Goal: Task Accomplishment & Management: Manage account settings

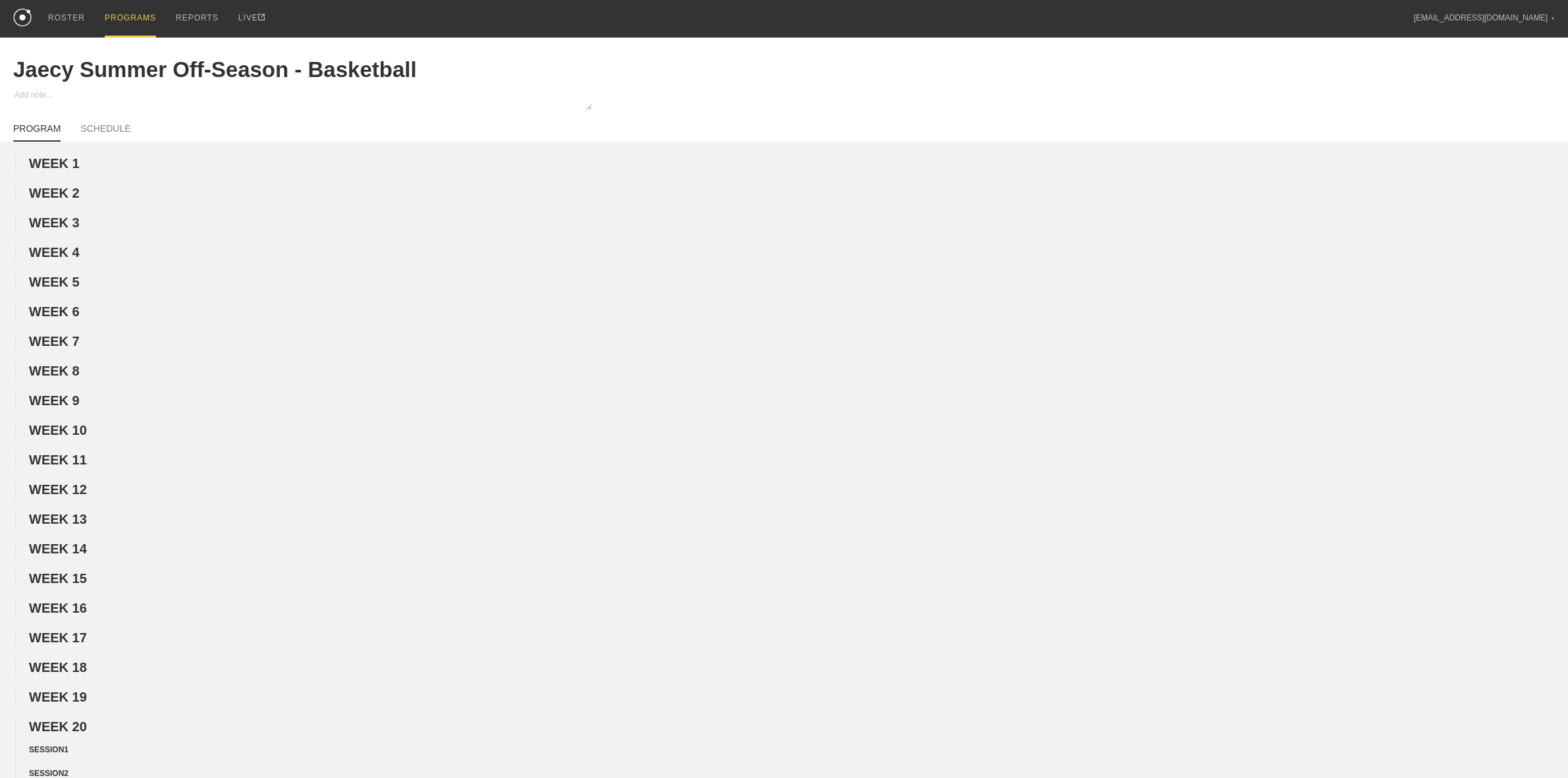
scroll to position [659, 0]
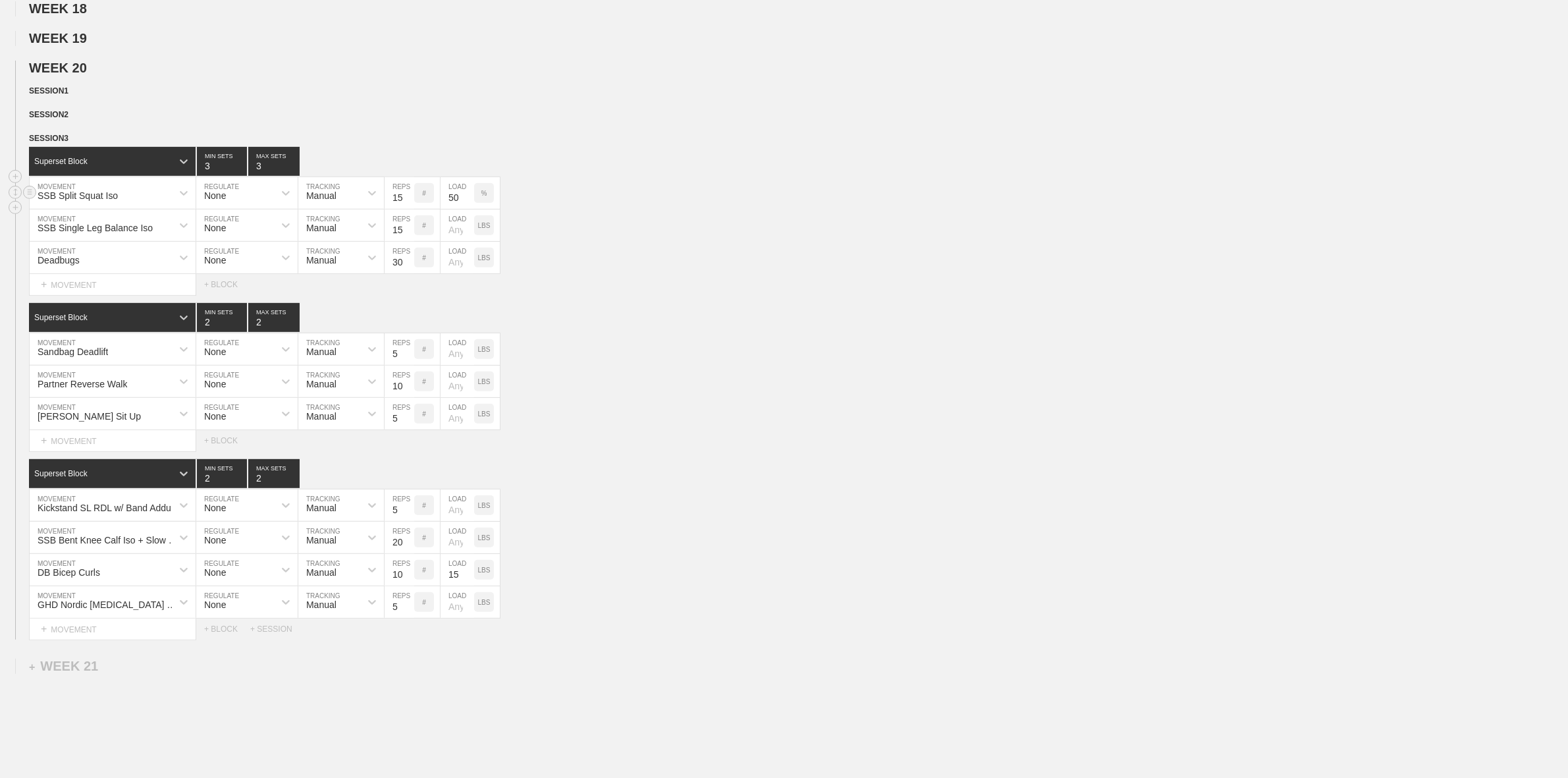
click at [601, 199] on div "SSB Split Squat Iso MOVEMENT None REGULATE Manual TRACKING 15 REPS # 50 LOAD %" at bounding box center [784, 193] width 1568 height 33
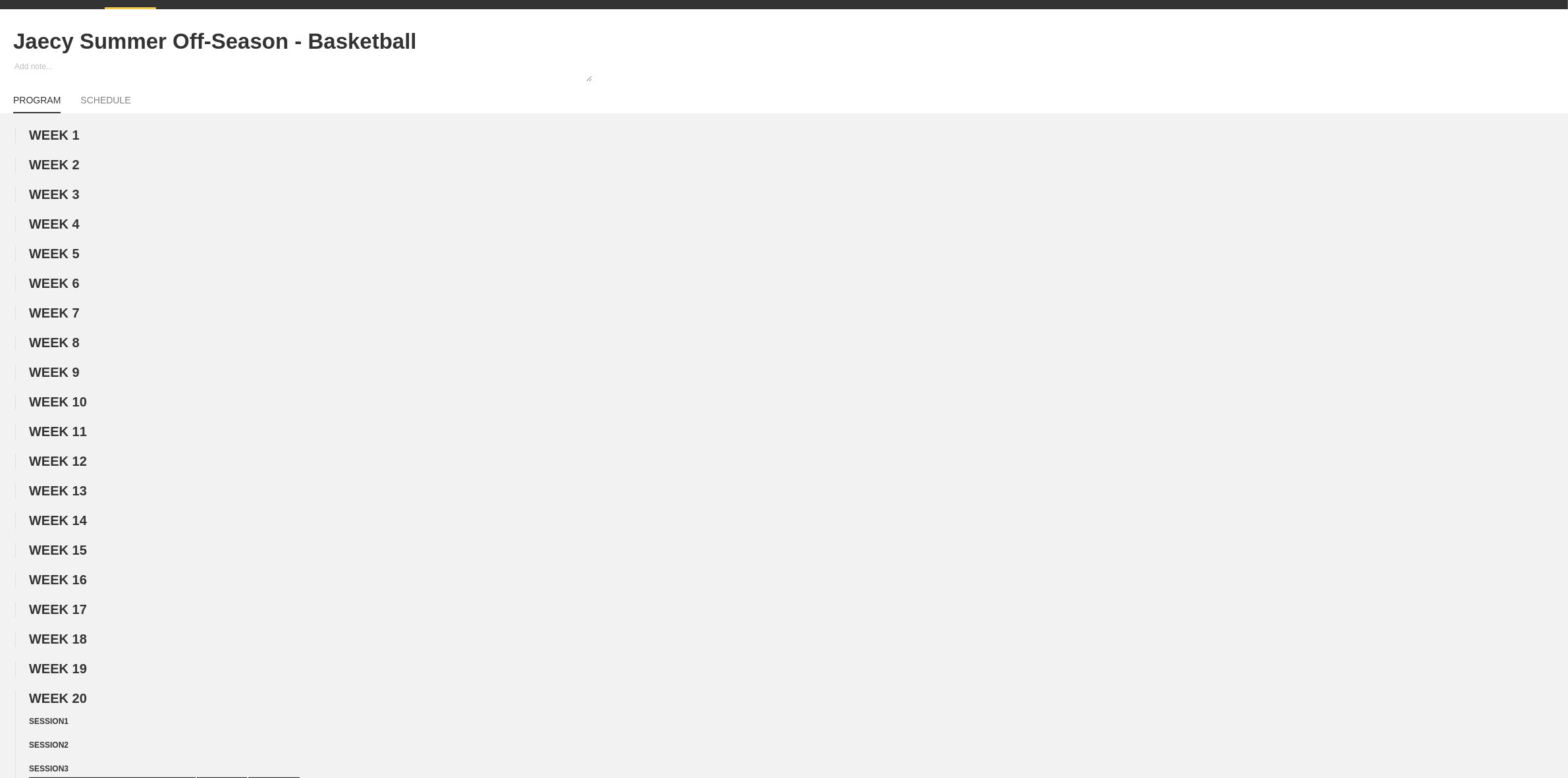
scroll to position [0, 0]
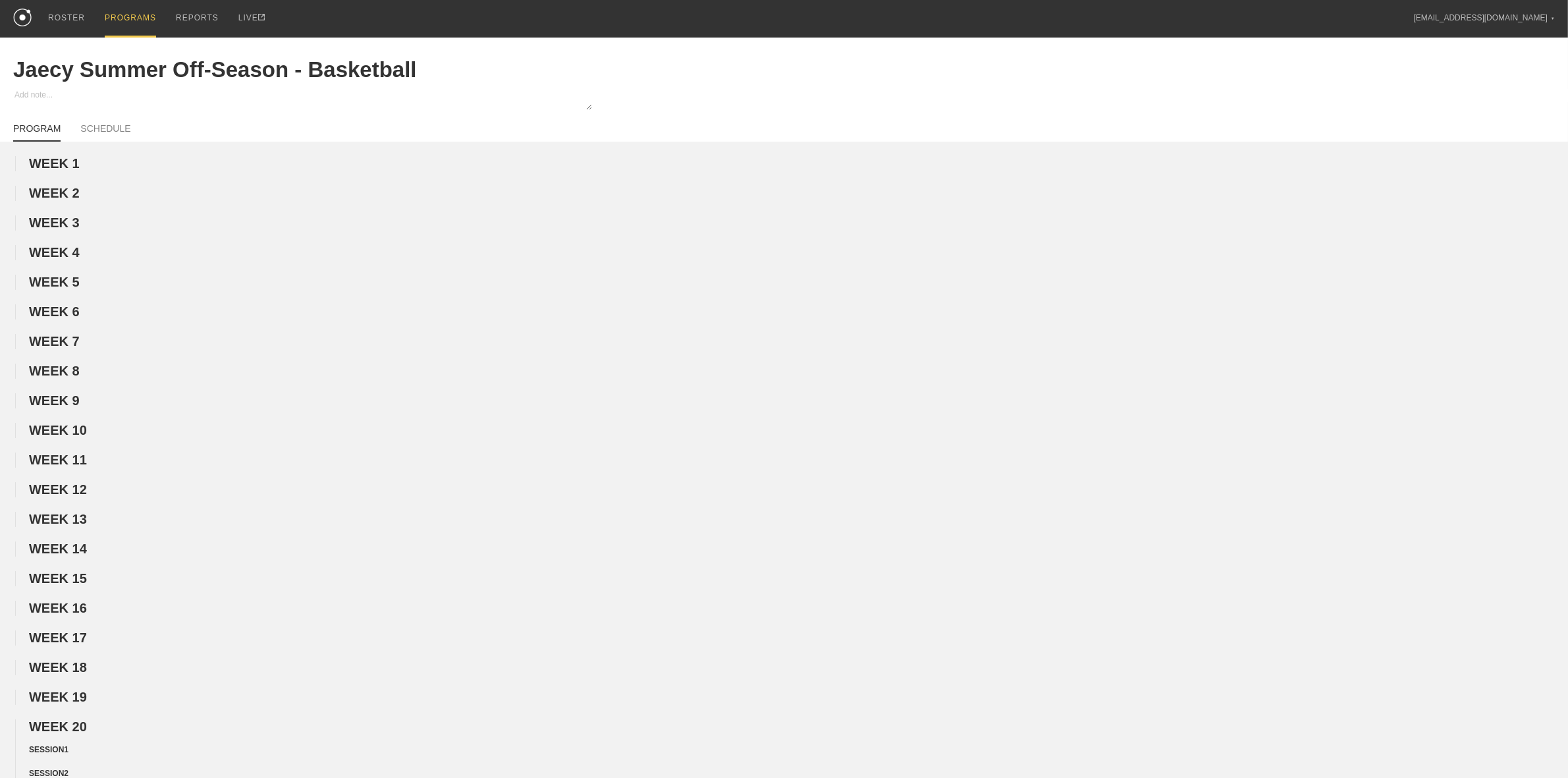
click at [129, 7] on div "PROGRAMS" at bounding box center [130, 19] width 51 height 37
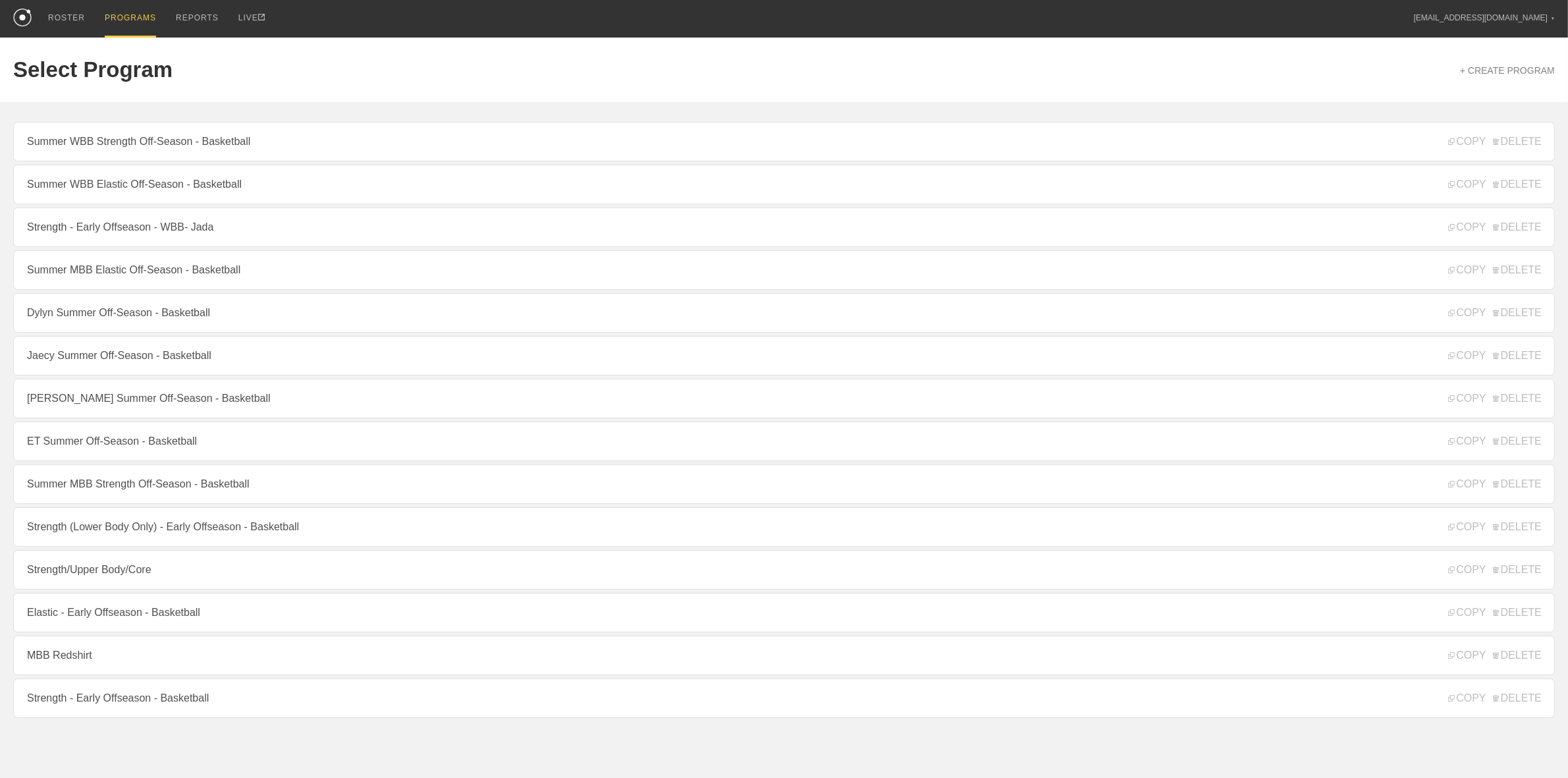
drag, startPoint x: 112, startPoint y: 403, endPoint x: 97, endPoint y: 400, distance: 15.3
click at [111, 402] on link "[PERSON_NAME] Summer Off-Season - Basketball" at bounding box center [784, 398] width 1542 height 39
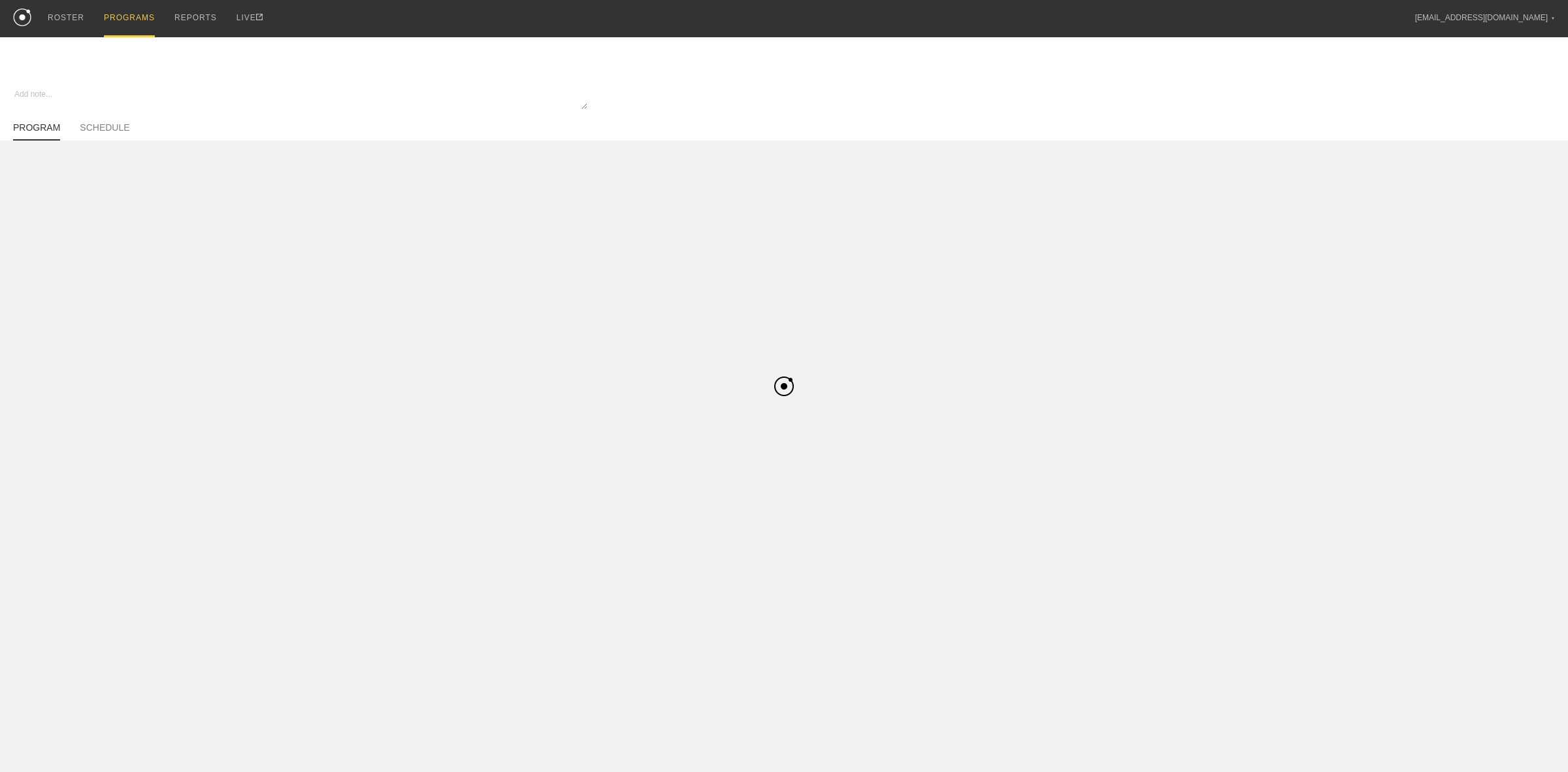
type textarea "x"
type input "[PERSON_NAME] Summer Off-Season - Basketball"
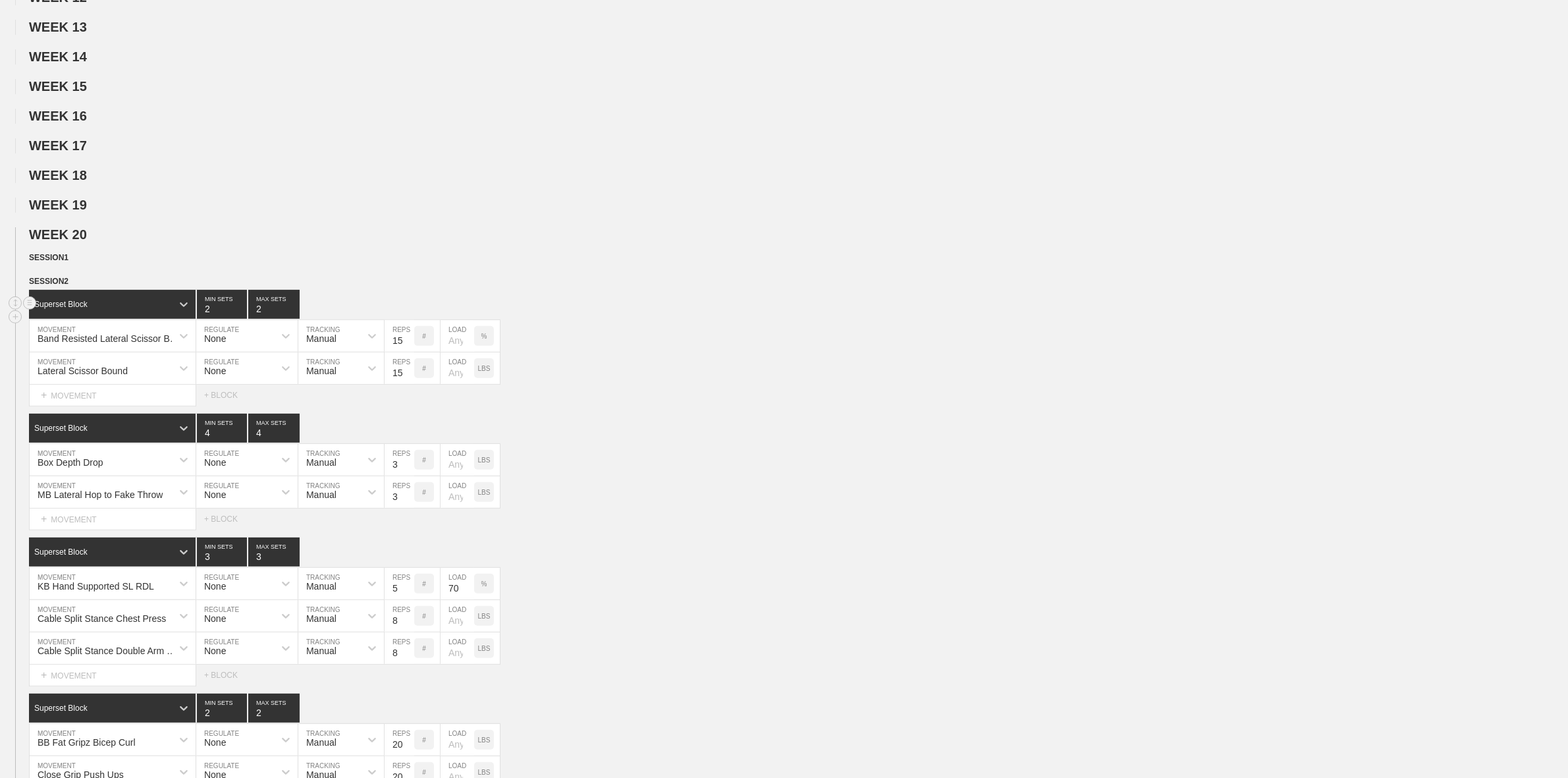
scroll to position [659, 0]
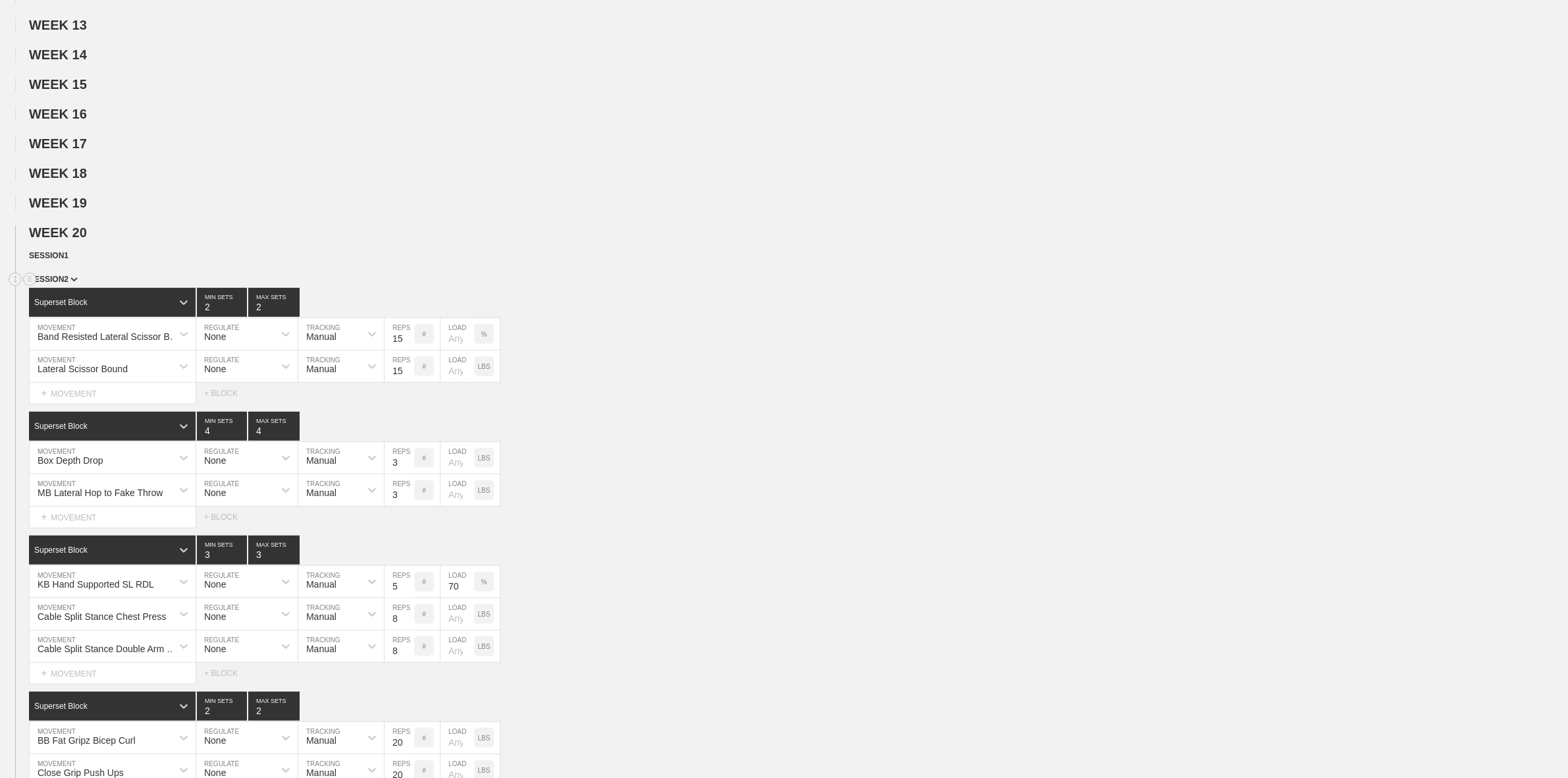
click at [74, 282] on img at bounding box center [74, 280] width 7 height 5
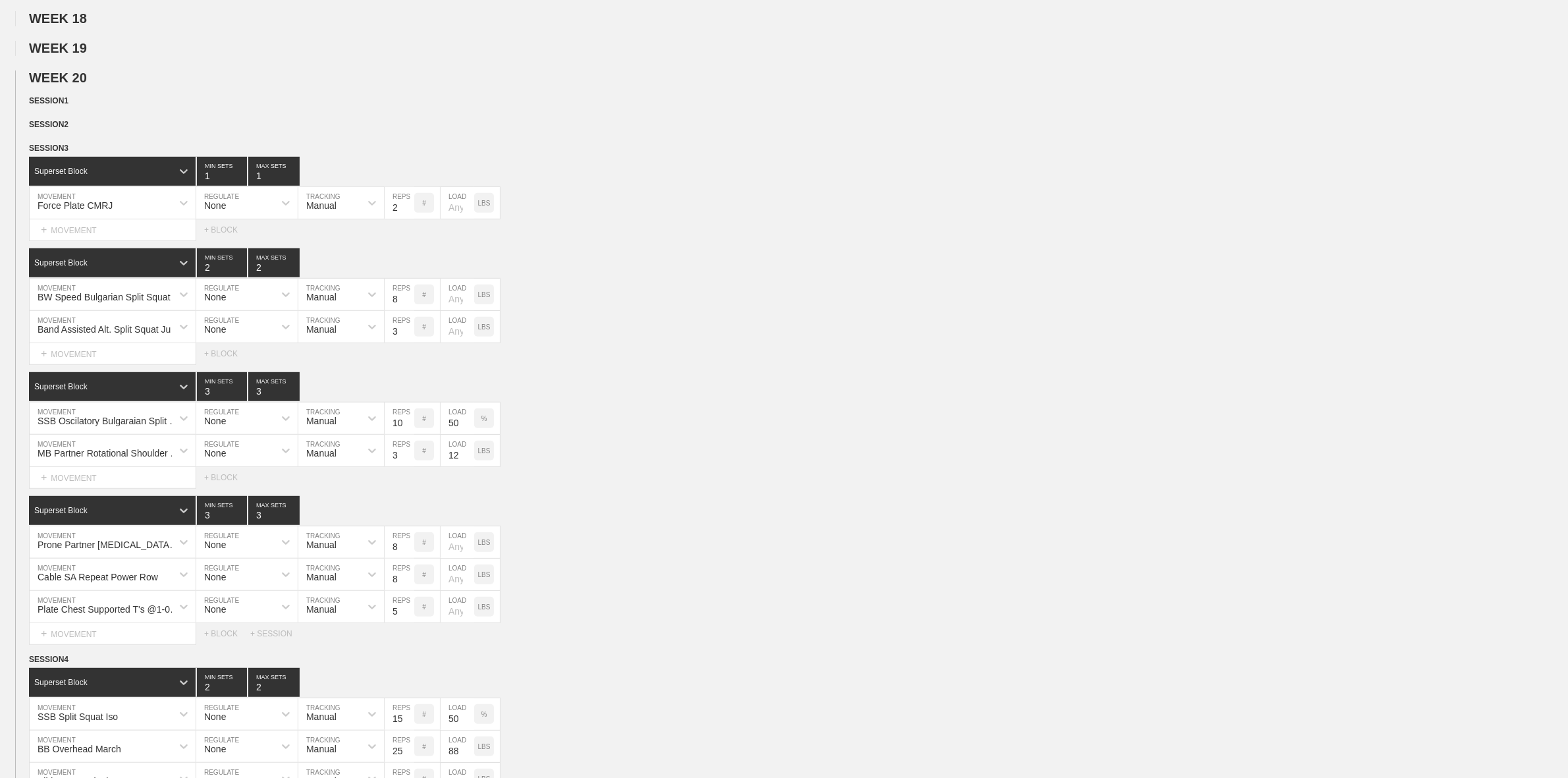
scroll to position [823, 0]
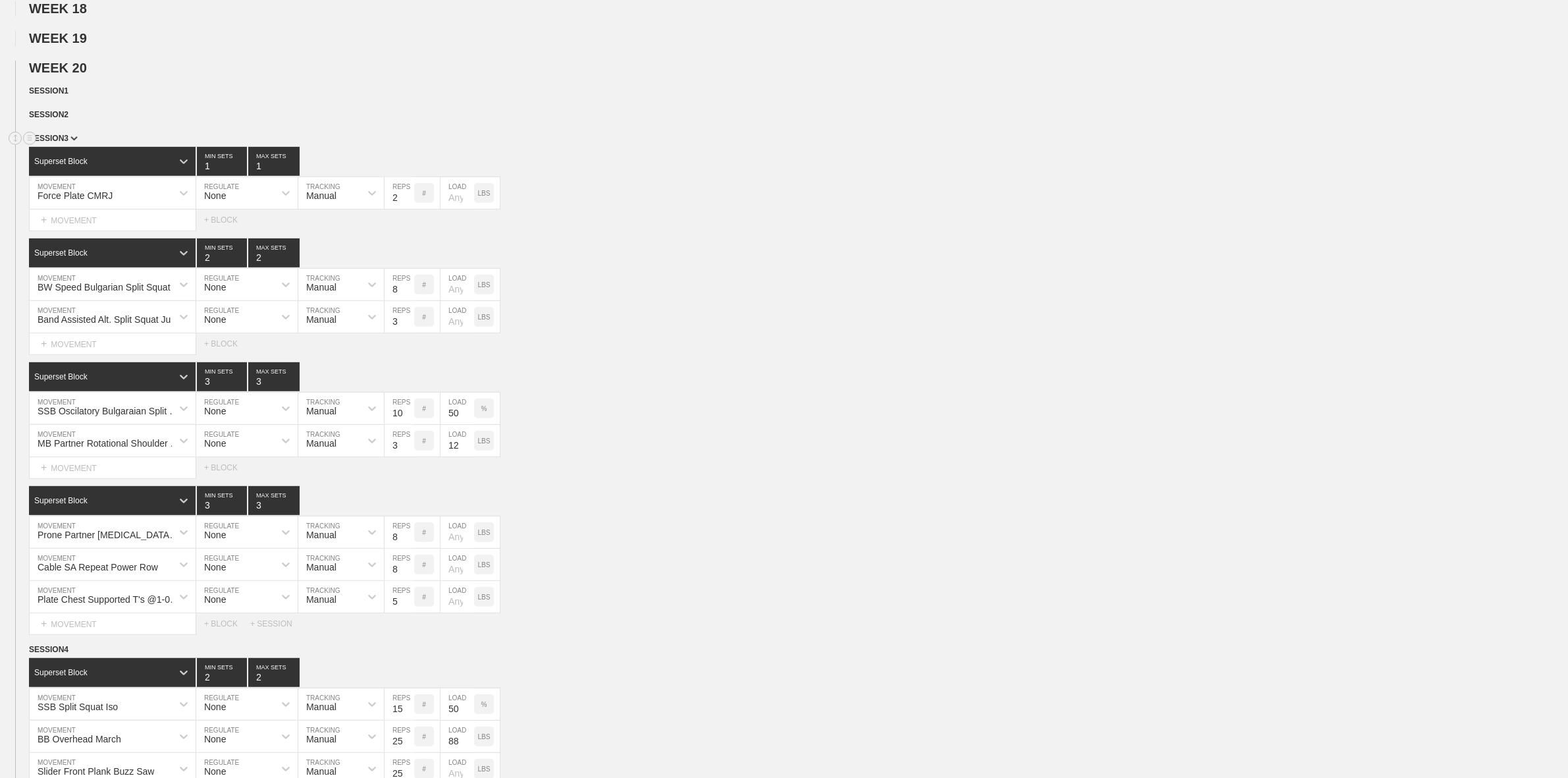
click at [73, 141] on img at bounding box center [74, 138] width 7 height 5
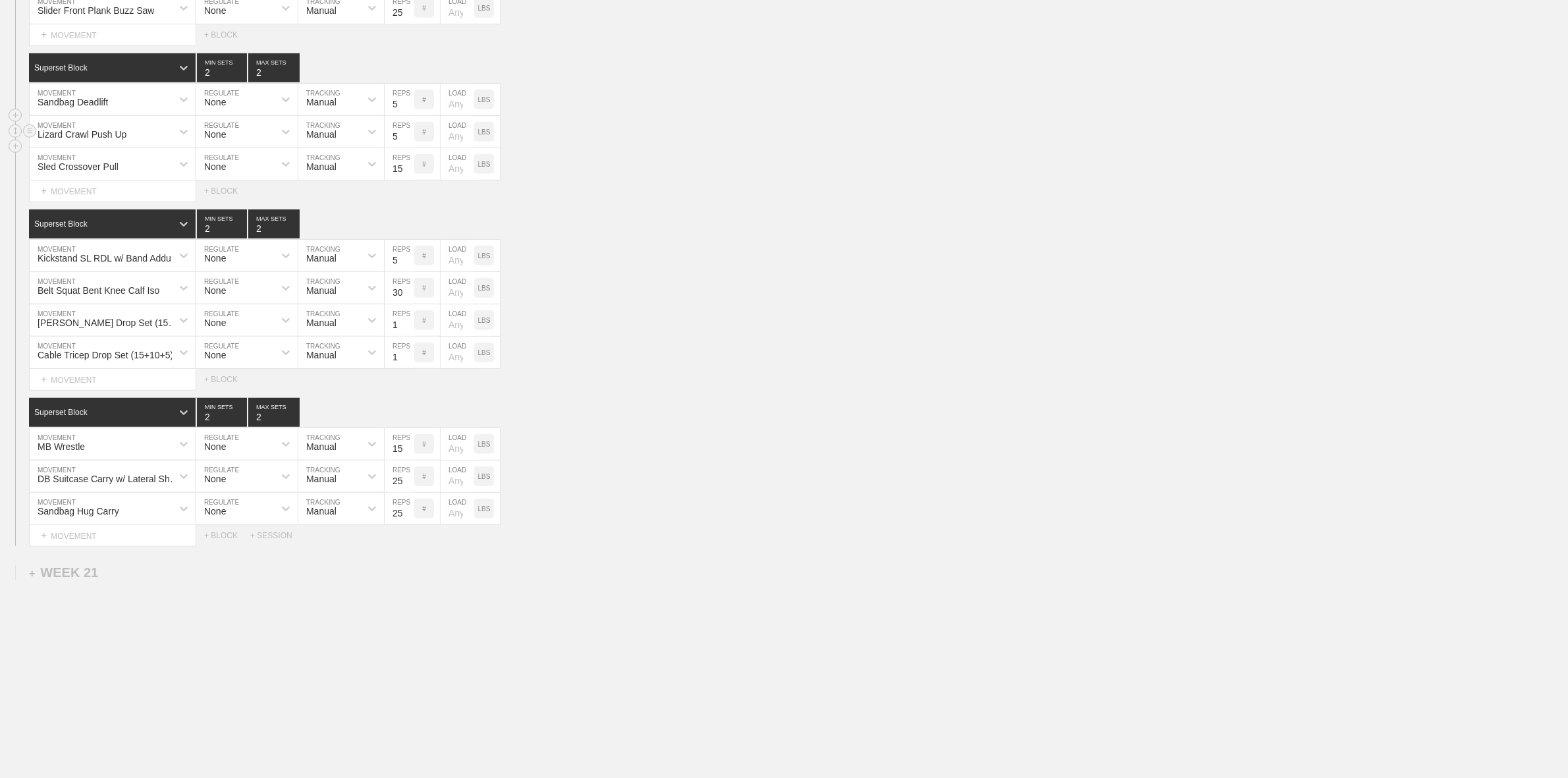
scroll to position [702, 0]
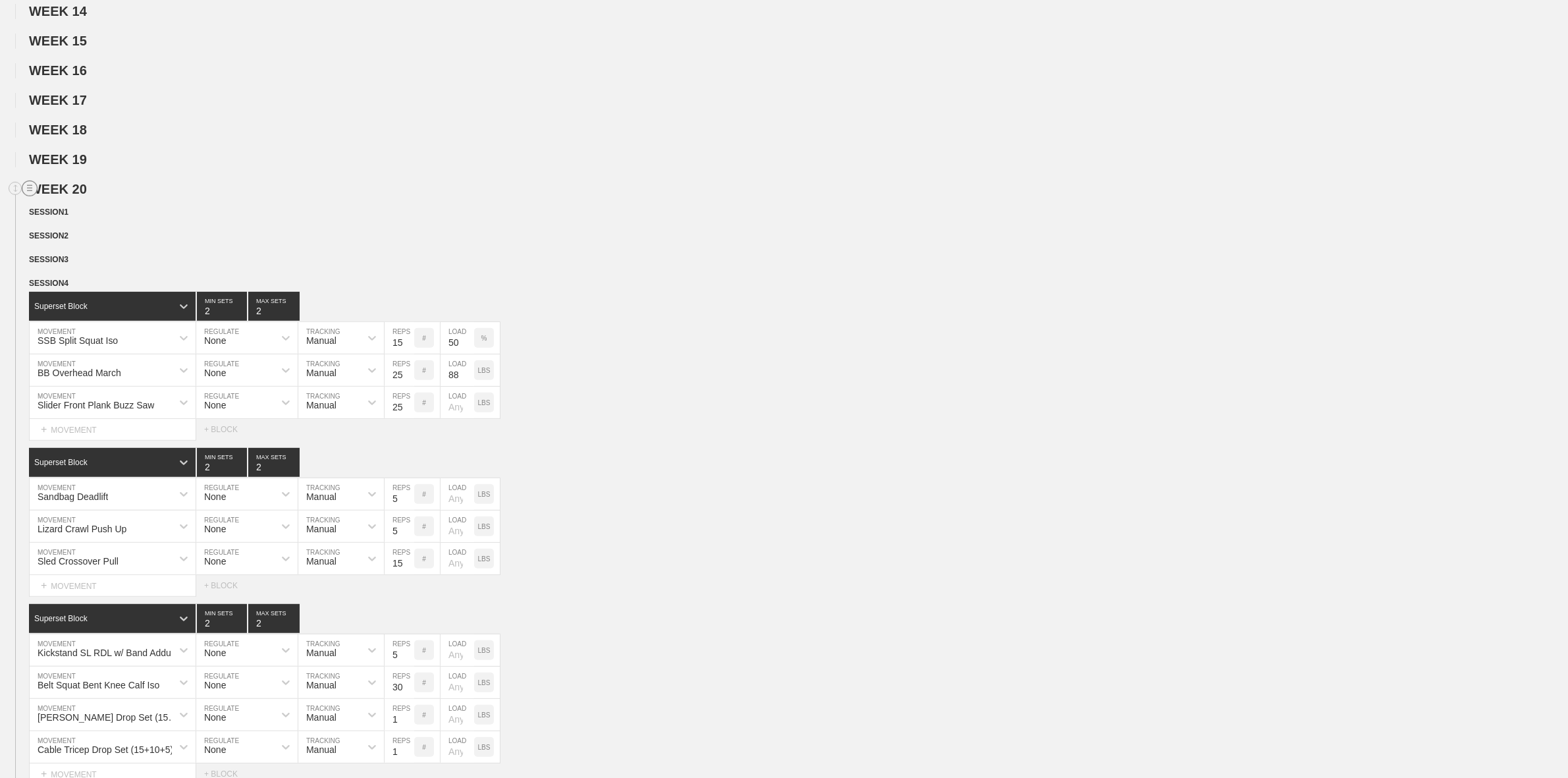
click at [28, 190] on line at bounding box center [30, 190] width 6 height 0
click at [99, 215] on div "DUPLICATE" at bounding box center [92, 219] width 105 height 20
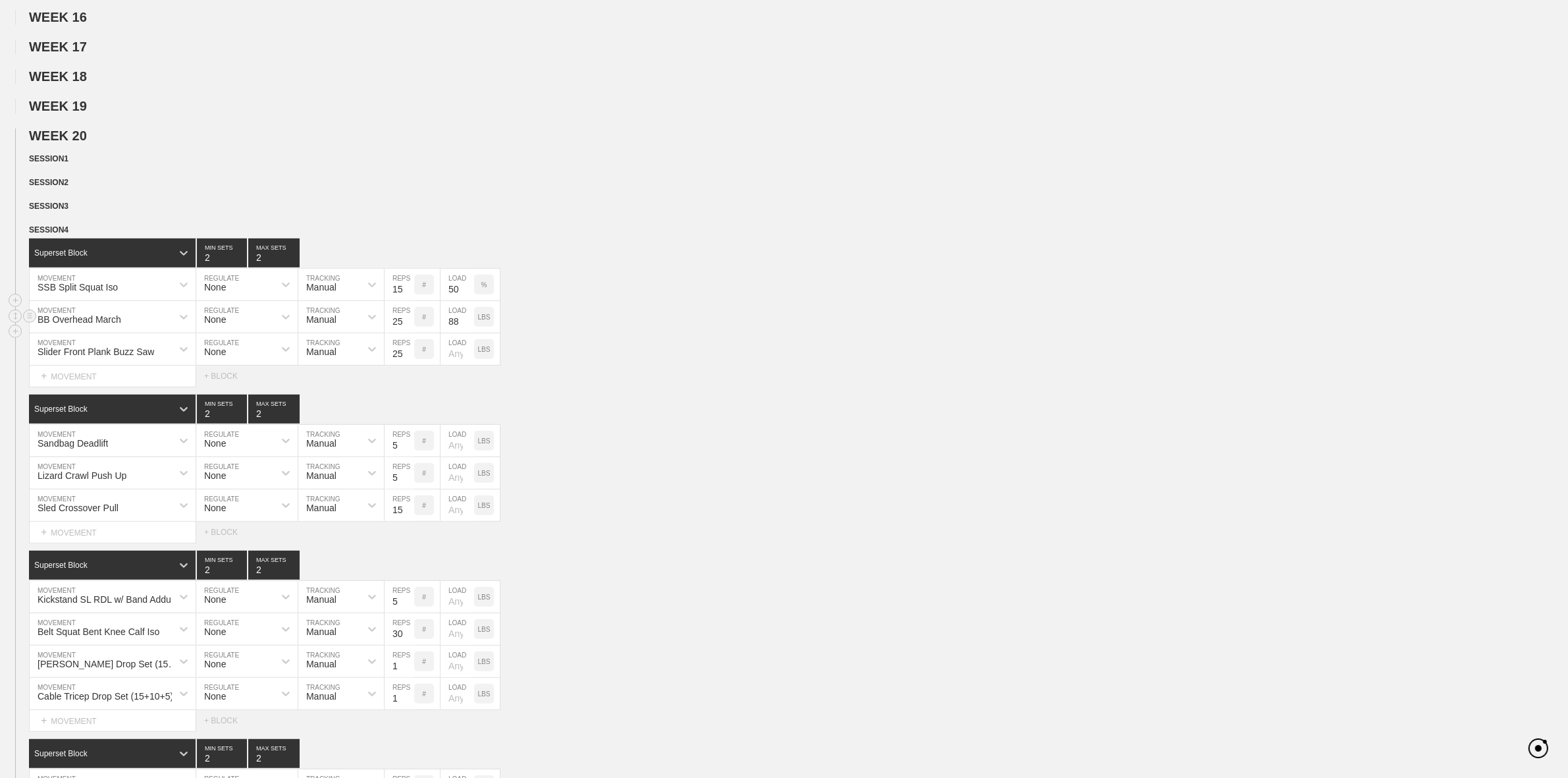
scroll to position [784, 0]
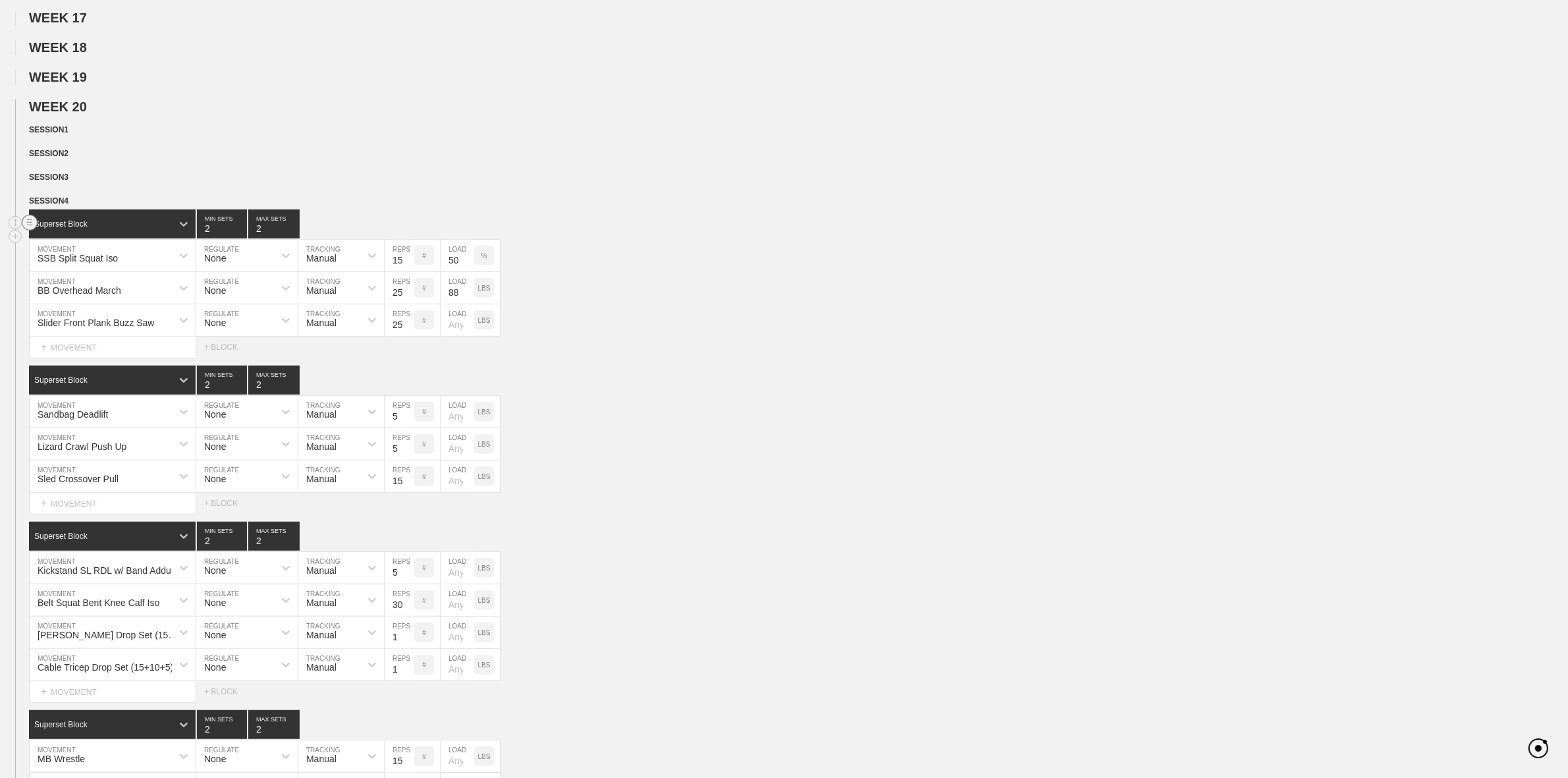
click at [28, 230] on circle at bounding box center [30, 223] width 15 height 15
click at [75, 268] on div "DELETE" at bounding box center [92, 266] width 105 height 20
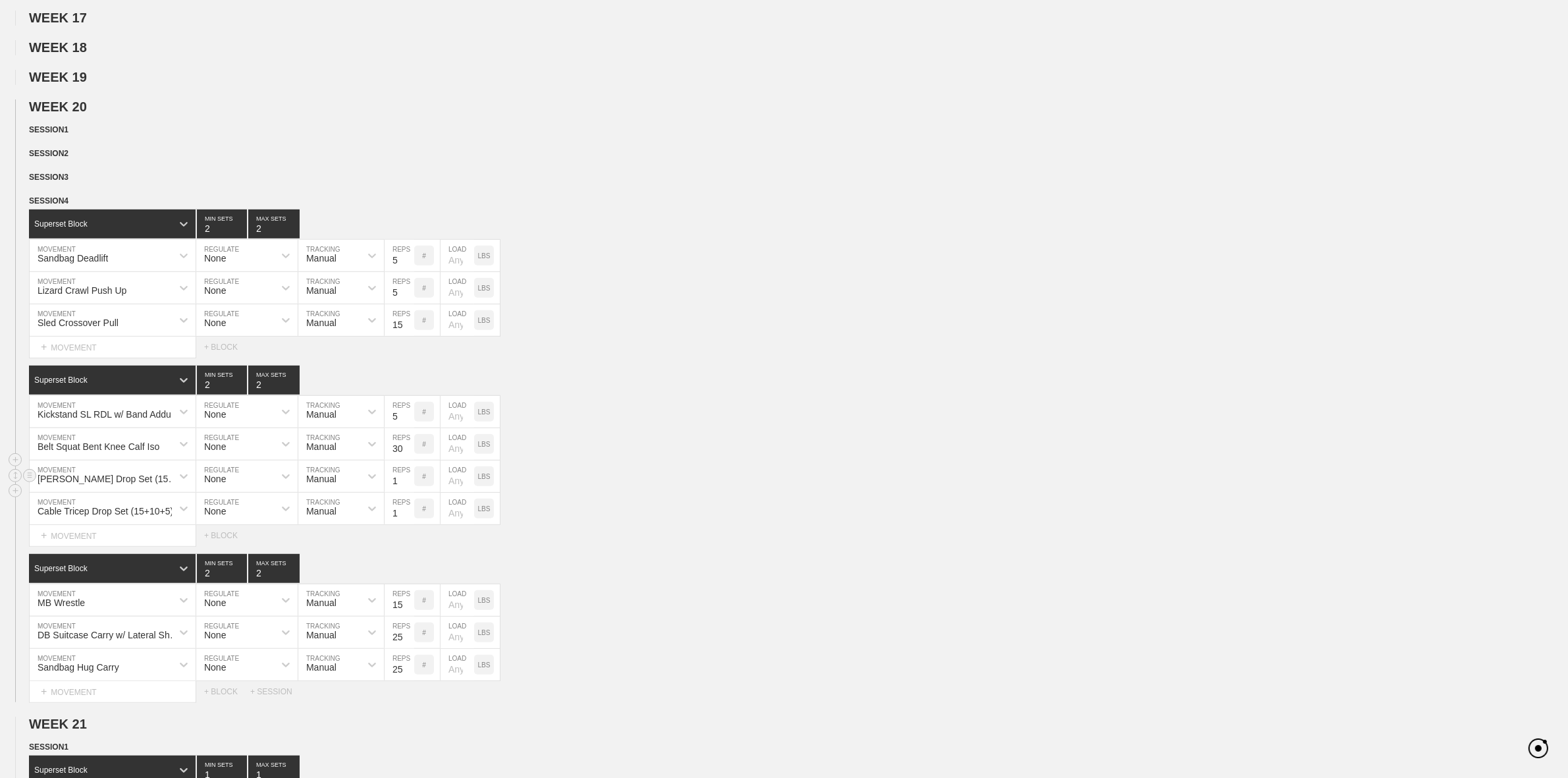
click at [700, 476] on div "[PERSON_NAME] Drop Set (15+10+5) MOVEMENT None REGULATE Manual TRACKING 1 REPS …" at bounding box center [784, 476] width 1568 height 33
click at [109, 452] on div "Belt Squat Bent Knee Calf Iso" at bounding box center [98, 446] width 122 height 10
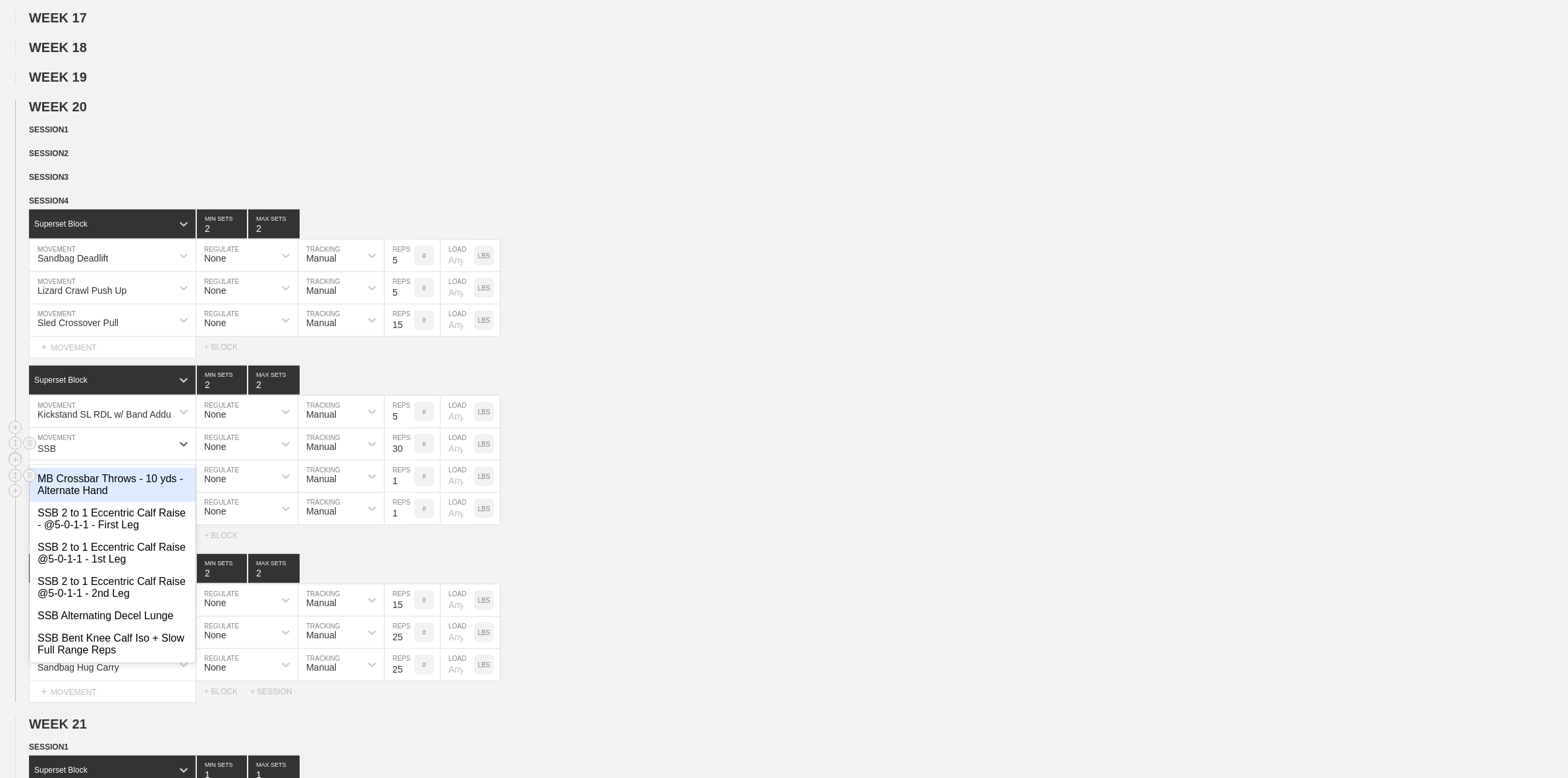
type input "SSB"
click at [70, 660] on div "SSB Bent Knee Calf Iso + Slow Full Range Reps" at bounding box center [113, 644] width 166 height 34
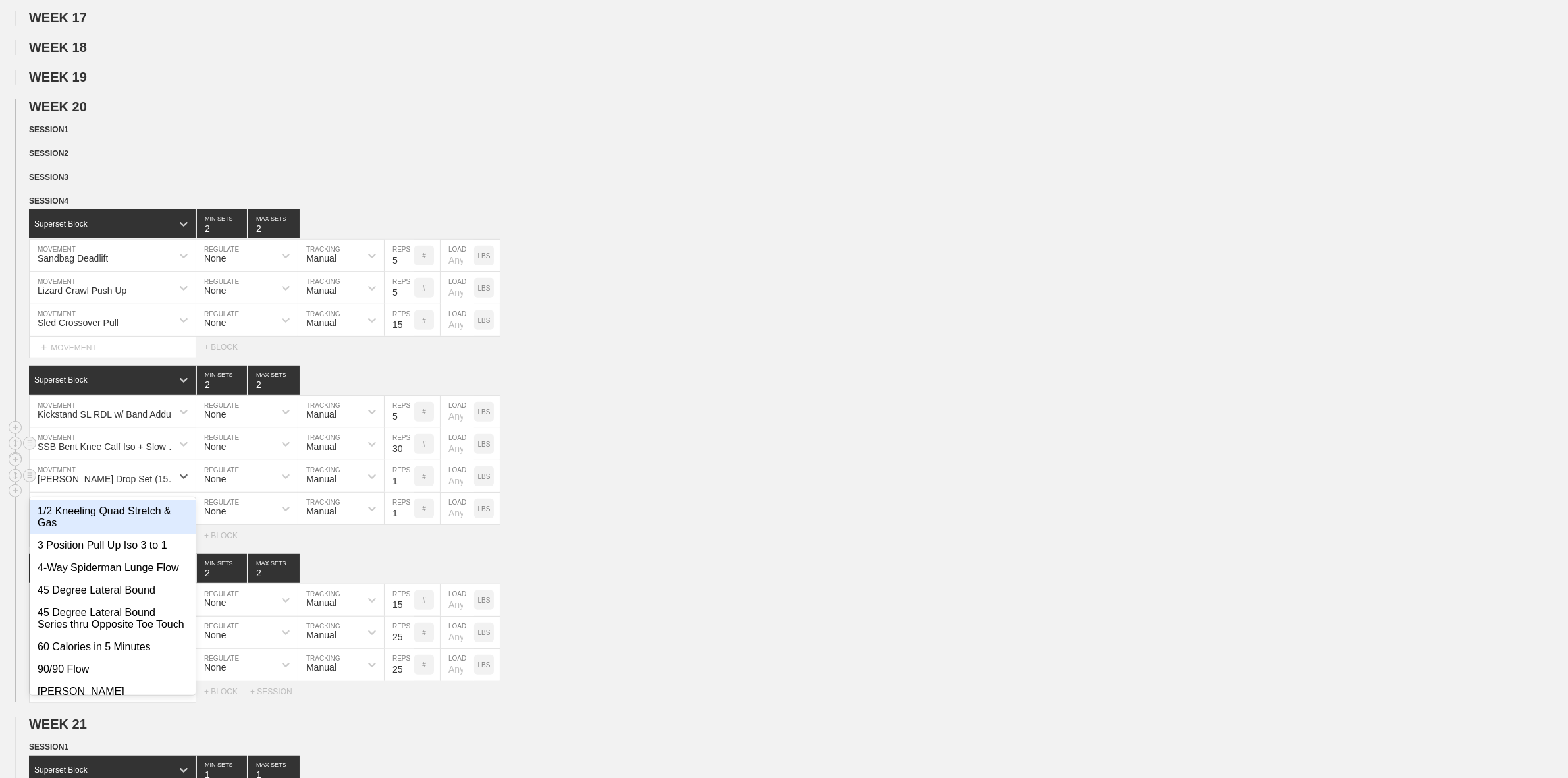
click at [117, 484] on div "[PERSON_NAME] Drop Set (15+10+5)" at bounding box center [109, 478] width 143 height 10
type input "KB To"
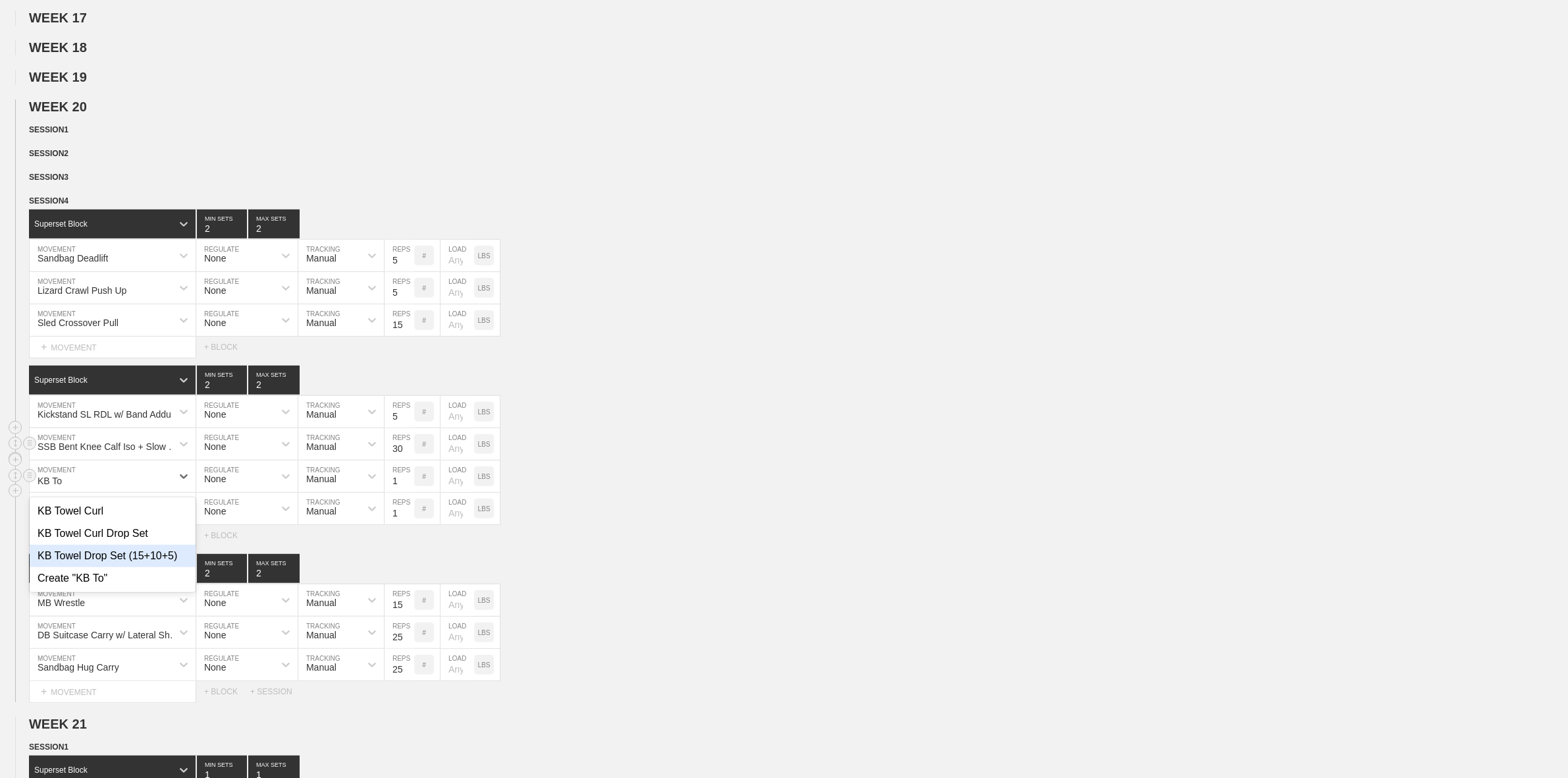
click at [137, 567] on div "KB Towel Drop Set (15+10+5)" at bounding box center [113, 556] width 166 height 22
click at [99, 516] on div "Cable Tricep Drop Set (15+10+5)" at bounding box center [105, 511] width 136 height 10
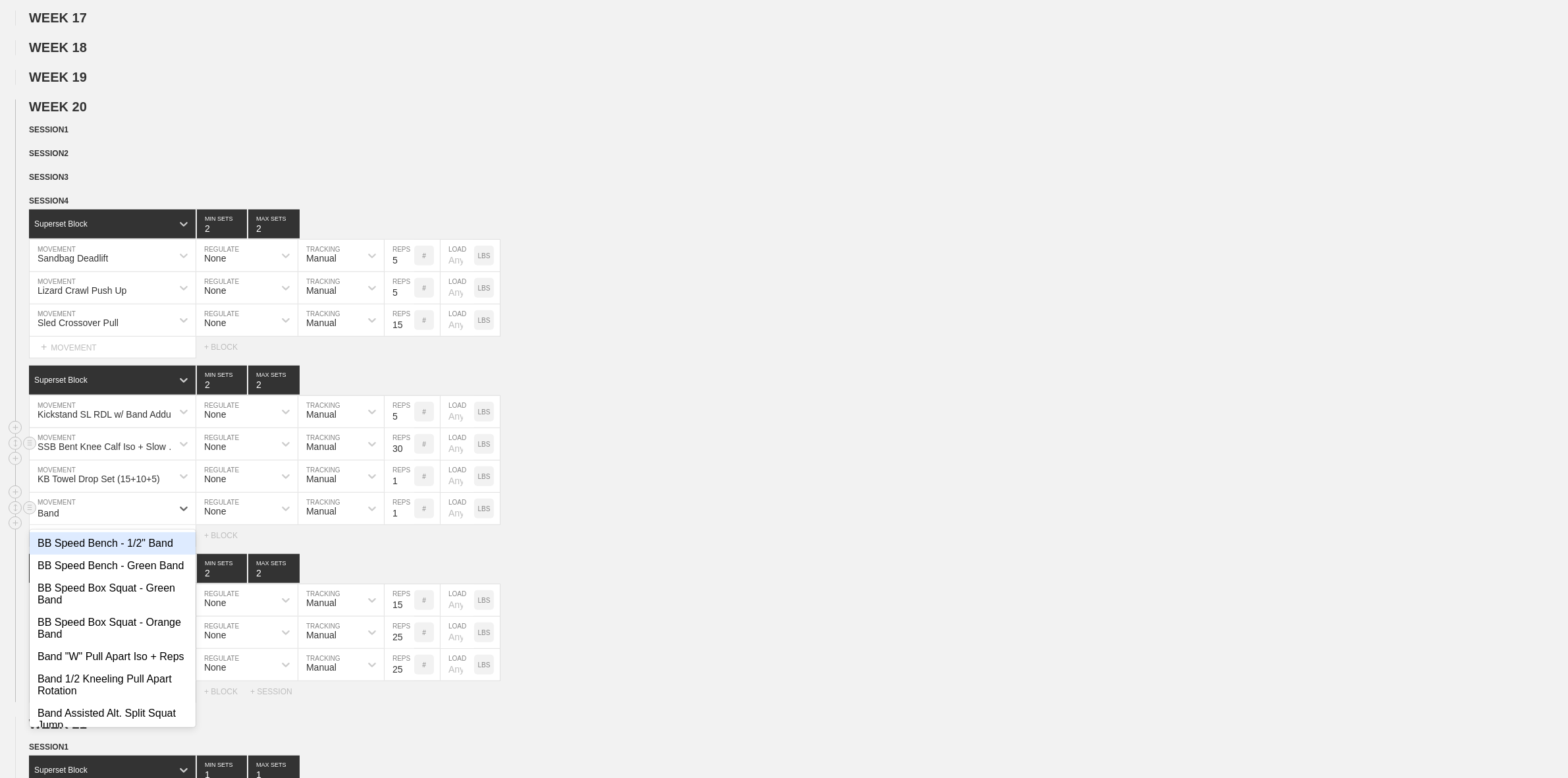
type input "Band O"
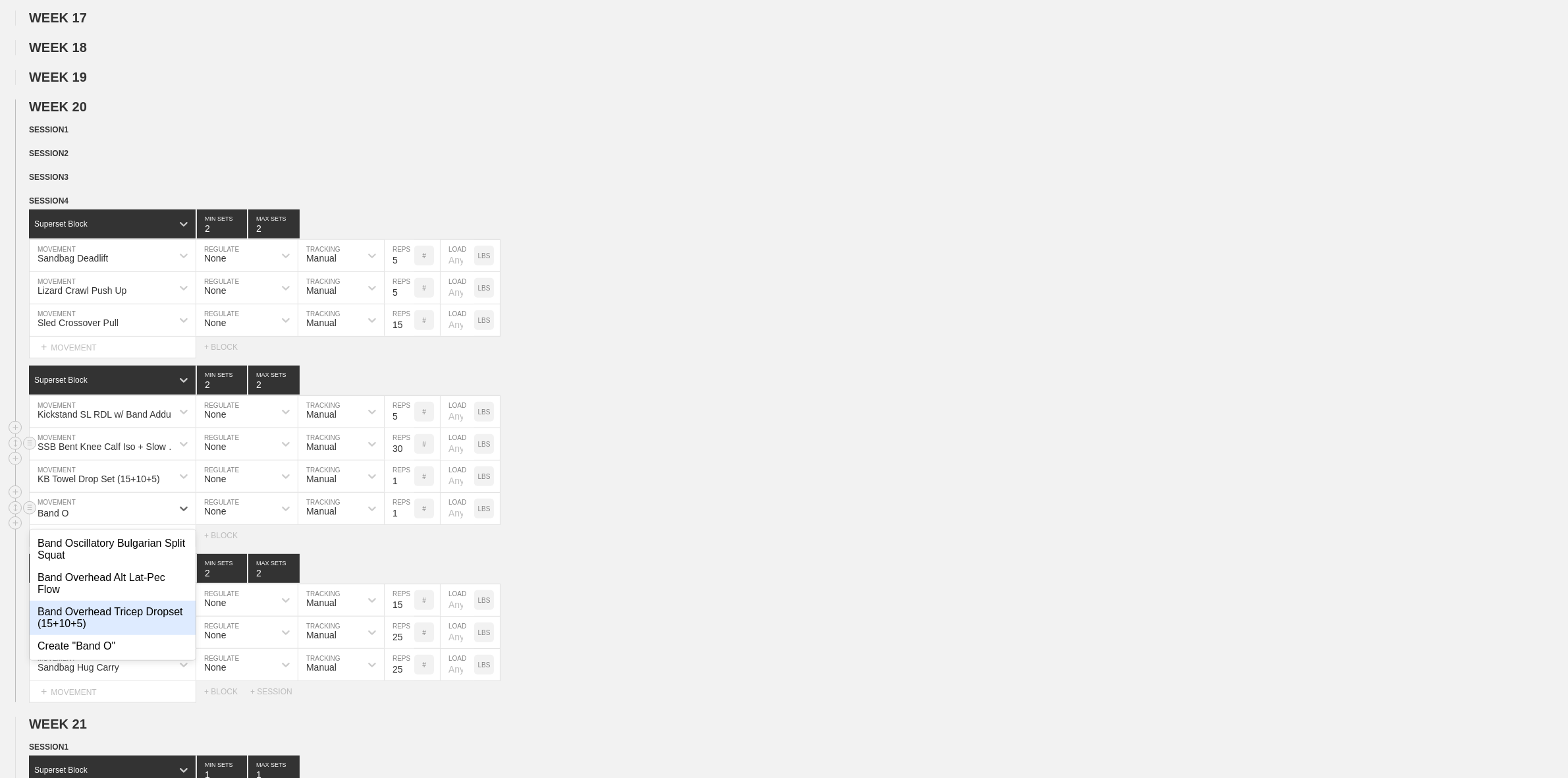
click at [118, 622] on div "Band Overhead Tricep Dropset (15+10+5)" at bounding box center [113, 617] width 166 height 34
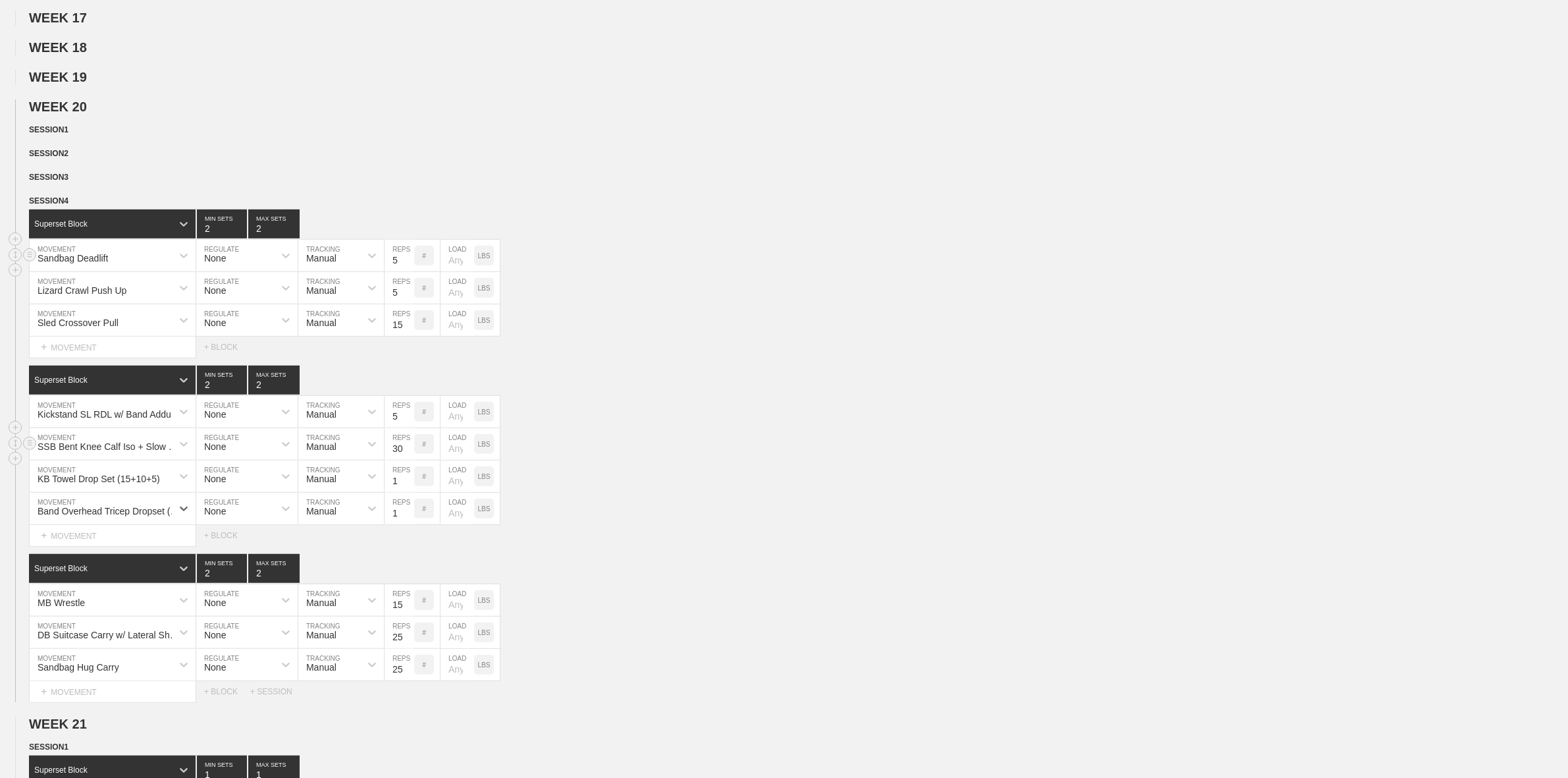
click at [97, 264] on div "Sandbag Deadlift" at bounding box center [73, 257] width 71 height 10
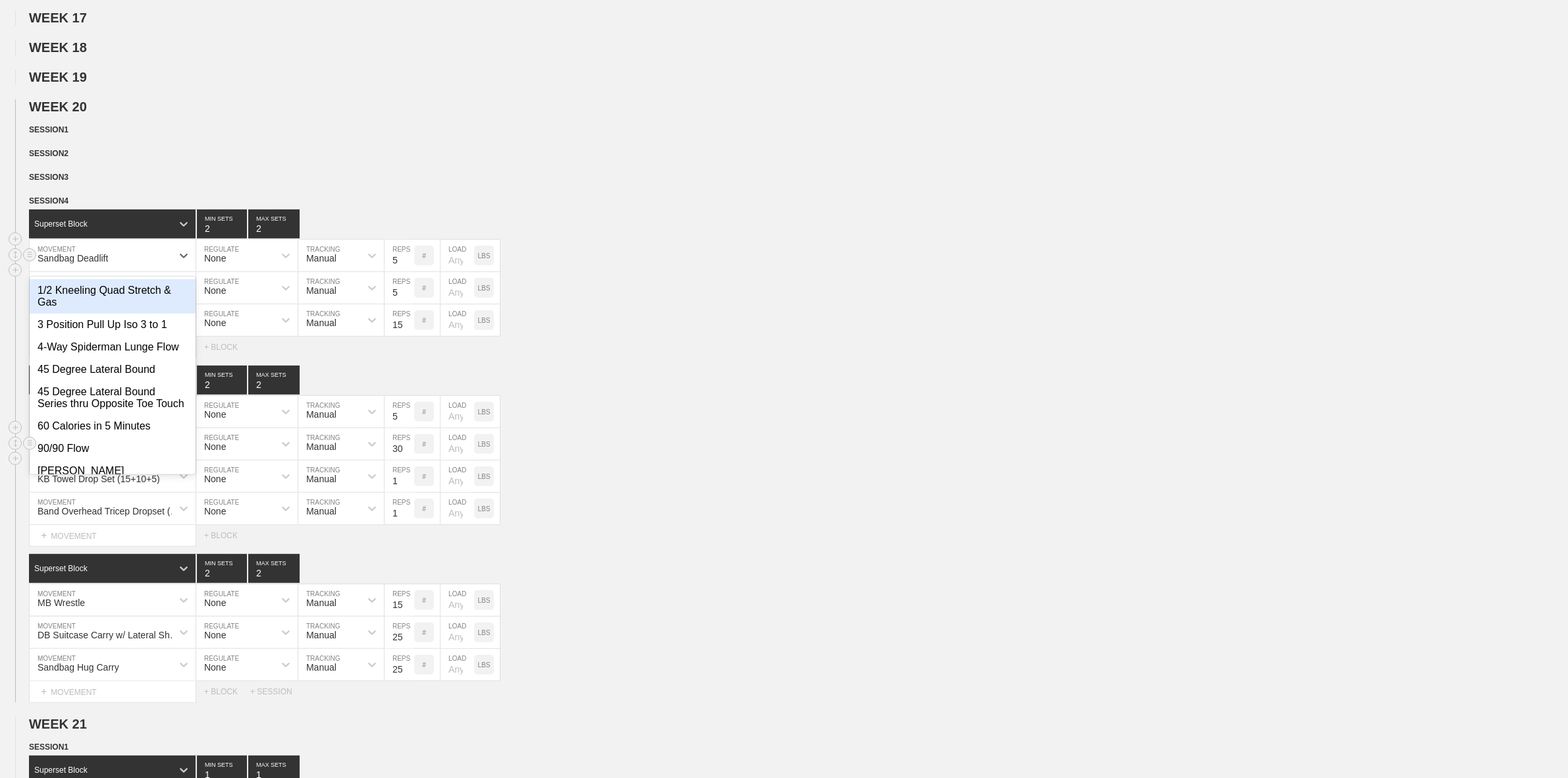
click at [107, 264] on div "Sandbag Deadlift" at bounding box center [73, 257] width 71 height 10
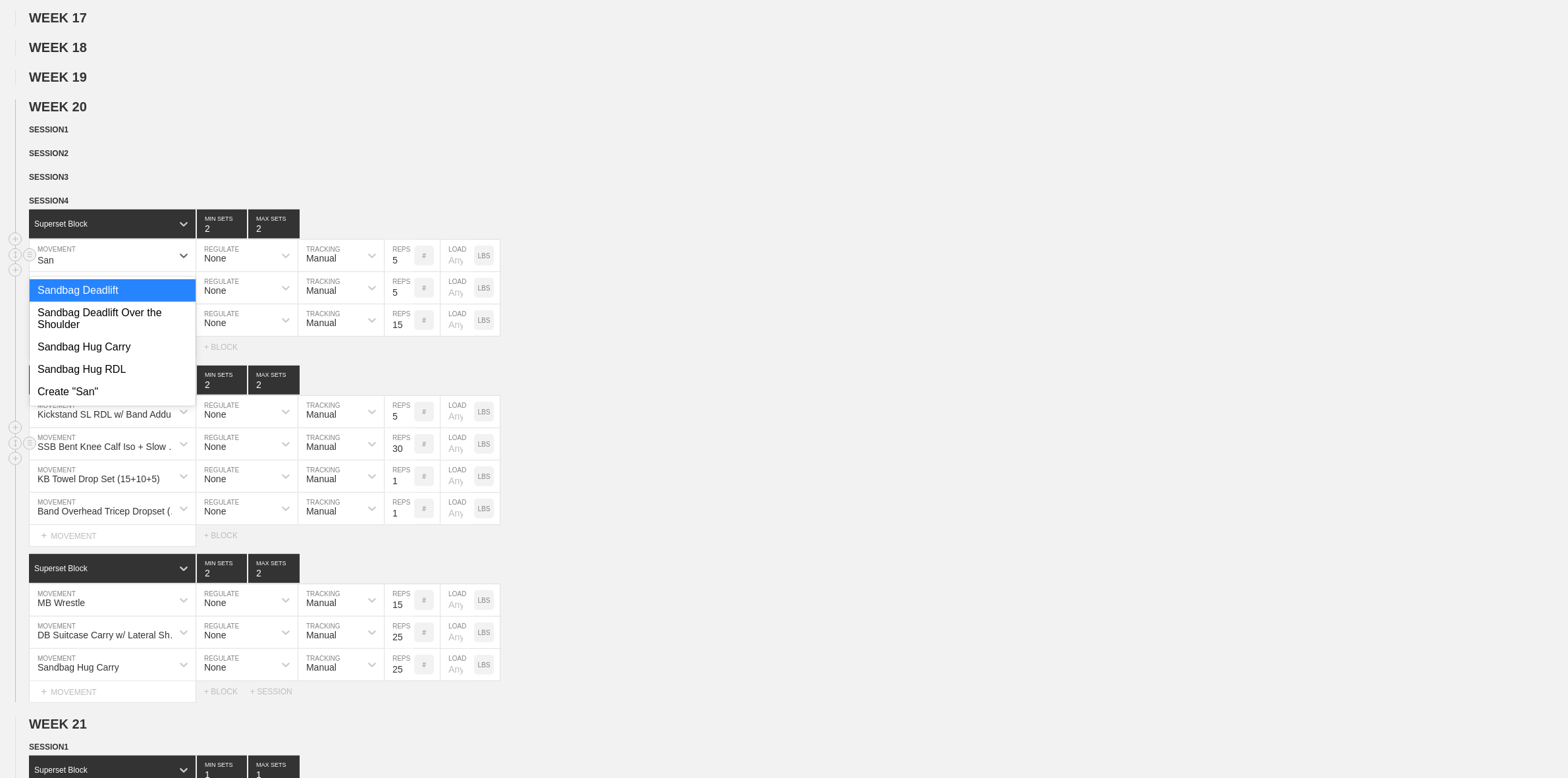
type input "Sand"
click at [89, 336] on div "Sandbag Deadlift Over the Shoulder" at bounding box center [113, 318] width 166 height 34
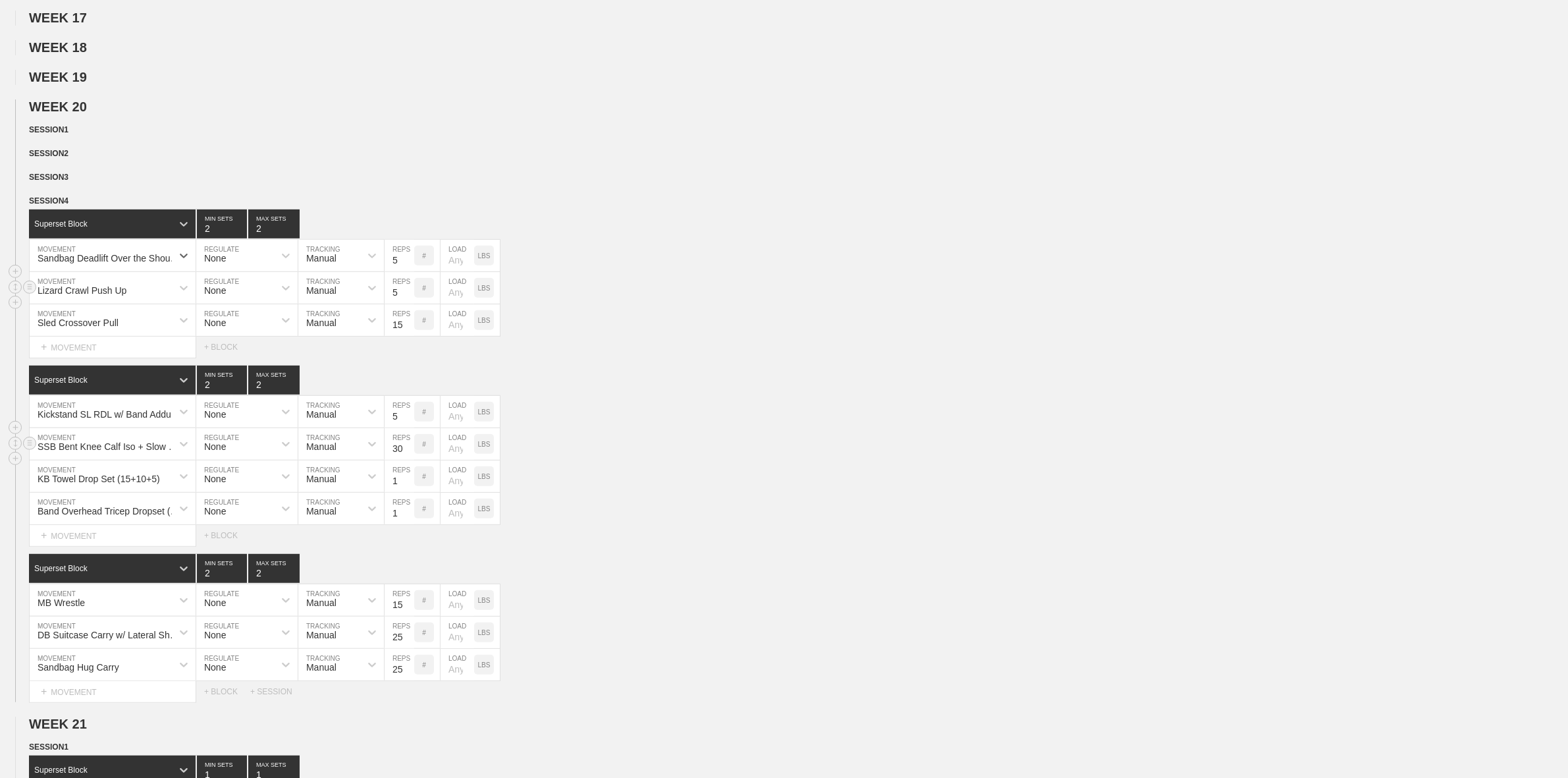
click at [107, 296] on div "Lizard Crawl Push Up" at bounding box center [82, 290] width 89 height 10
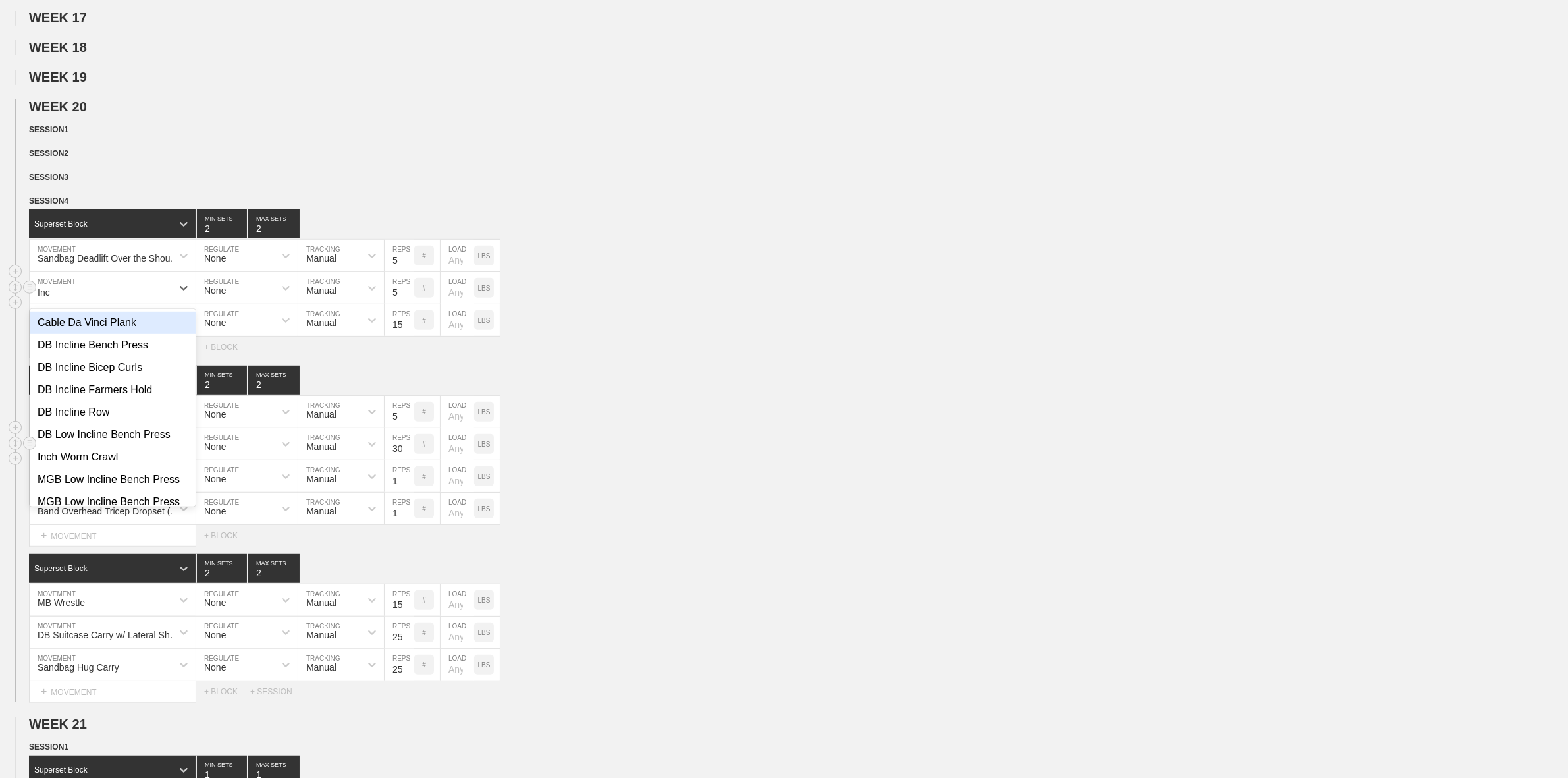
type input "Inch"
click at [62, 334] on div "Inch Worm Crawl" at bounding box center [113, 323] width 166 height 22
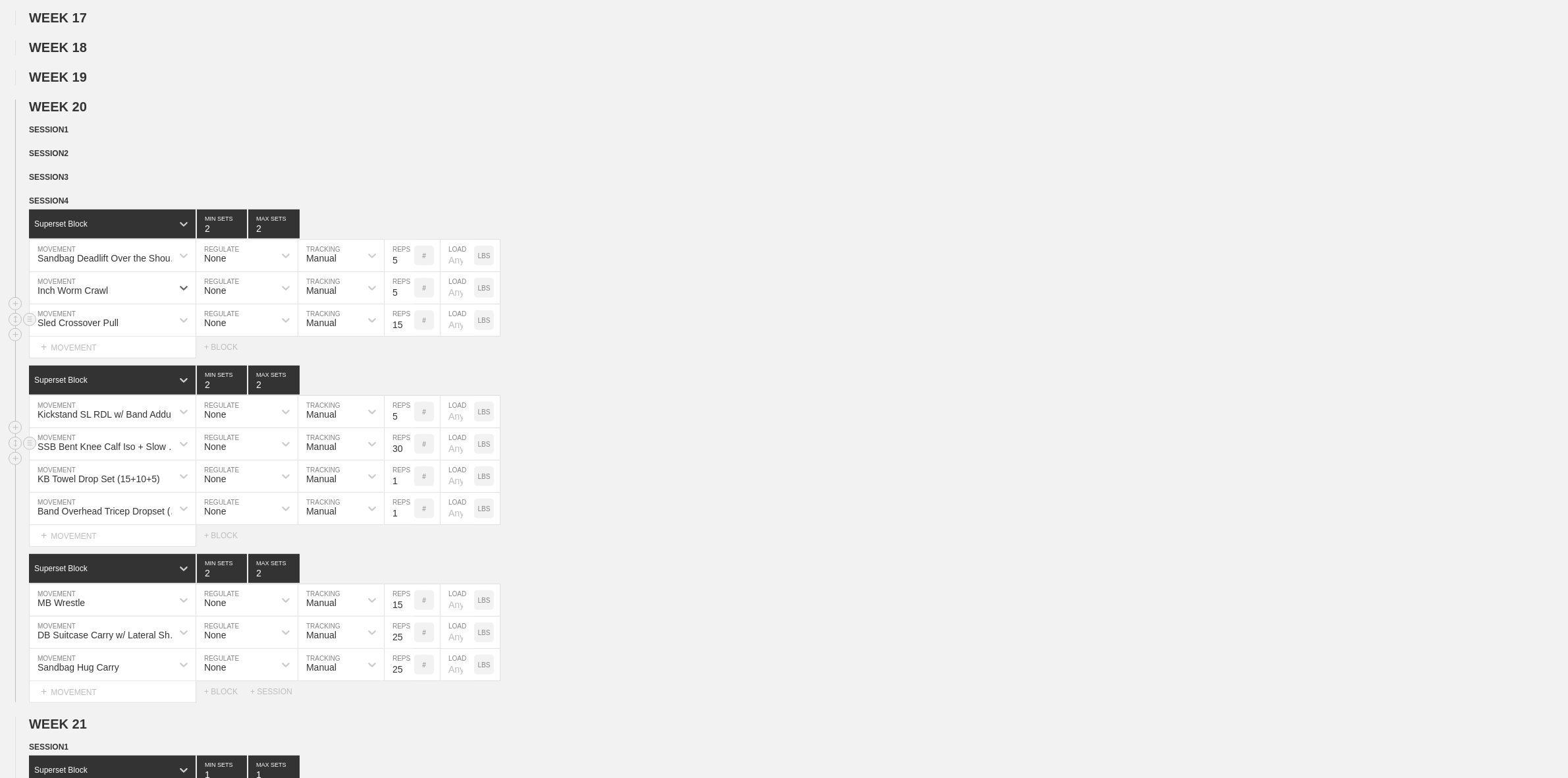
click at [75, 328] on div "Sled Crossover Pull" at bounding box center [78, 323] width 81 height 10
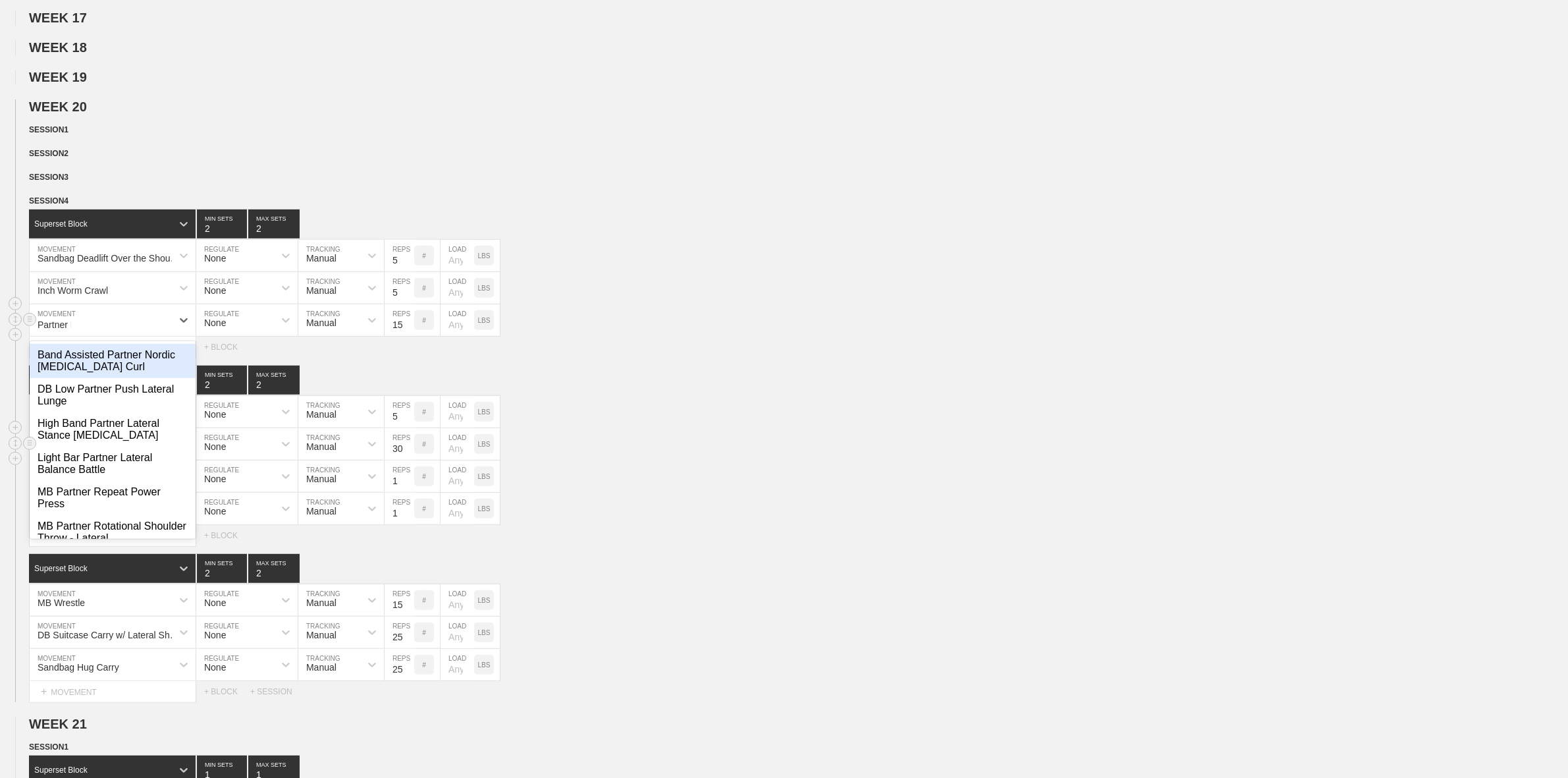
type input "Partner Re"
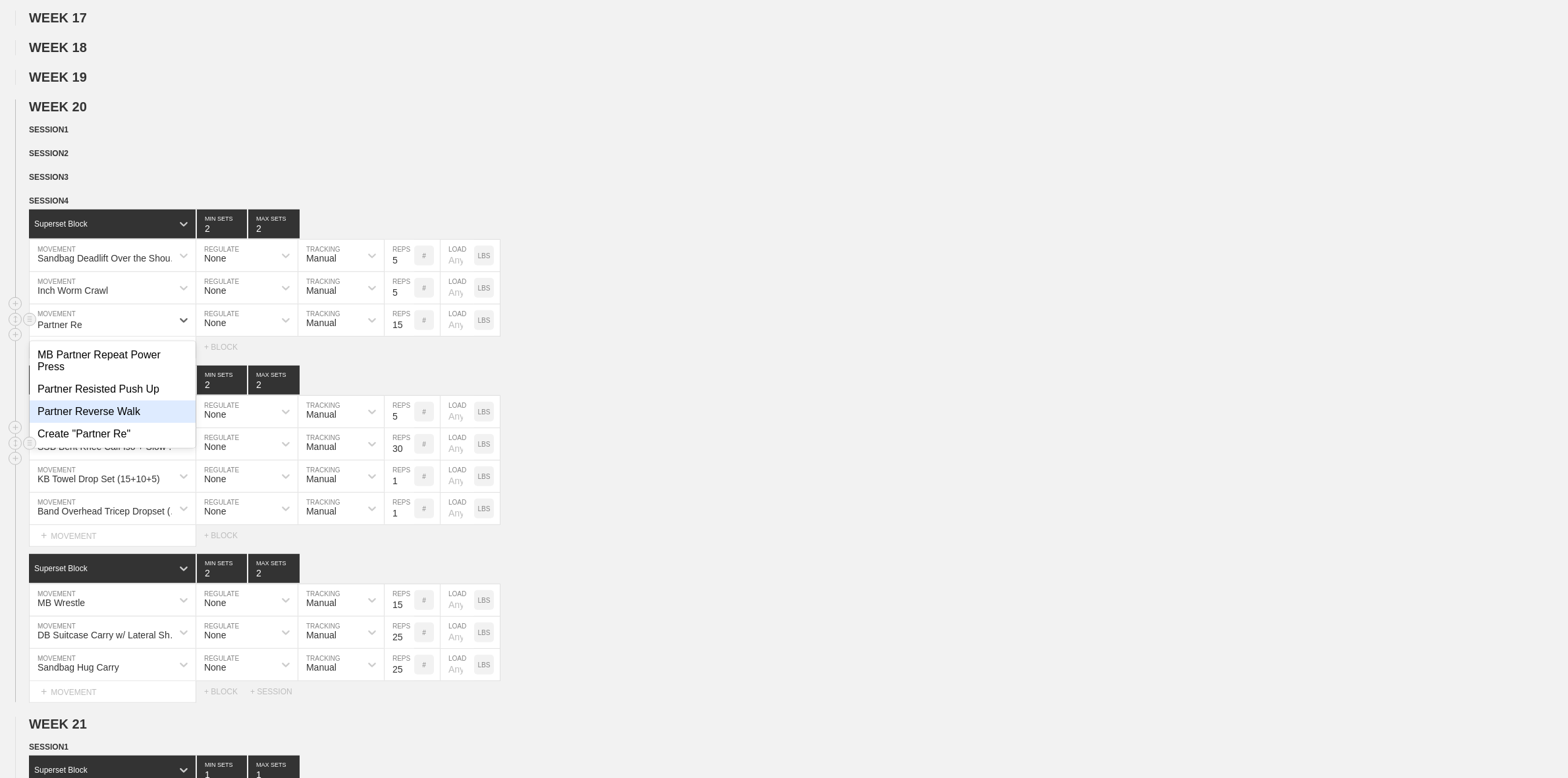
click at [150, 419] on div "Partner Reverse Walk" at bounding box center [113, 412] width 166 height 22
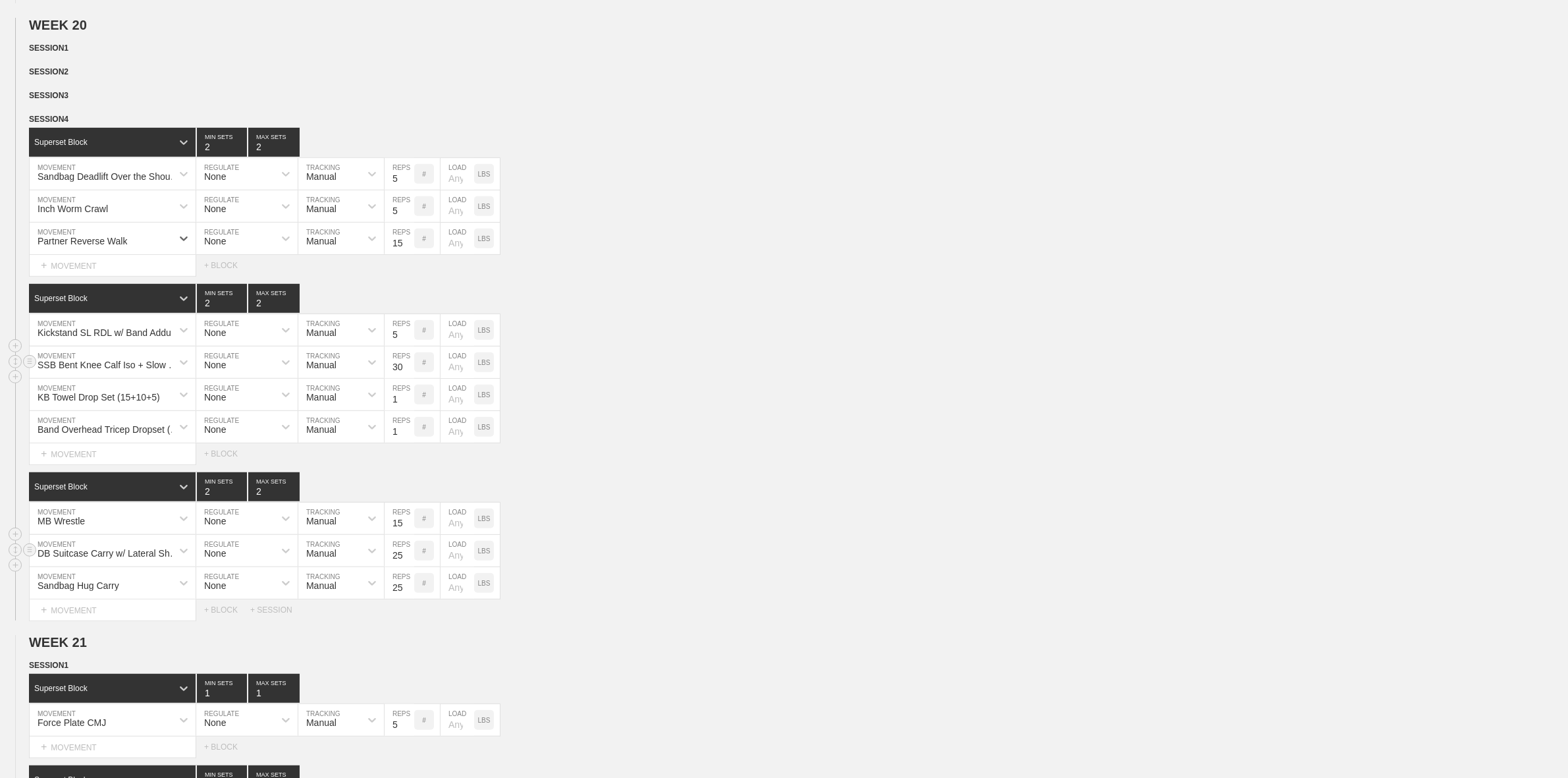
click at [143, 566] on div "DB Suitcase Carry w/ Lateral Shoulder Iso" at bounding box center [113, 551] width 166 height 32
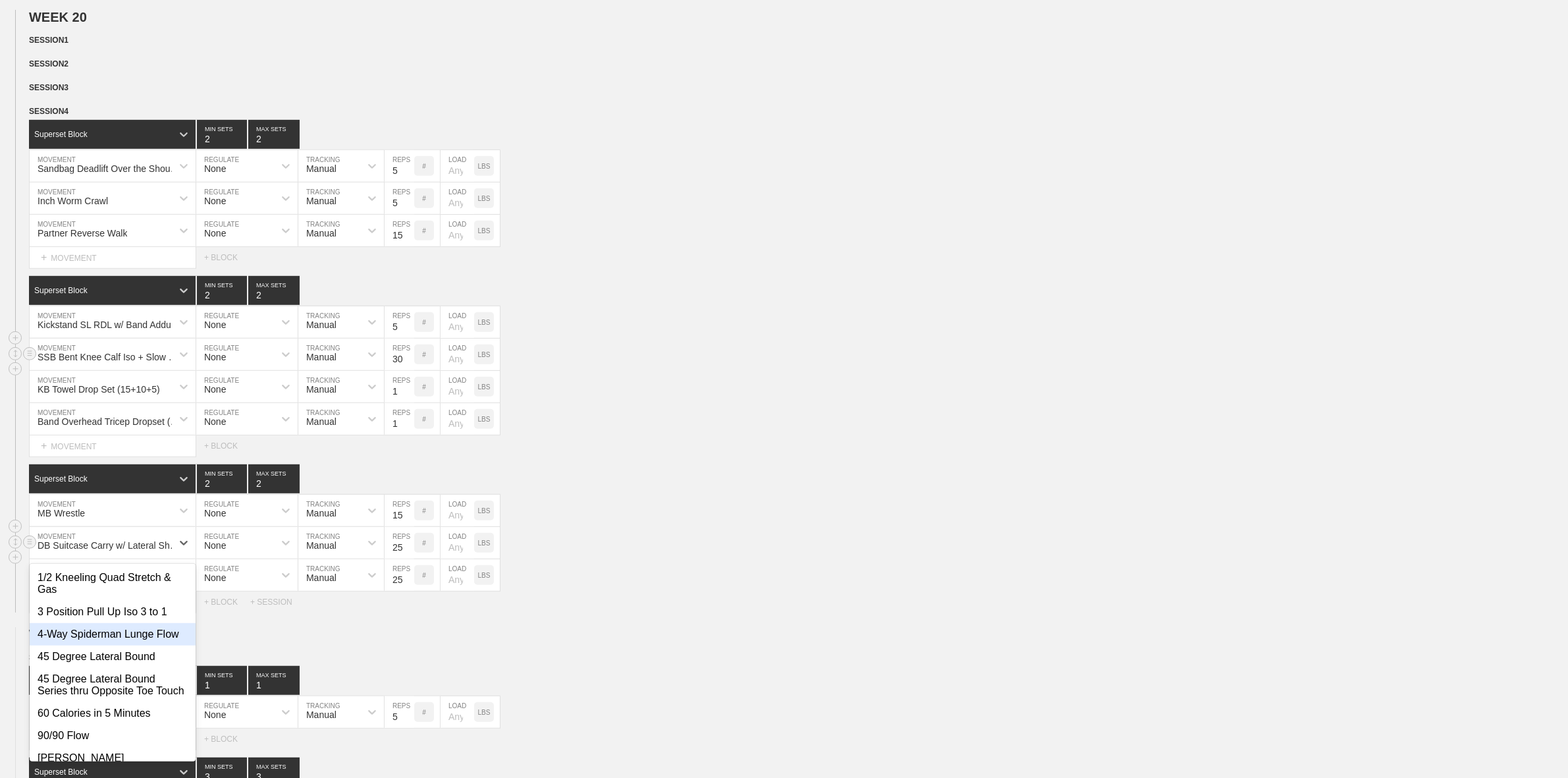
scroll to position [879, 0]
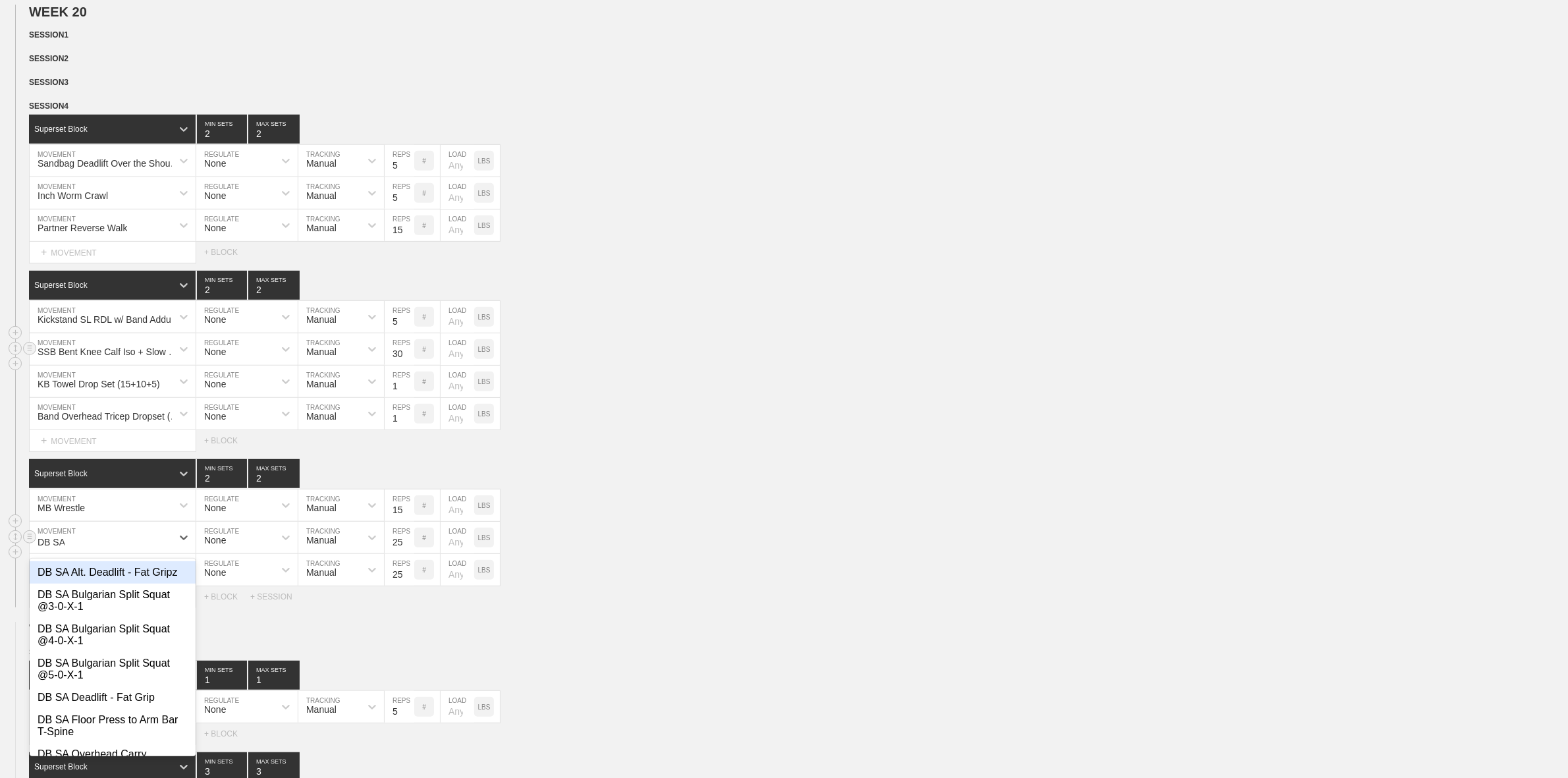
type input "DB SA O"
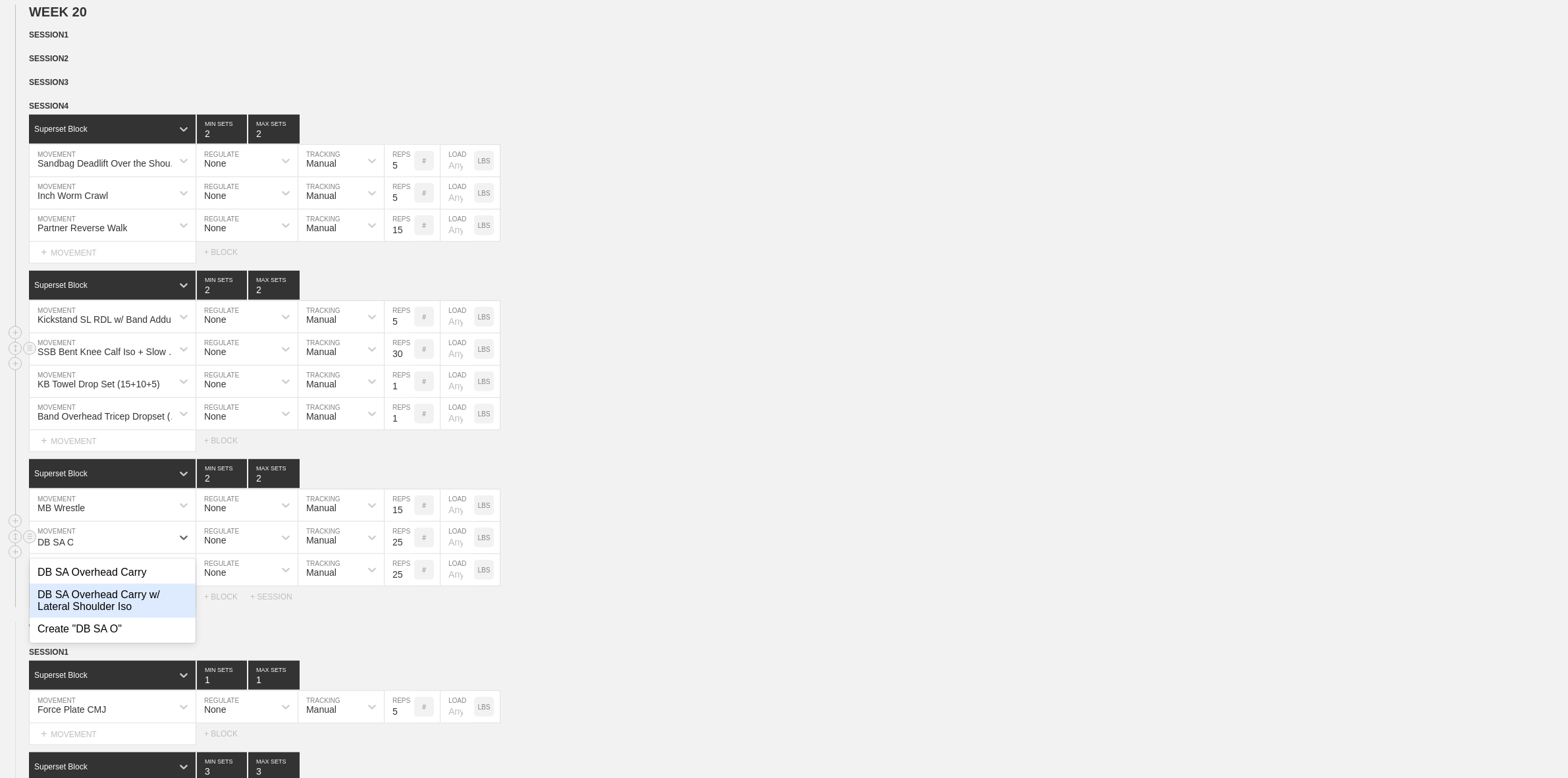
click at [132, 617] on div "DB SA Overhead Carry w/ Lateral Shoulder Iso" at bounding box center [113, 600] width 166 height 34
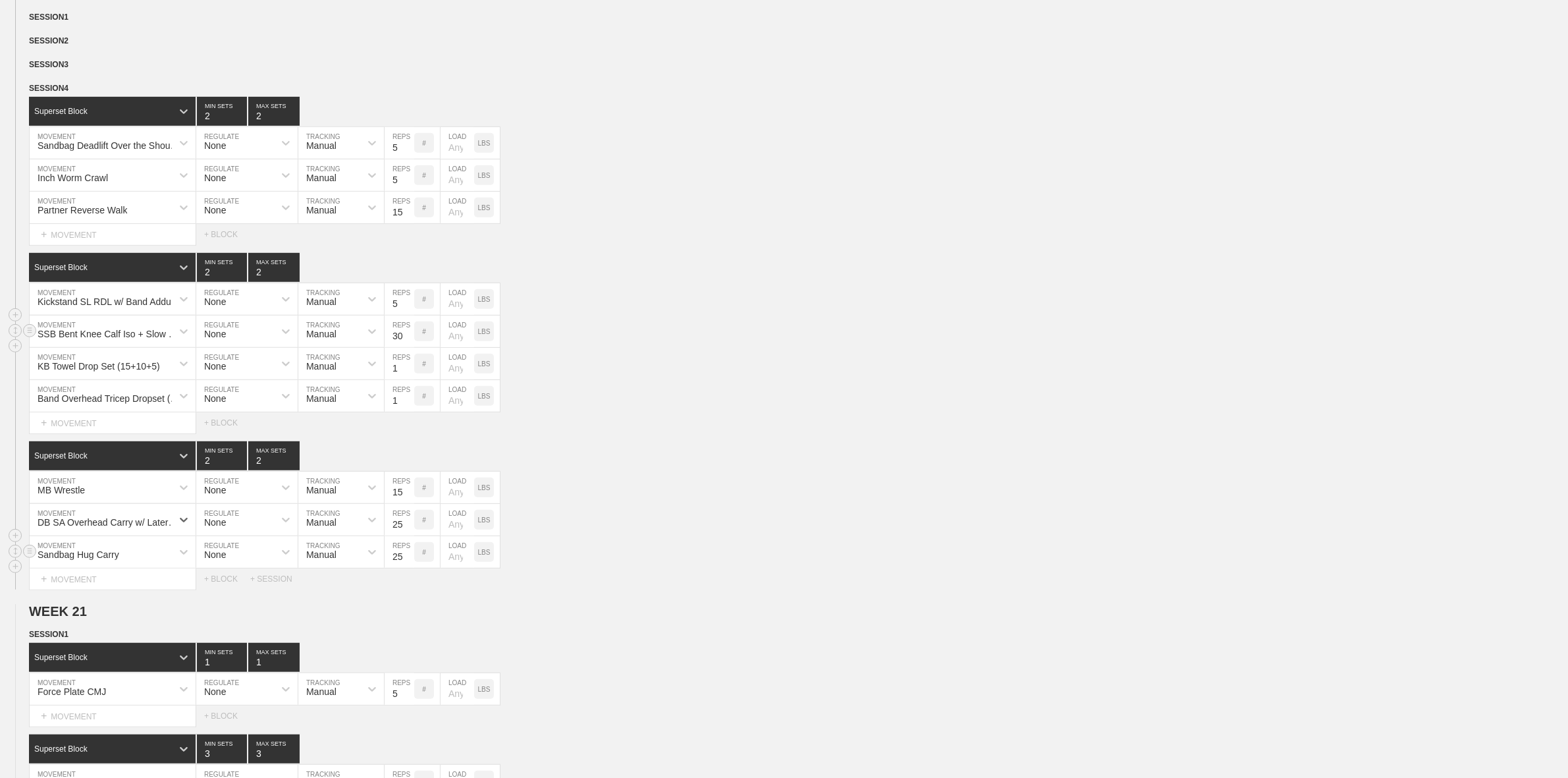
click at [106, 568] on div "Sandbag Hug Carry" at bounding box center [113, 552] width 166 height 32
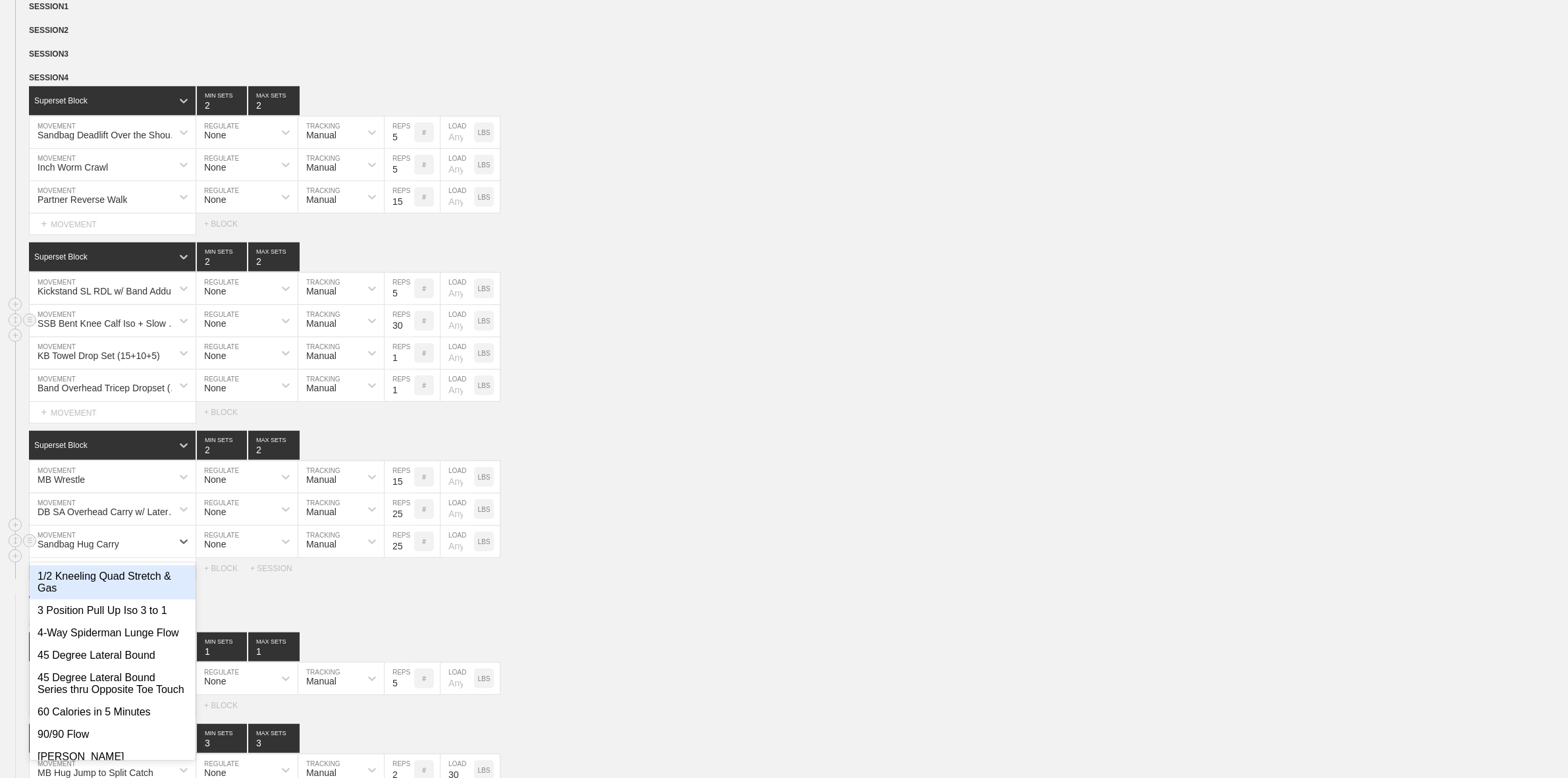
scroll to position [912, 0]
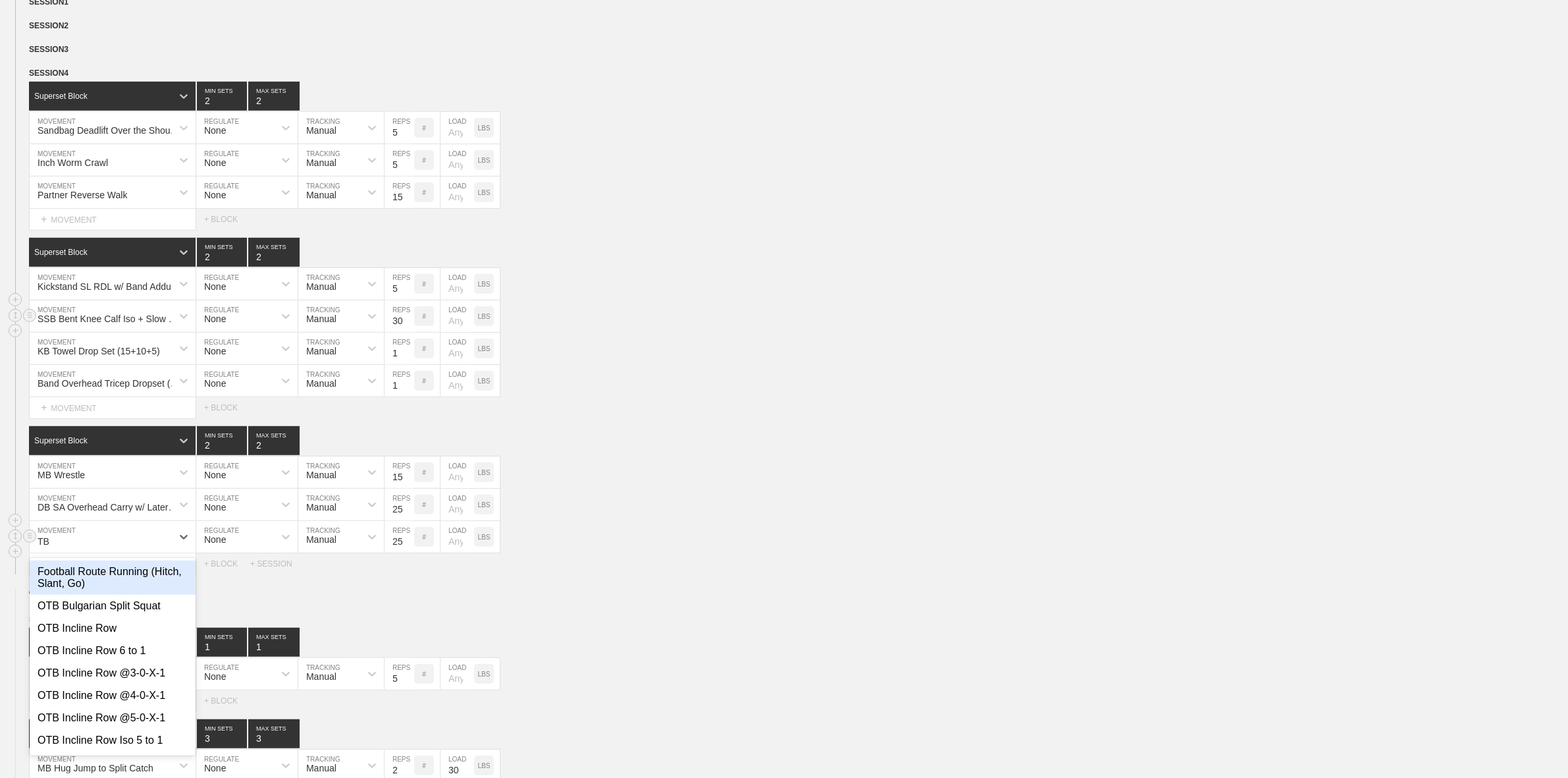
type input "TB F"
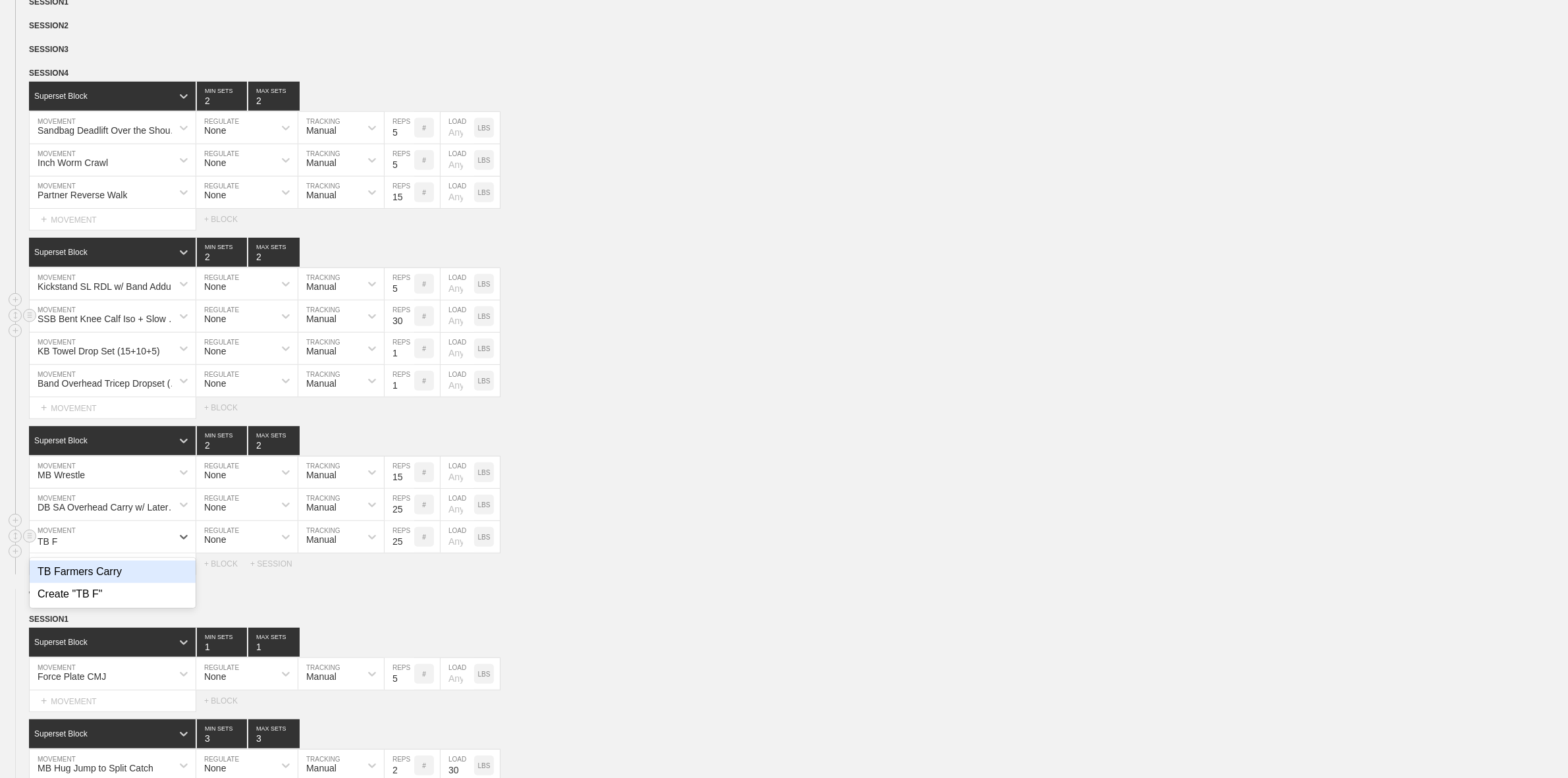
click at [113, 583] on div "TB Farmers Carry" at bounding box center [113, 572] width 166 height 22
click at [760, 489] on div "MB Wrestle MOVEMENT None REGULATE Manual TRACKING 15 REPS # LOAD LBS" at bounding box center [784, 472] width 1568 height 33
click at [397, 488] on input "15" at bounding box center [399, 472] width 30 height 32
type input "10"
click at [961, 388] on div "Band Overhead Tricep Dropset (15+10+5) MOVEMENT None REGULATE Manual TRACKING 1…" at bounding box center [784, 381] width 1568 height 33
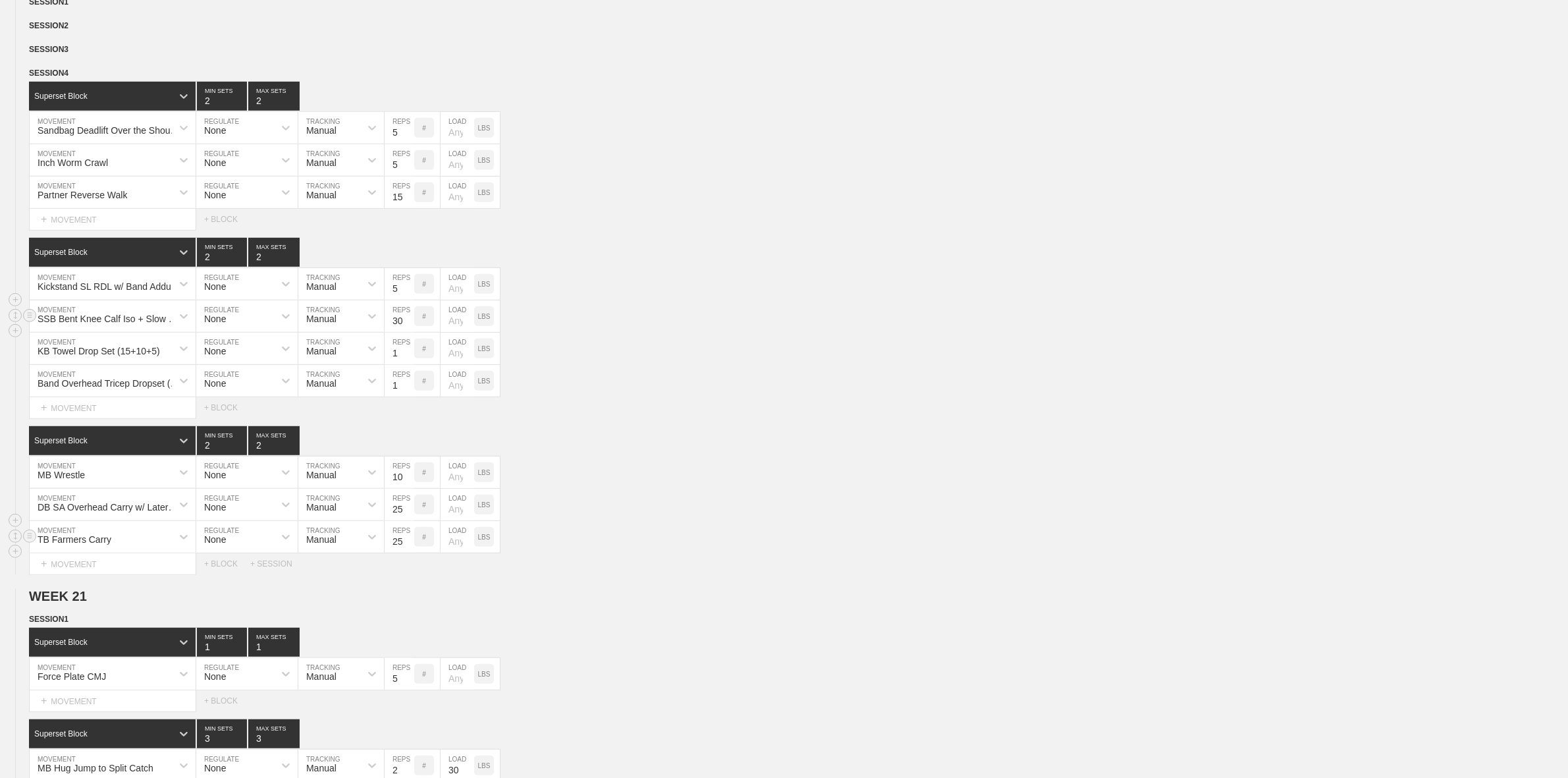
click at [139, 388] on div "Band Overhead Tricep Dropset (15+10+5)" at bounding box center [109, 383] width 143 height 10
type input "[PERSON_NAME] Tricep Press Dropset (15+10+5)"
click at [666, 365] on div "KB Towel Drop Set (15+10+5) MOVEMENT None REGULATE Manual TRACKING 1 REPS # LOA…" at bounding box center [784, 349] width 1568 height 33
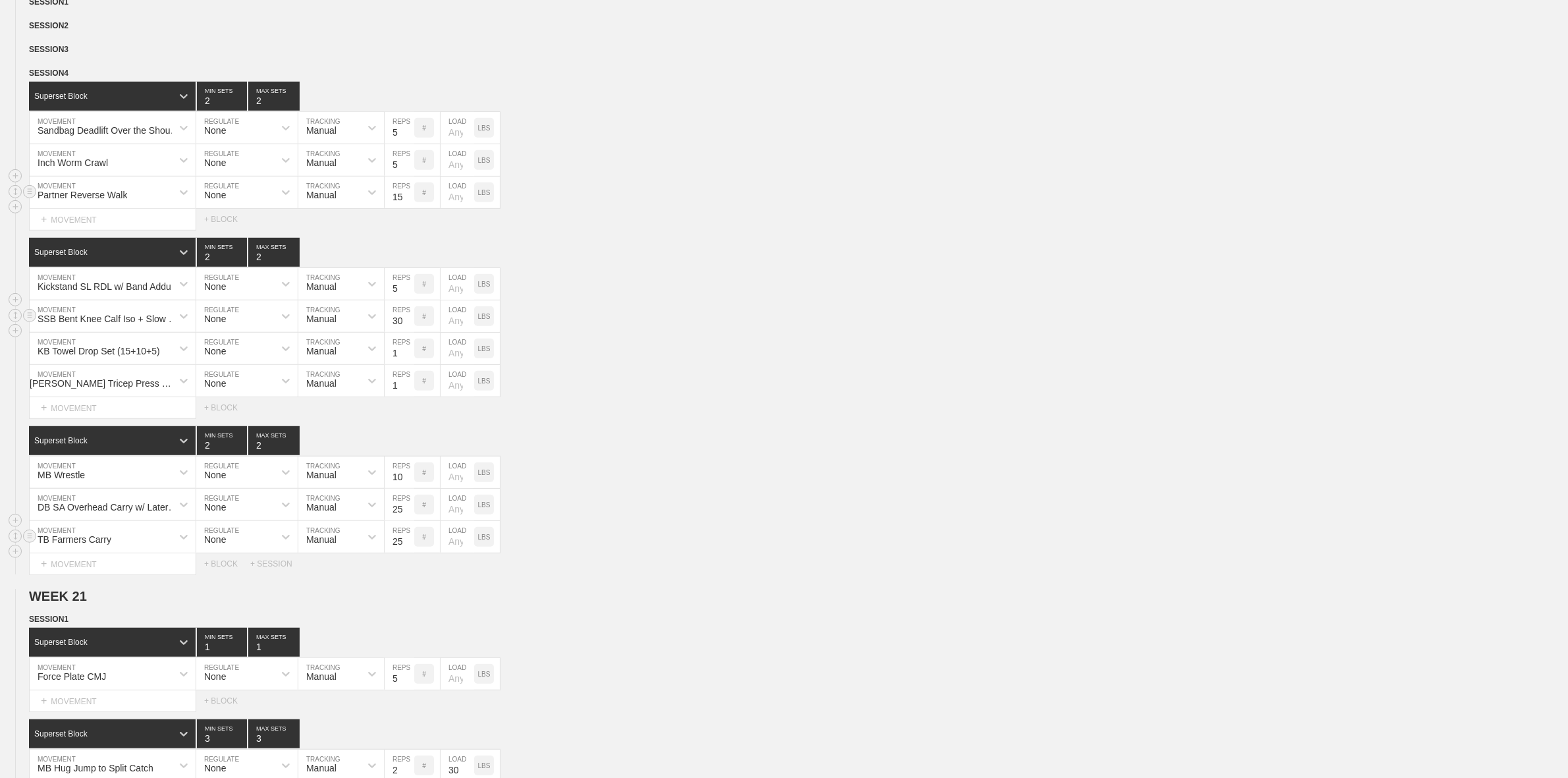
click at [748, 192] on div "Partner Reverse Walk MOVEMENT None REGULATE Manual TRACKING 15 REPS # LOAD LBS" at bounding box center [784, 192] width 1568 height 33
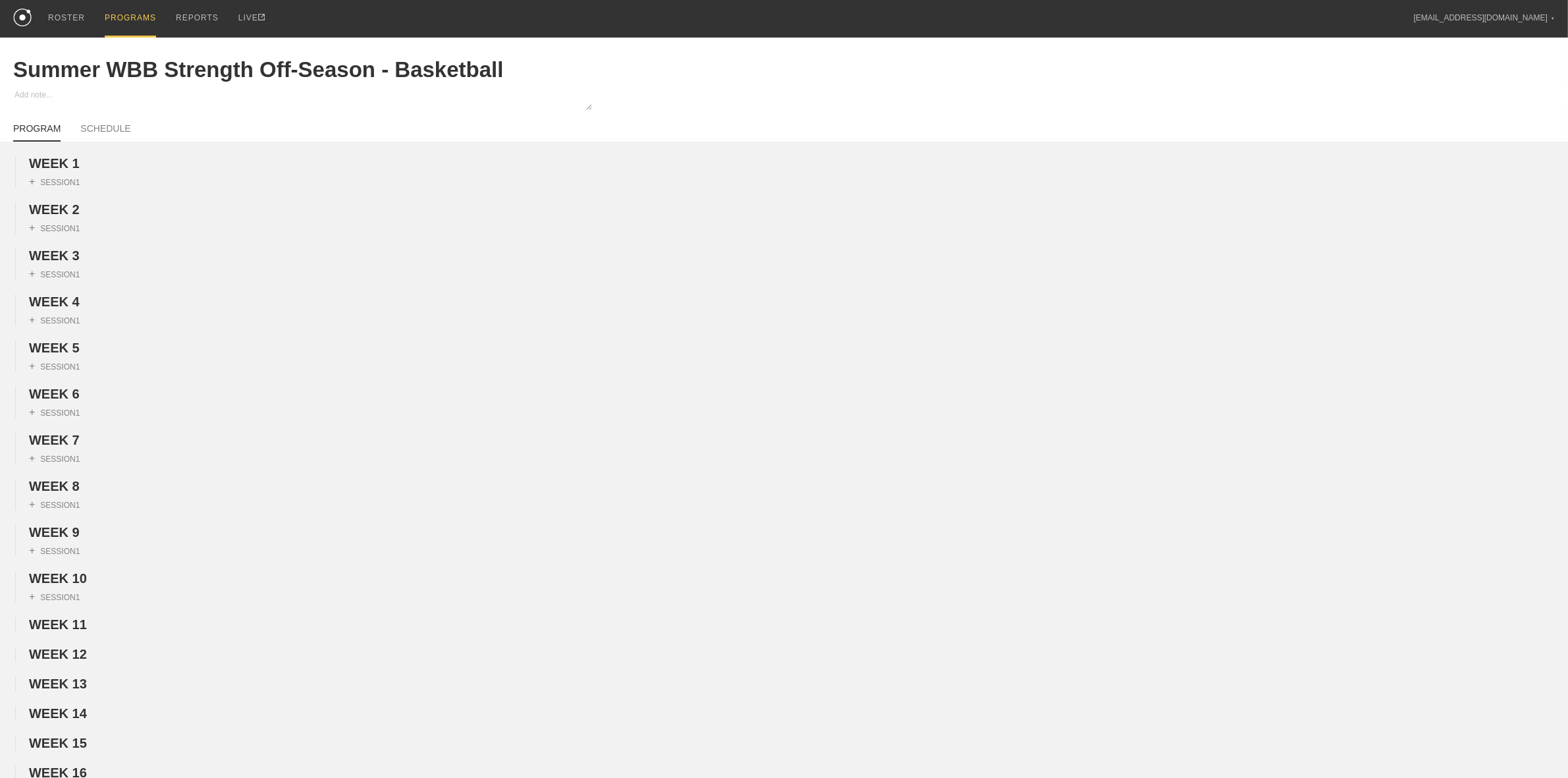
click at [127, 20] on div "PROGRAMS" at bounding box center [130, 19] width 51 height 37
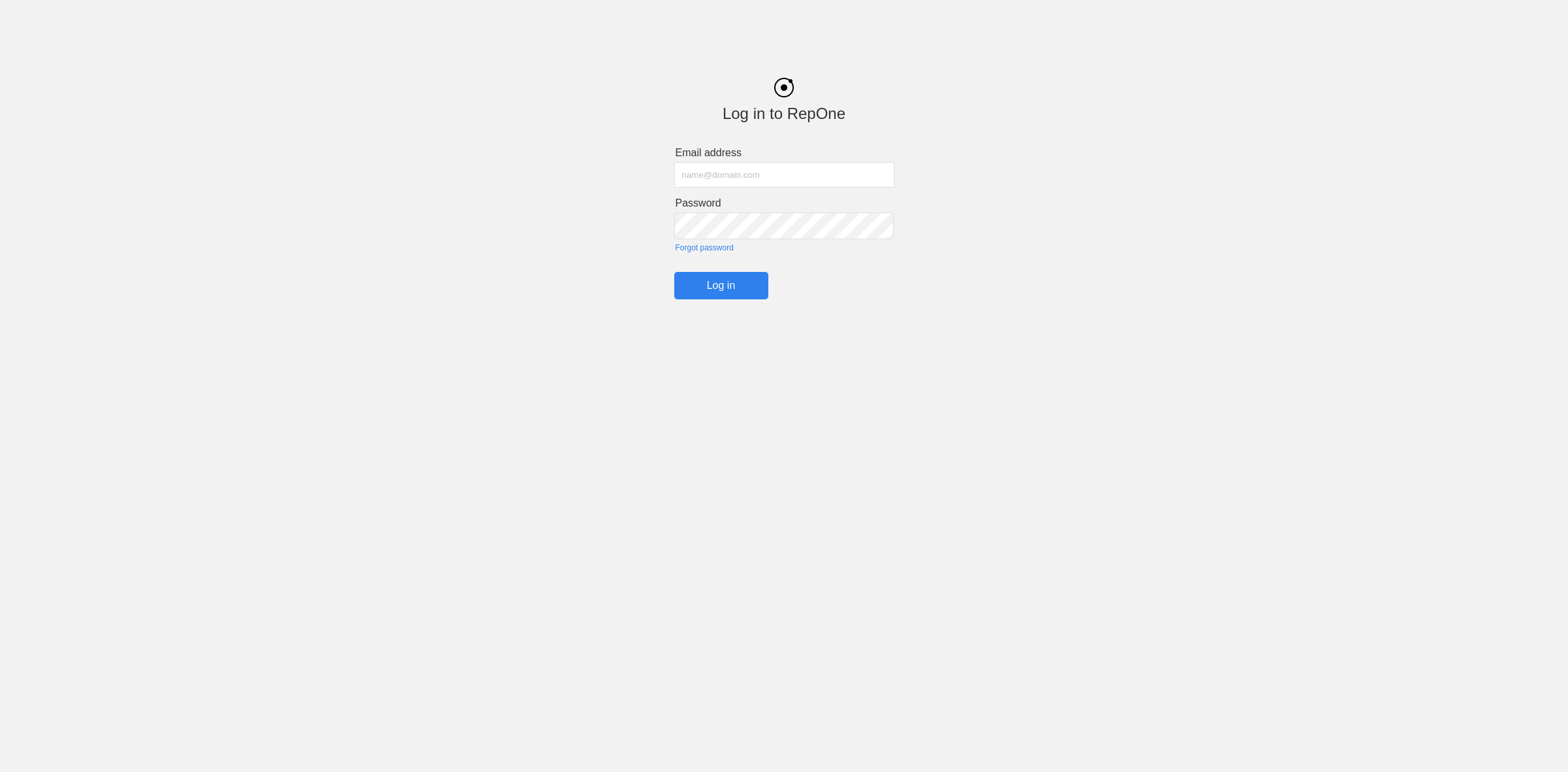
type input "[EMAIL_ADDRESS][DOMAIN_NAME]"
click at [723, 282] on input "Log in" at bounding box center [721, 286] width 94 height 27
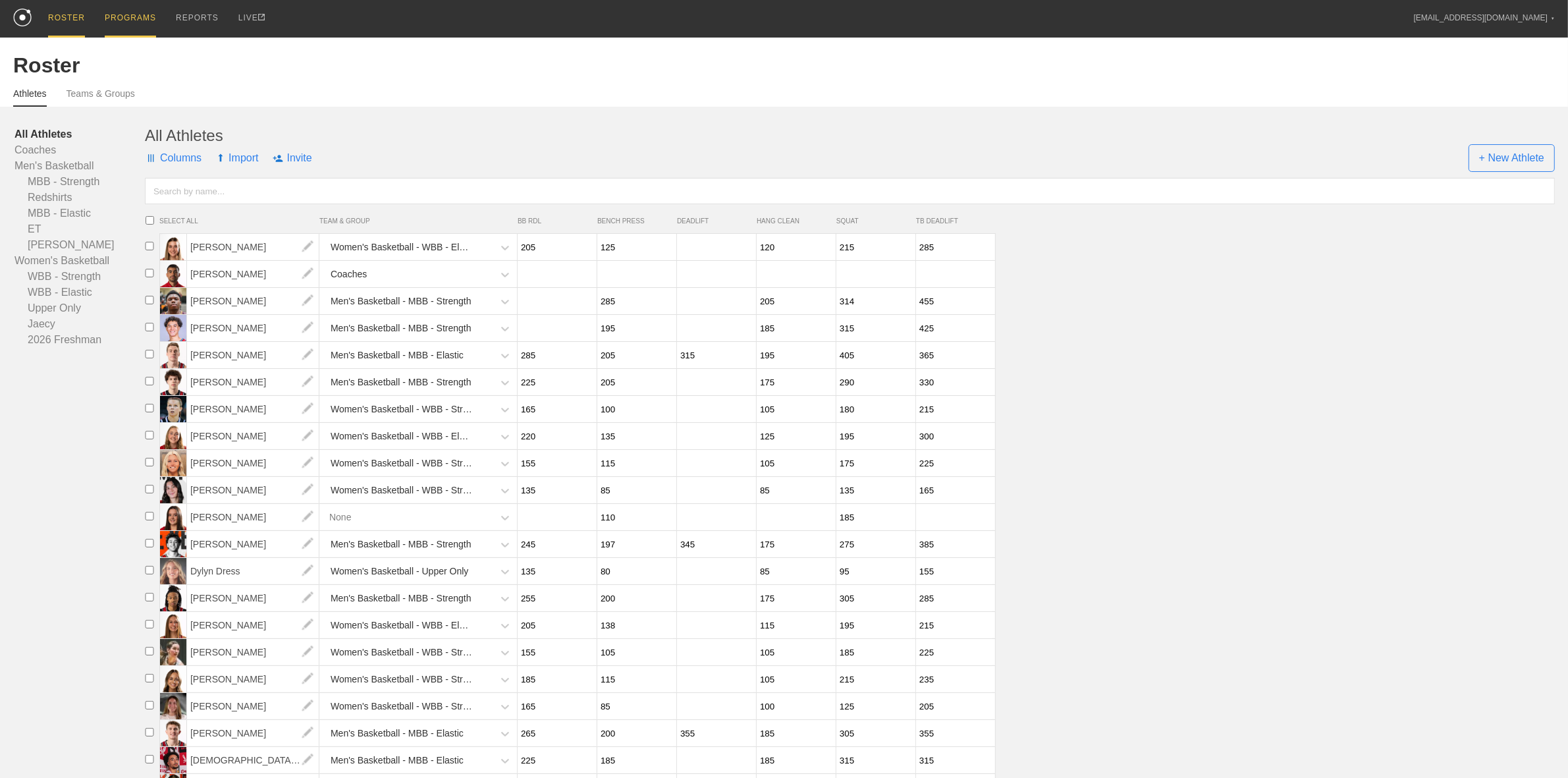
click at [120, 20] on div "PROGRAMS" at bounding box center [130, 19] width 51 height 37
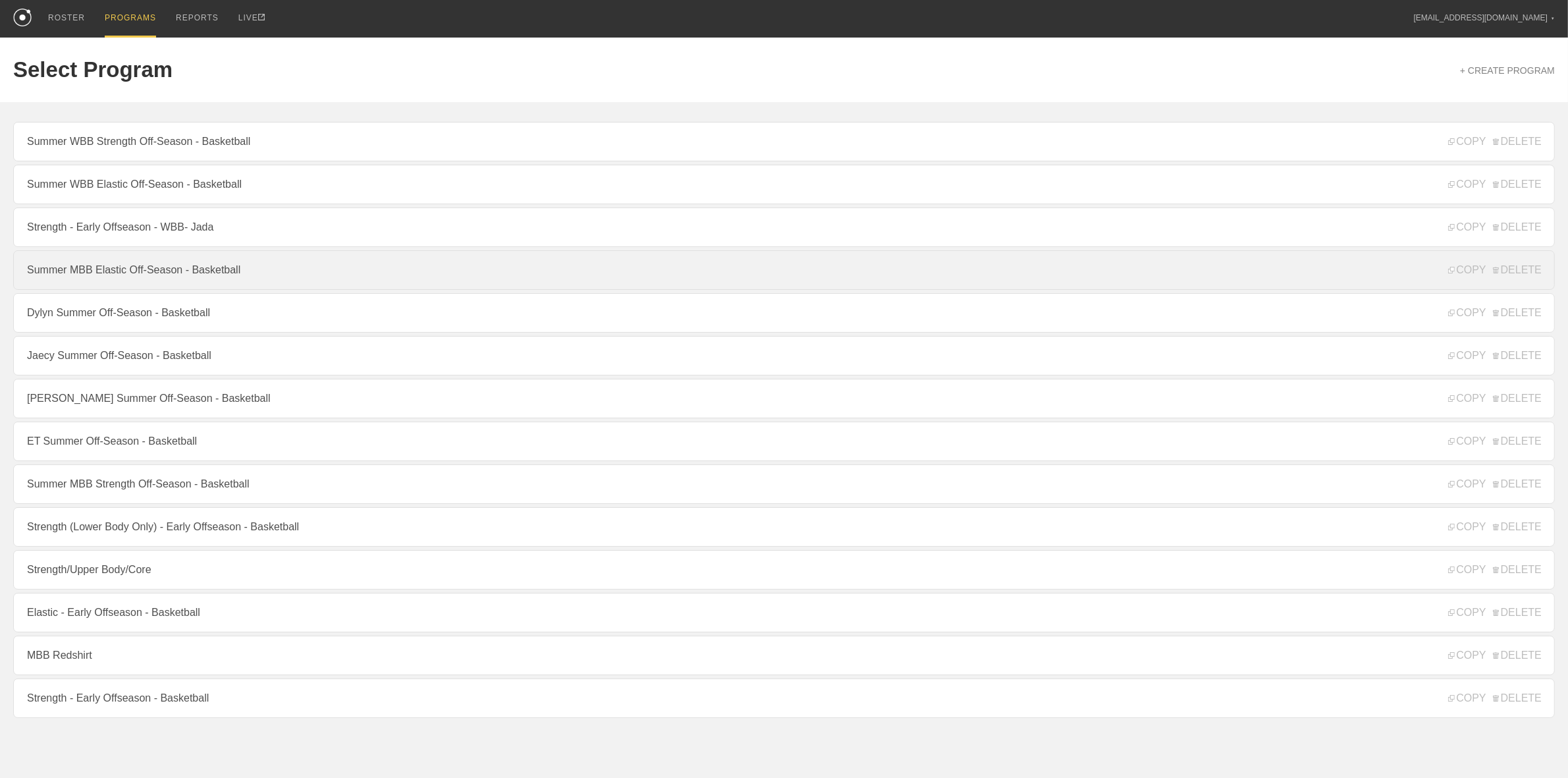
click at [102, 277] on link "Summer MBB Elastic Off-Season - Basketball" at bounding box center [784, 270] width 1542 height 39
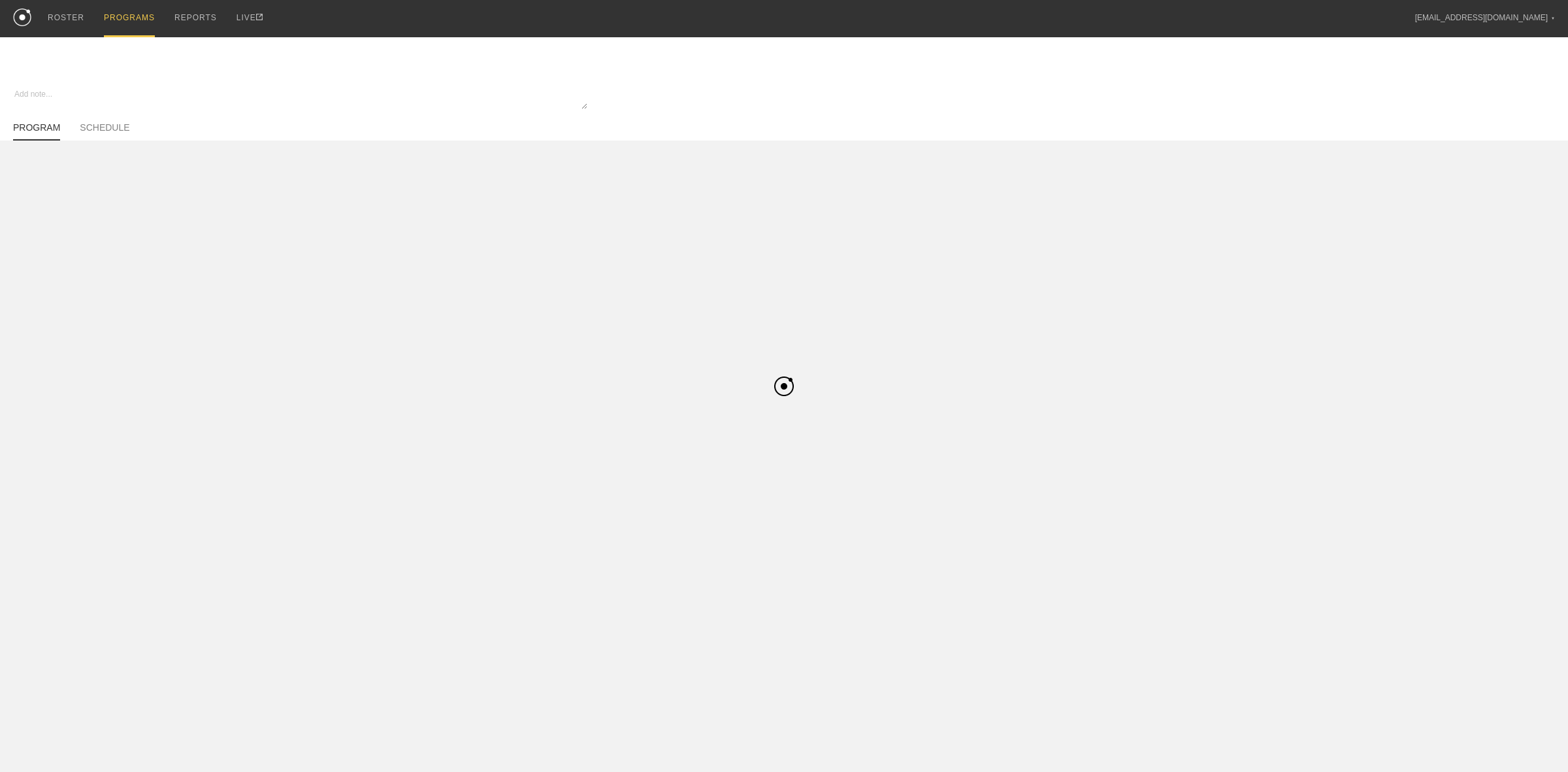
type textarea "x"
type input "Summer MBB Elastic Off-Season - Basketball"
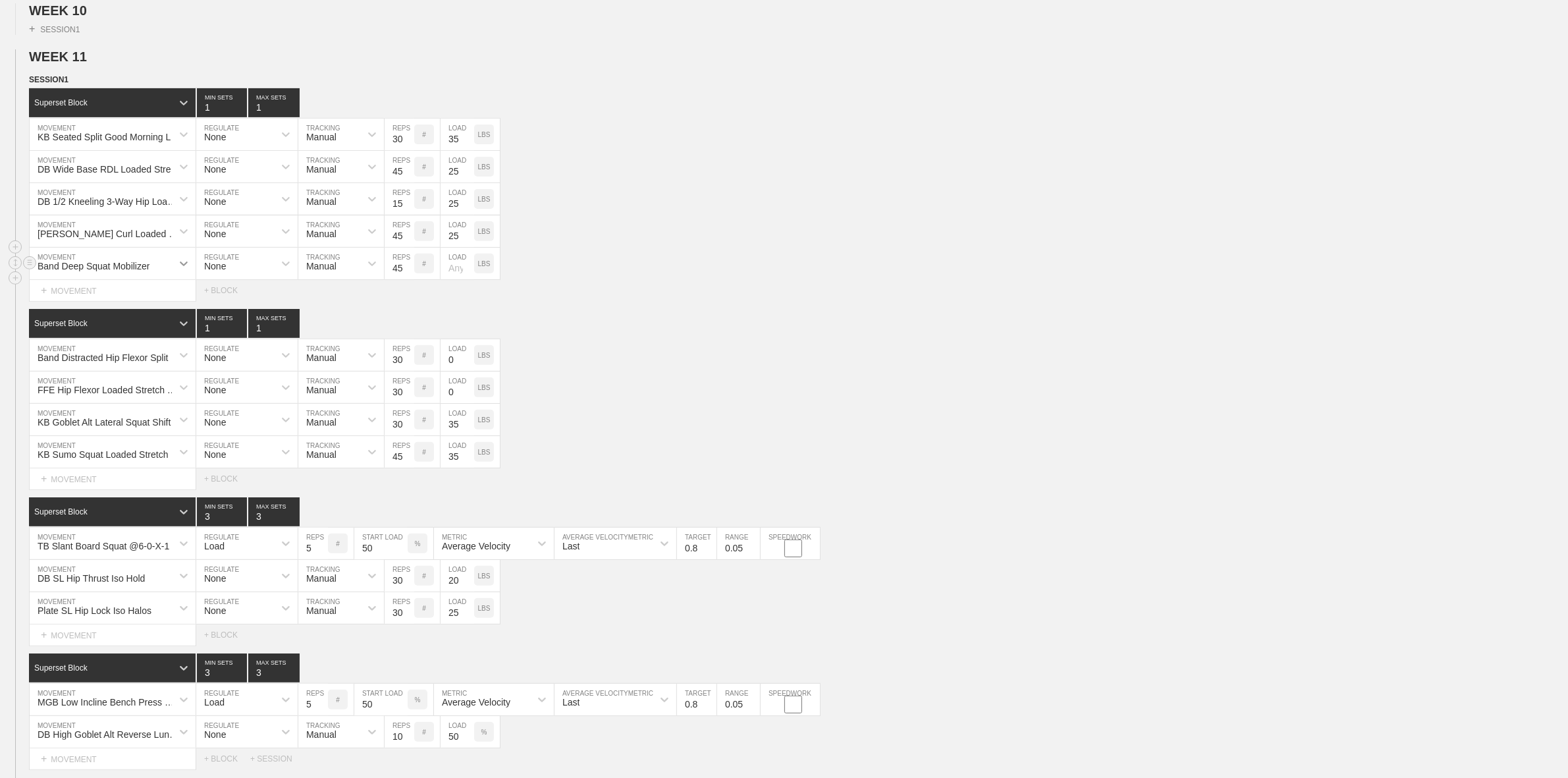
scroll to position [577, 0]
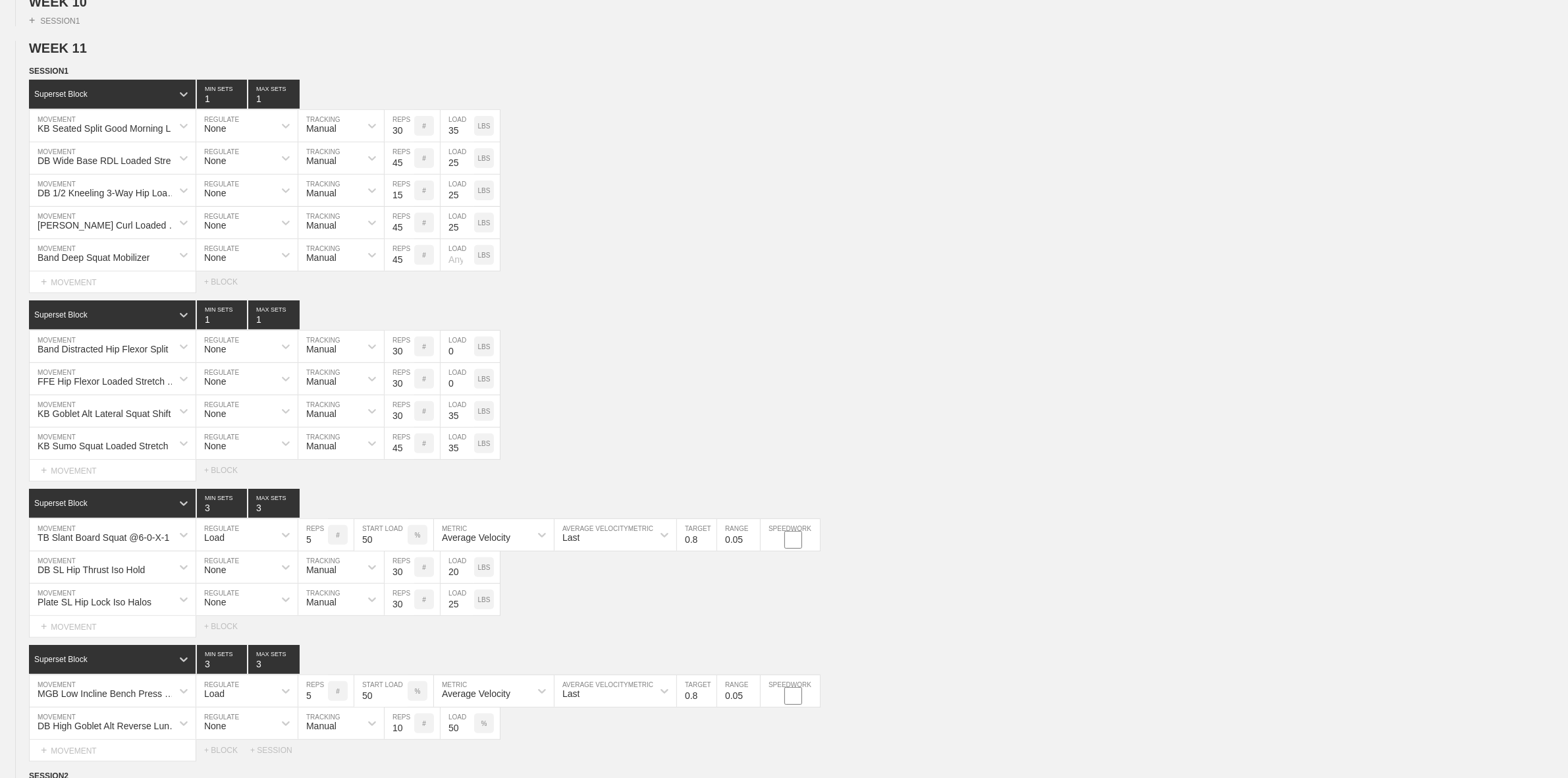
click at [82, 55] on span "WEEK 11" at bounding box center [64, 48] width 69 height 15
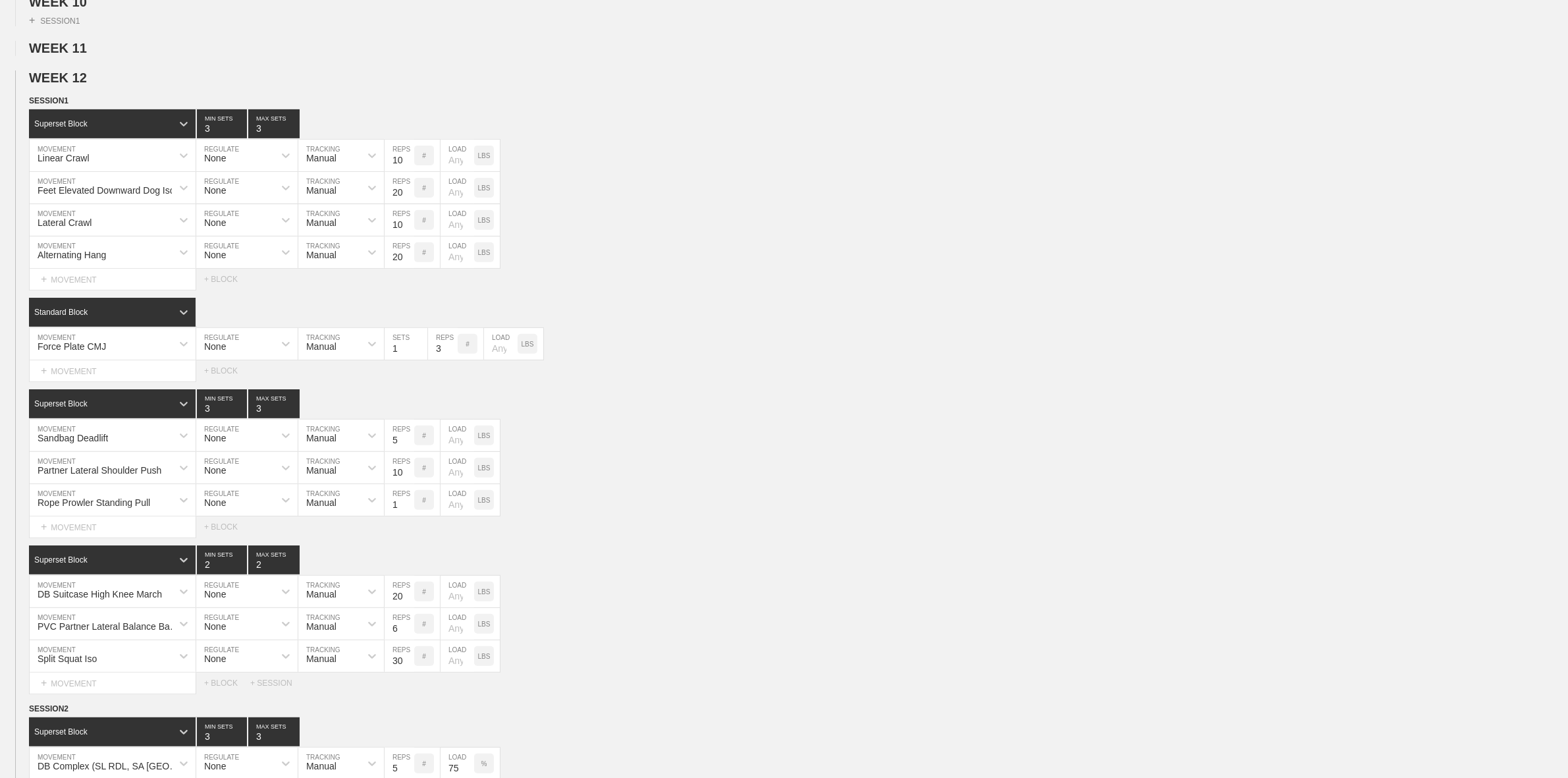
click at [82, 85] on span "WEEK 12" at bounding box center [64, 78] width 69 height 15
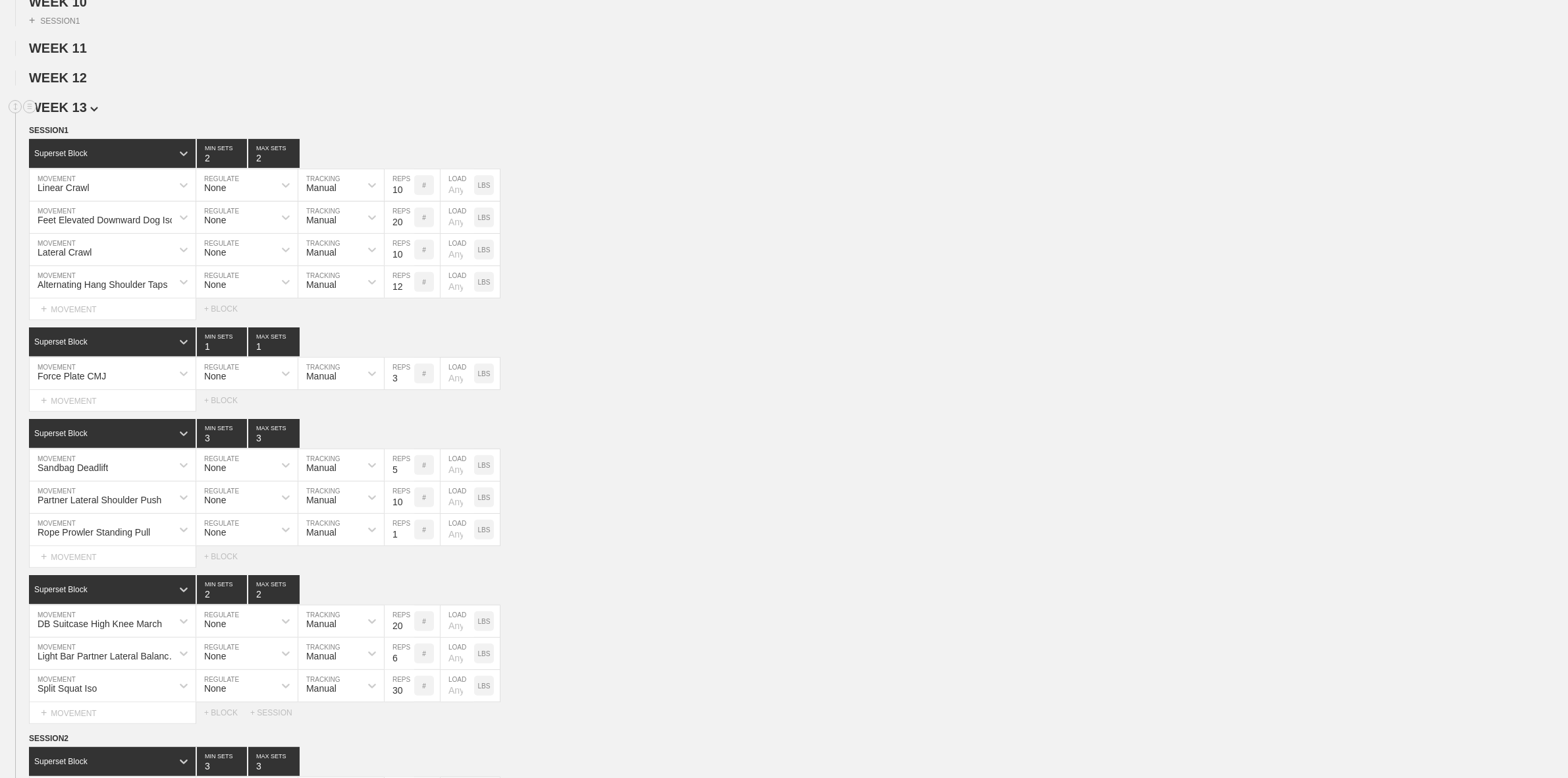
click at [82, 112] on span "WEEK 13" at bounding box center [64, 107] width 69 height 15
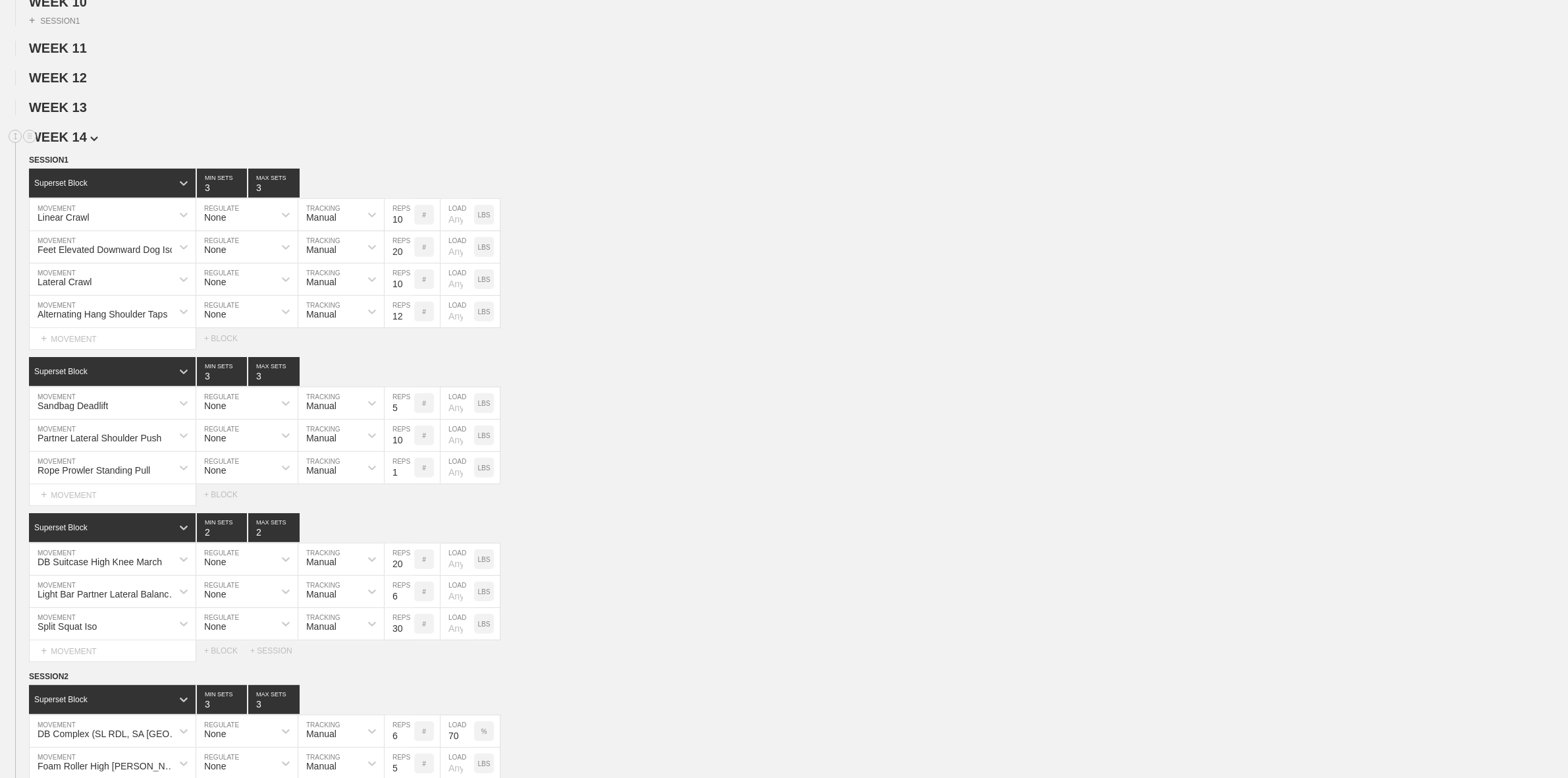
click at [80, 144] on span "WEEK 14" at bounding box center [64, 136] width 69 height 15
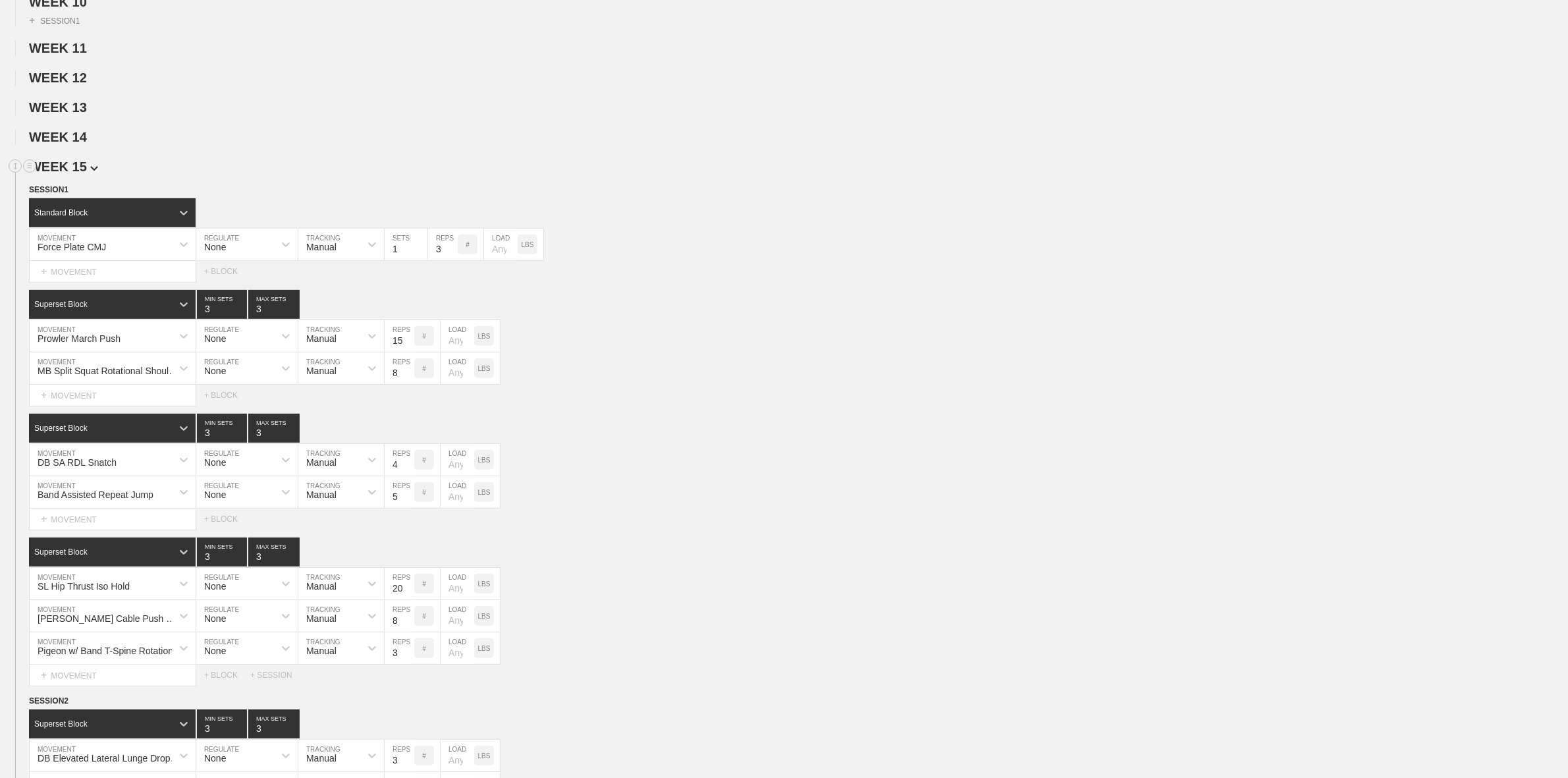
click at [80, 174] on span "WEEK 15" at bounding box center [64, 166] width 69 height 15
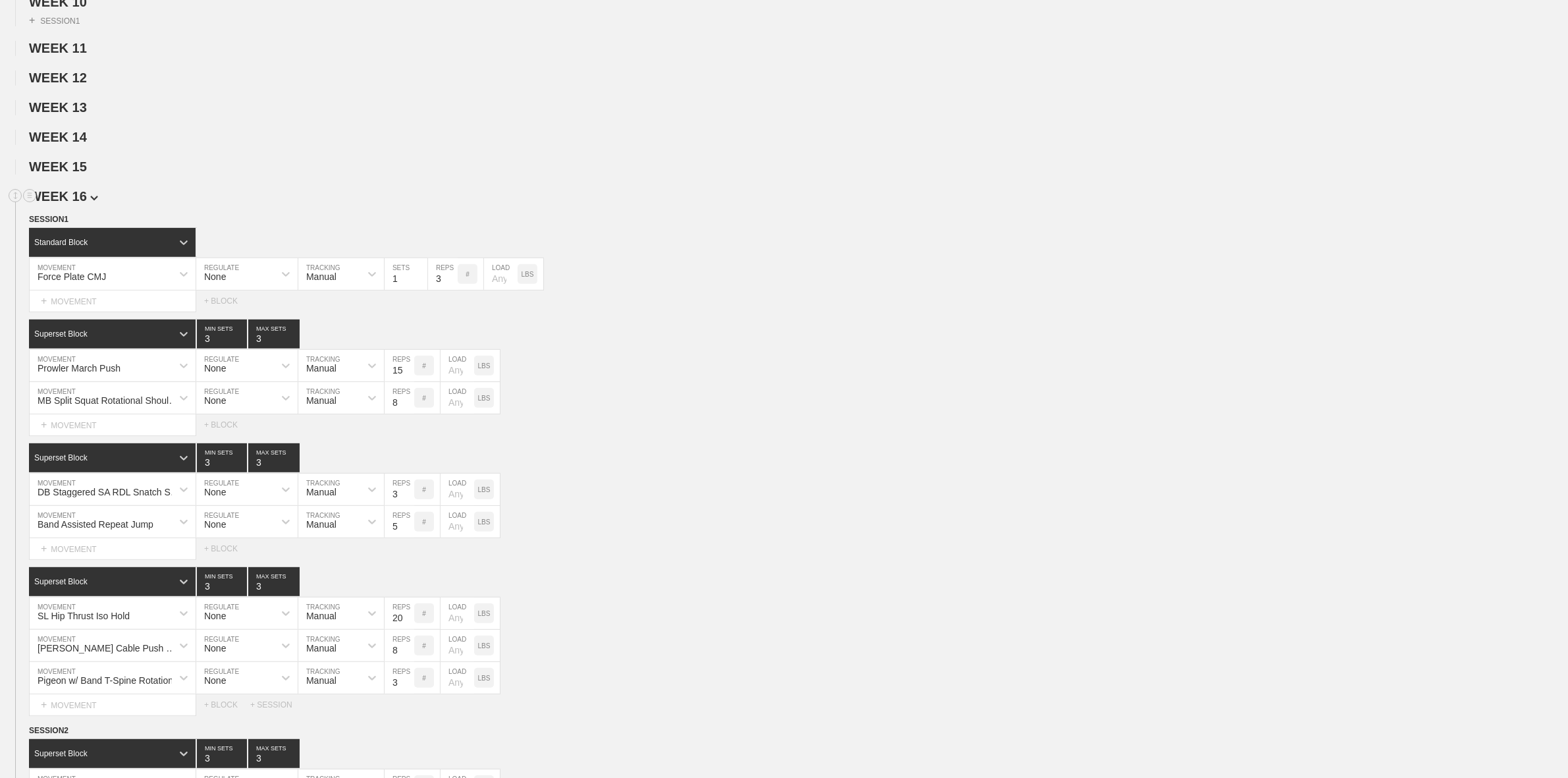
click at [82, 203] on span "WEEK 16" at bounding box center [64, 196] width 69 height 15
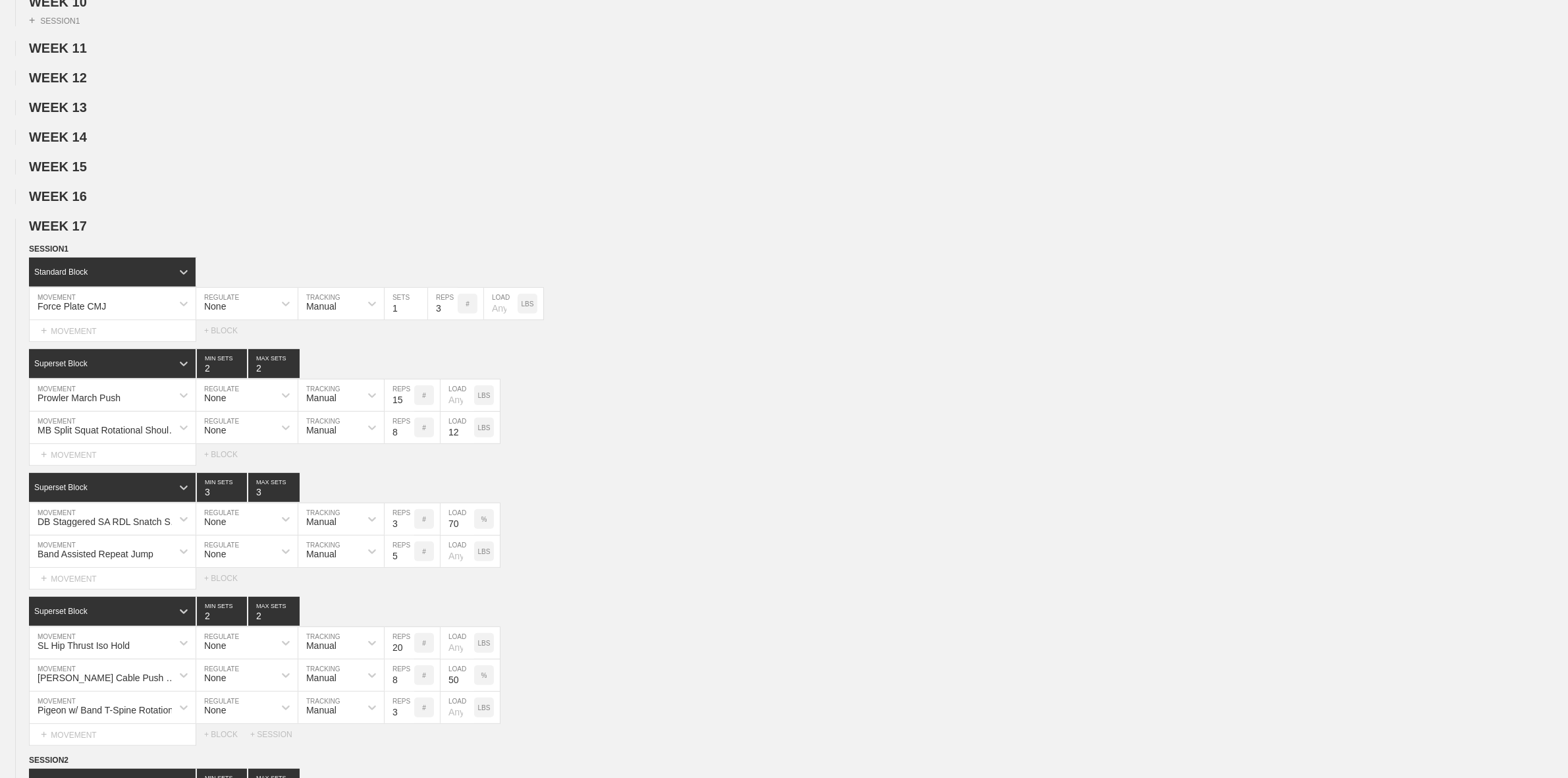
drag, startPoint x: 82, startPoint y: 242, endPoint x: 79, endPoint y: 260, distance: 18.2
click at [82, 233] on span "WEEK 17" at bounding box center [58, 226] width 58 height 15
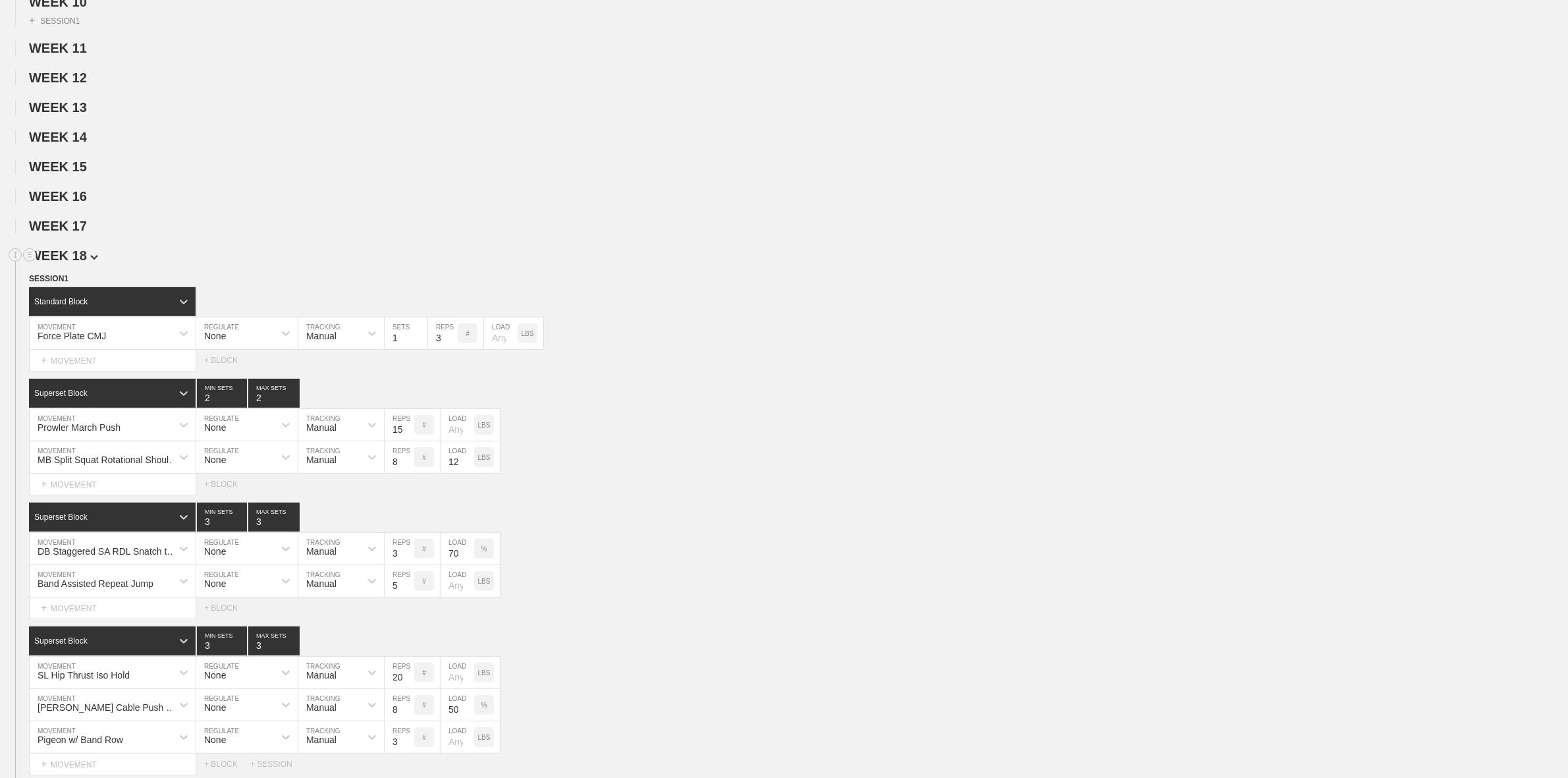
click at [80, 263] on span "WEEK 18" at bounding box center [64, 255] width 69 height 15
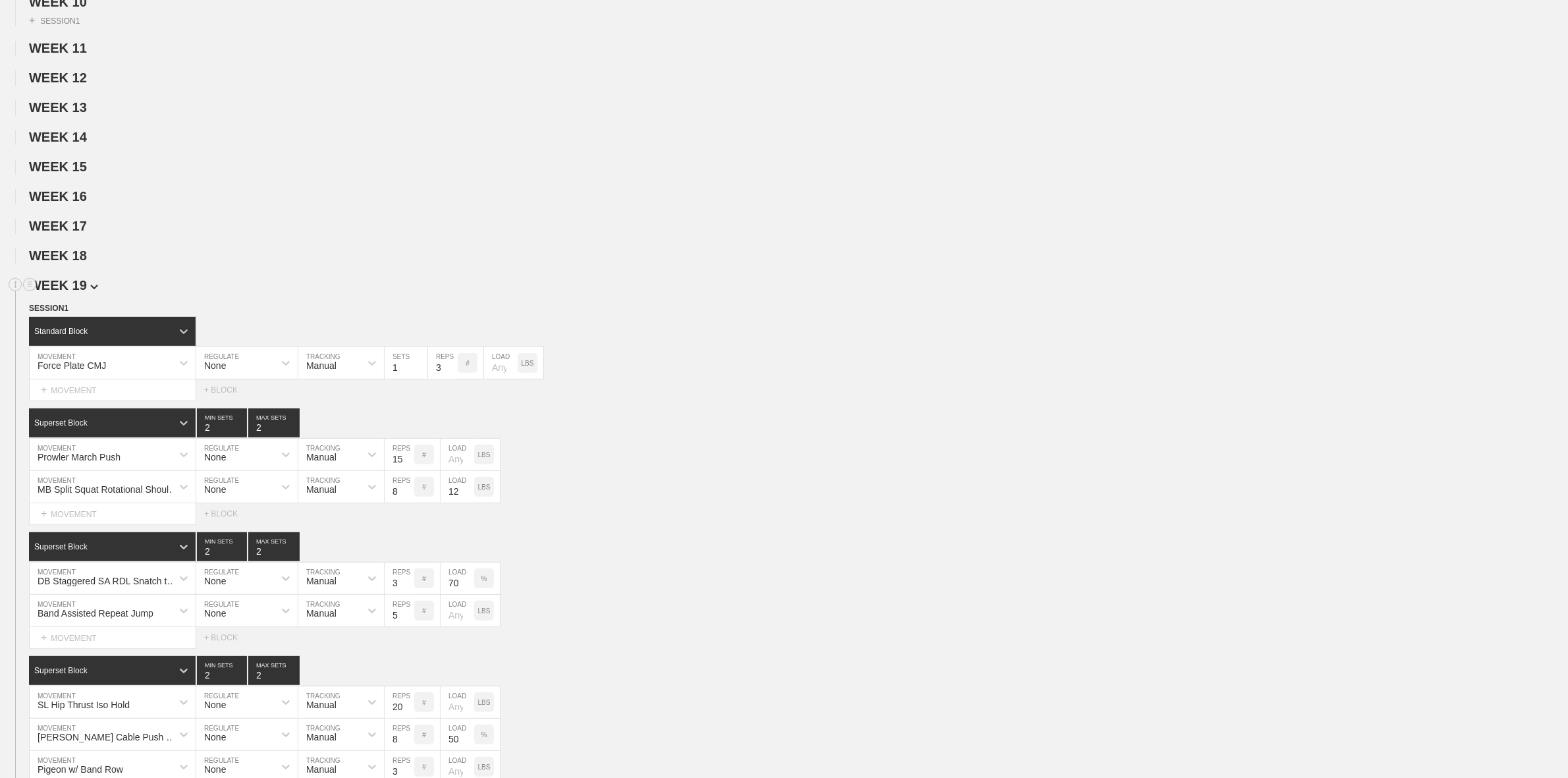
click at [75, 293] on span "WEEK 19" at bounding box center [64, 285] width 69 height 15
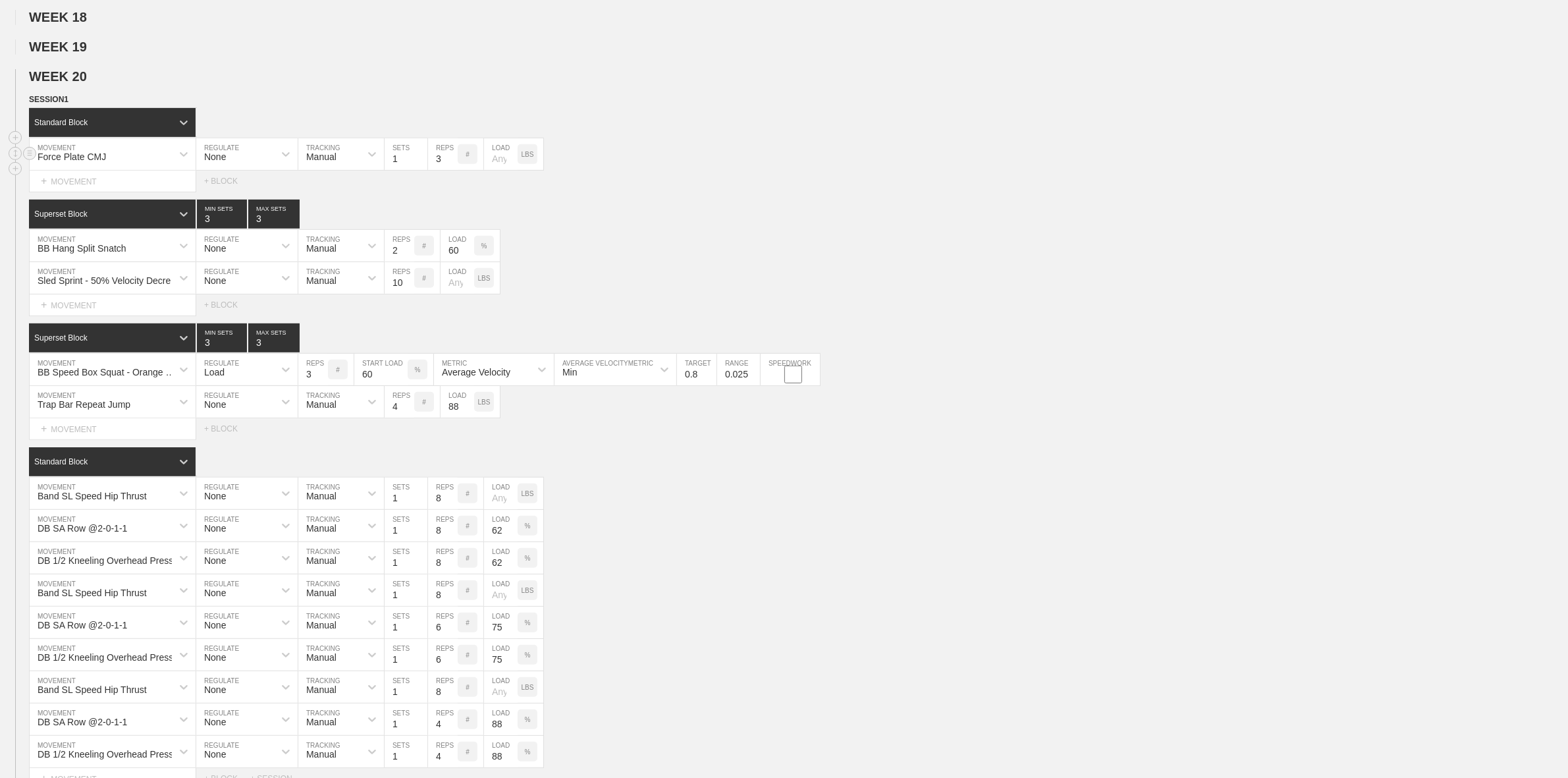
scroll to position [823, 0]
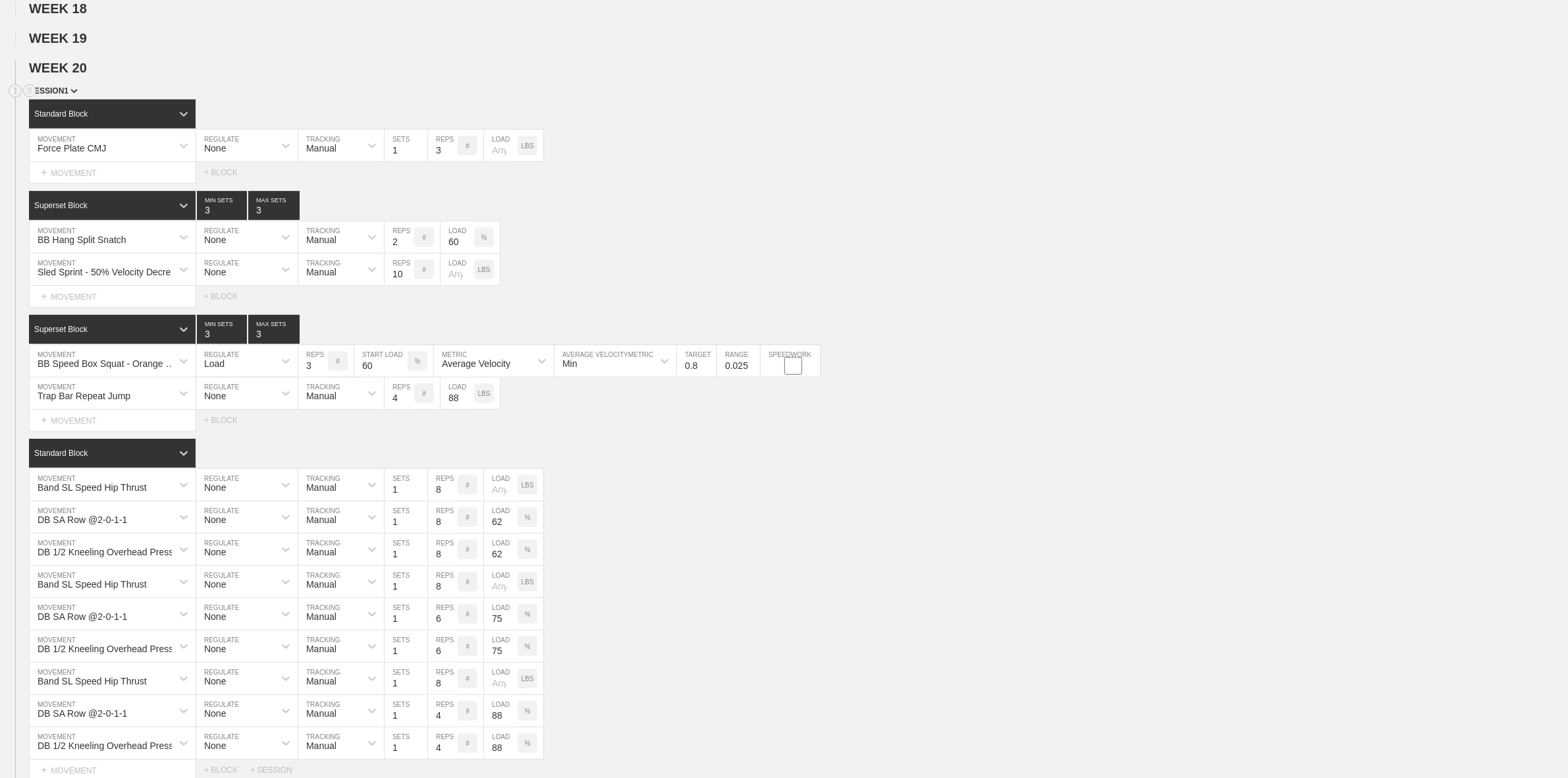
click at [71, 93] on img at bounding box center [74, 91] width 7 height 5
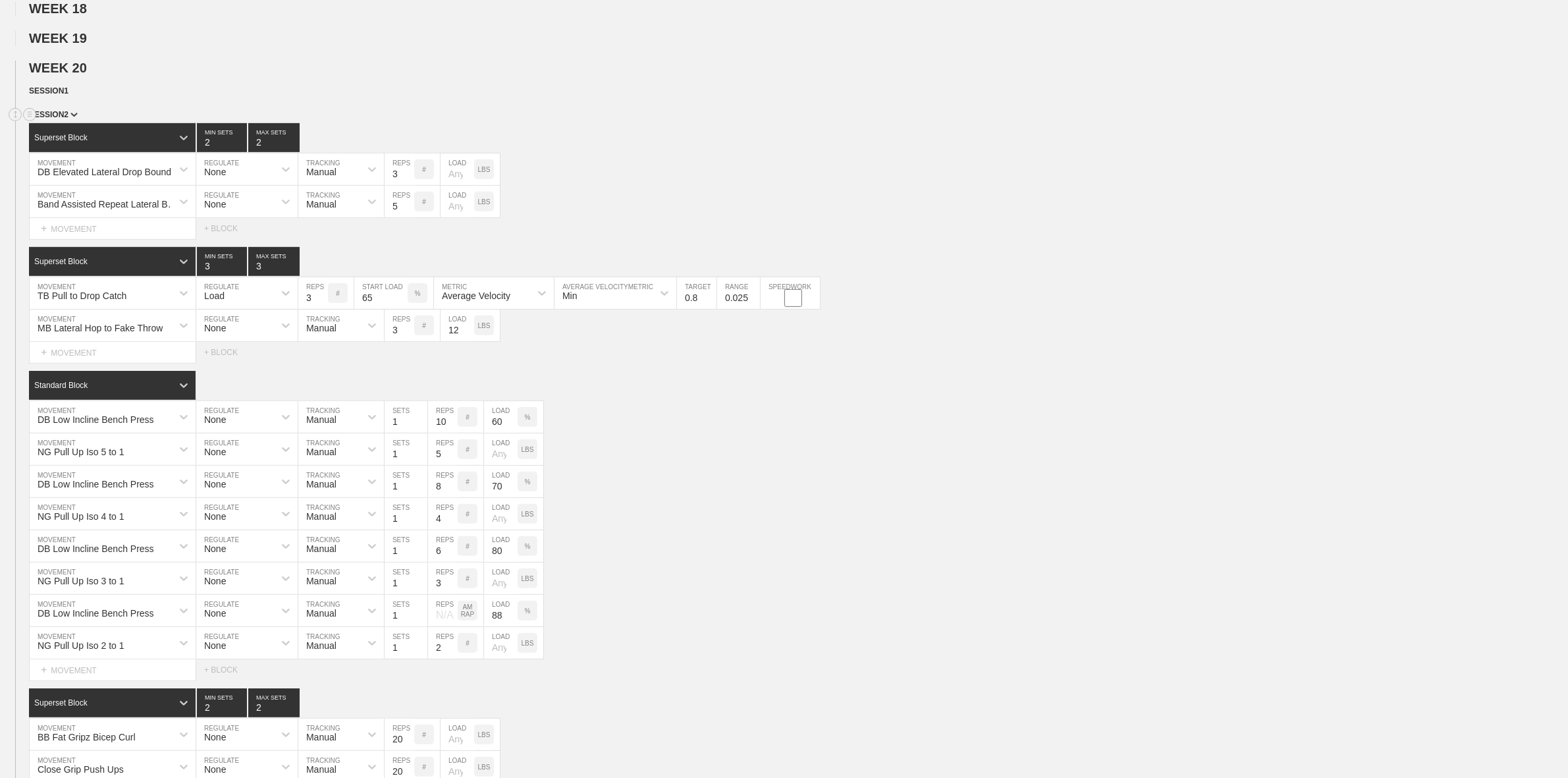
click at [64, 123] on div "SESSION 2" at bounding box center [799, 116] width 1539 height 15
click at [66, 119] on span "SESSION 2" at bounding box center [53, 114] width 48 height 9
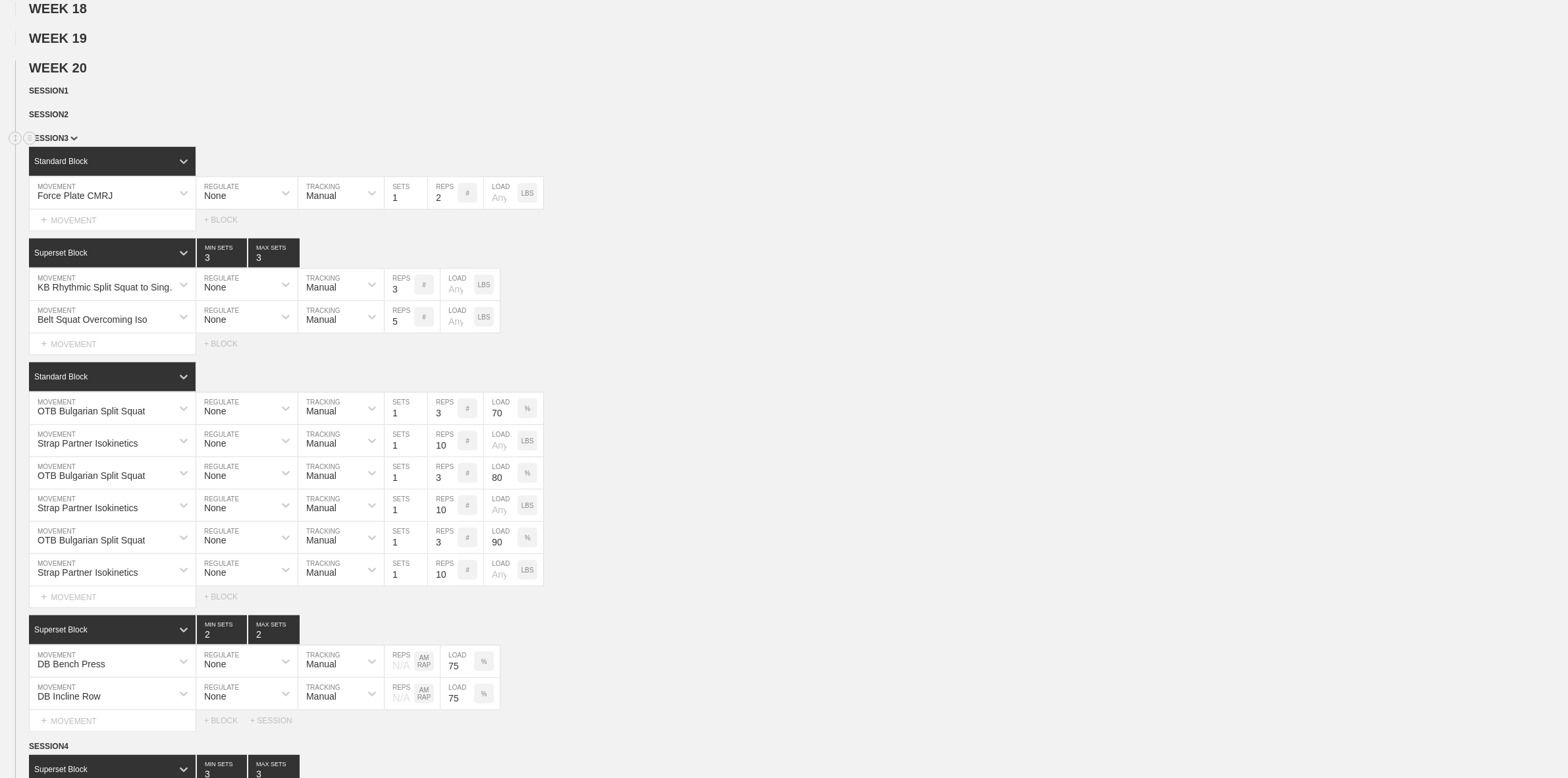
click at [71, 141] on img at bounding box center [74, 138] width 7 height 5
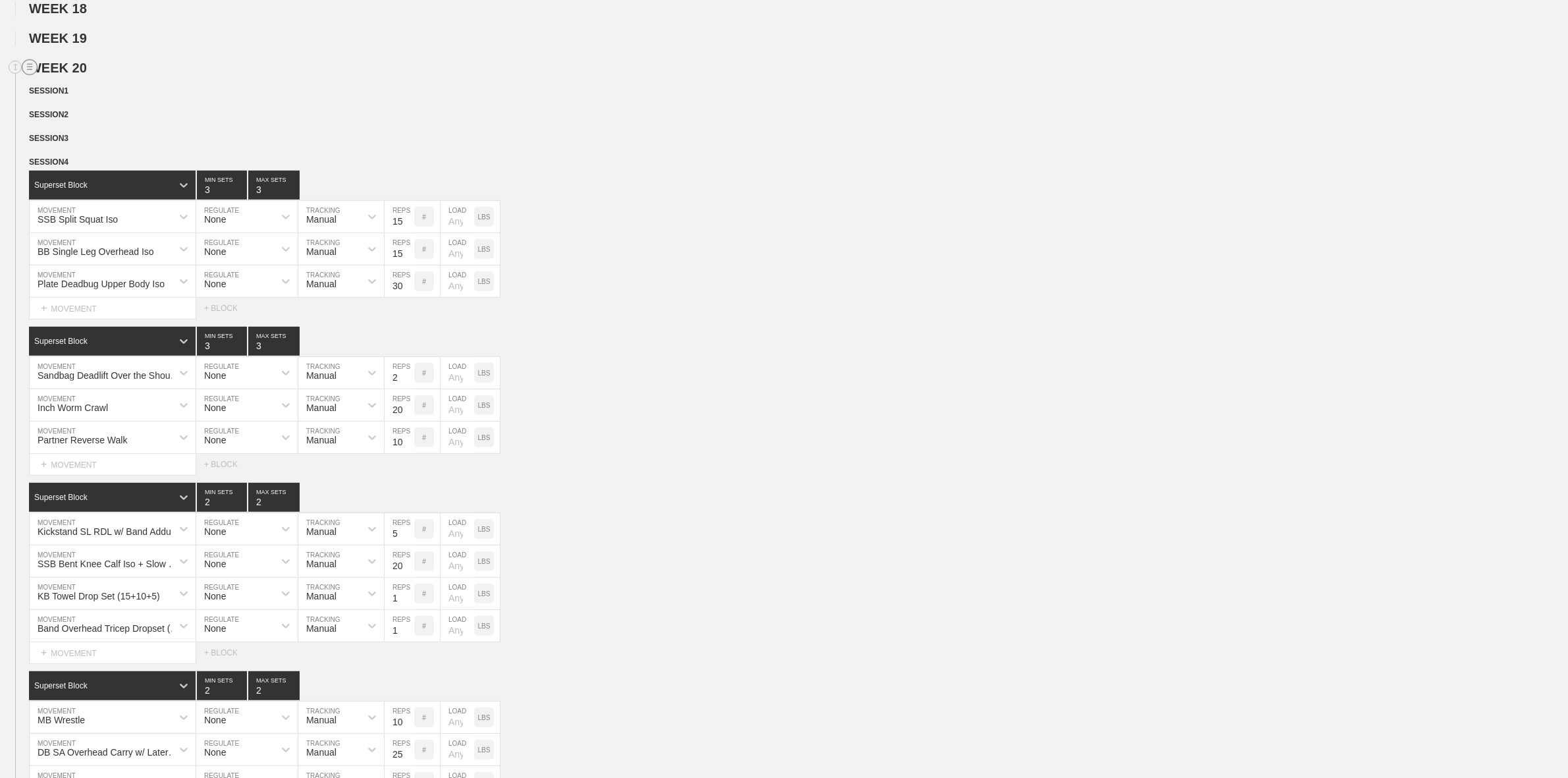
click at [27, 75] on circle at bounding box center [30, 68] width 15 height 15
click at [81, 100] on div "DUPLICATE" at bounding box center [92, 98] width 105 height 20
click at [30, 170] on circle at bounding box center [30, 163] width 15 height 15
click at [77, 212] on div "DELETE" at bounding box center [92, 212] width 105 height 20
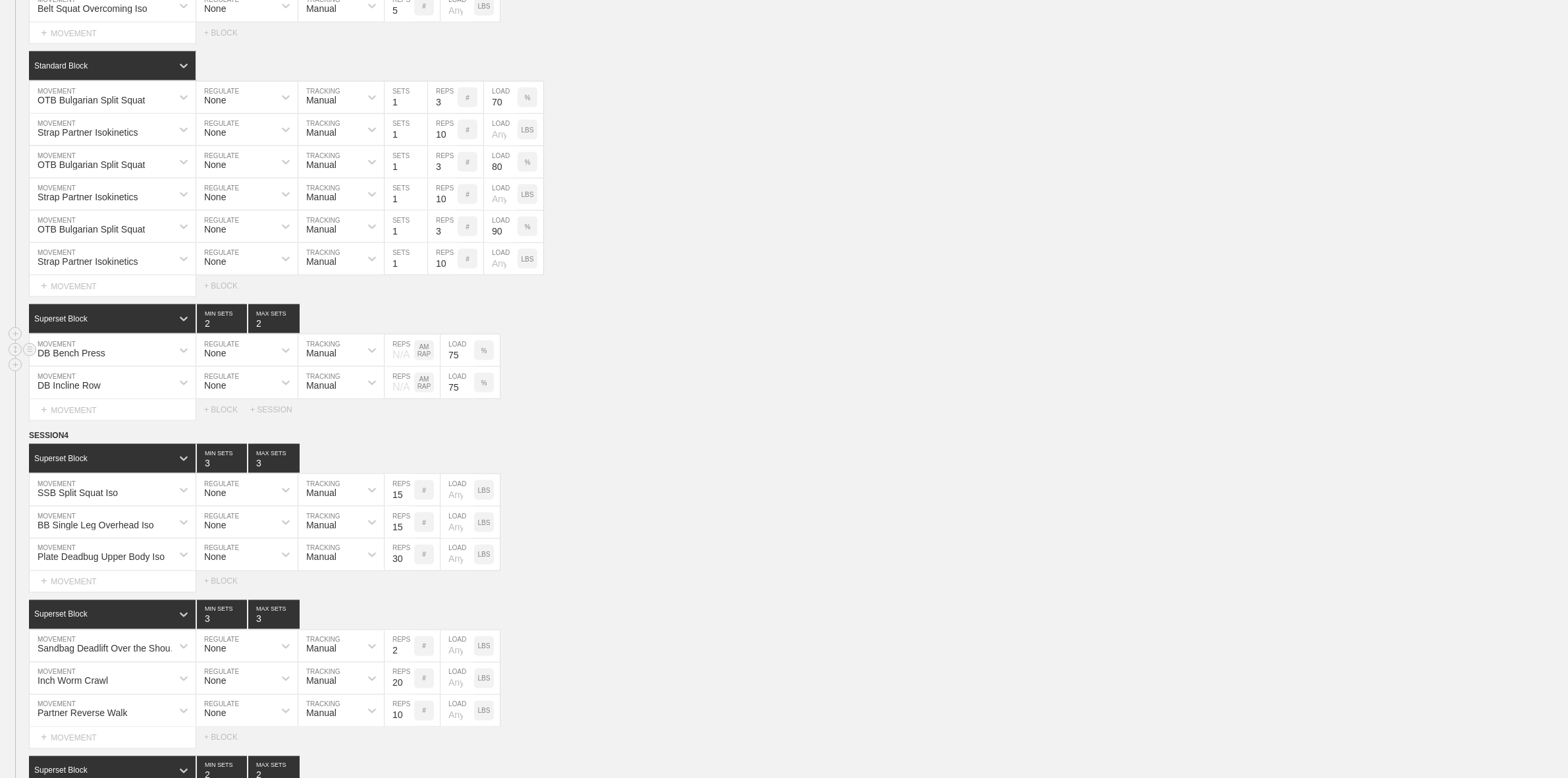
scroll to position [2591, 0]
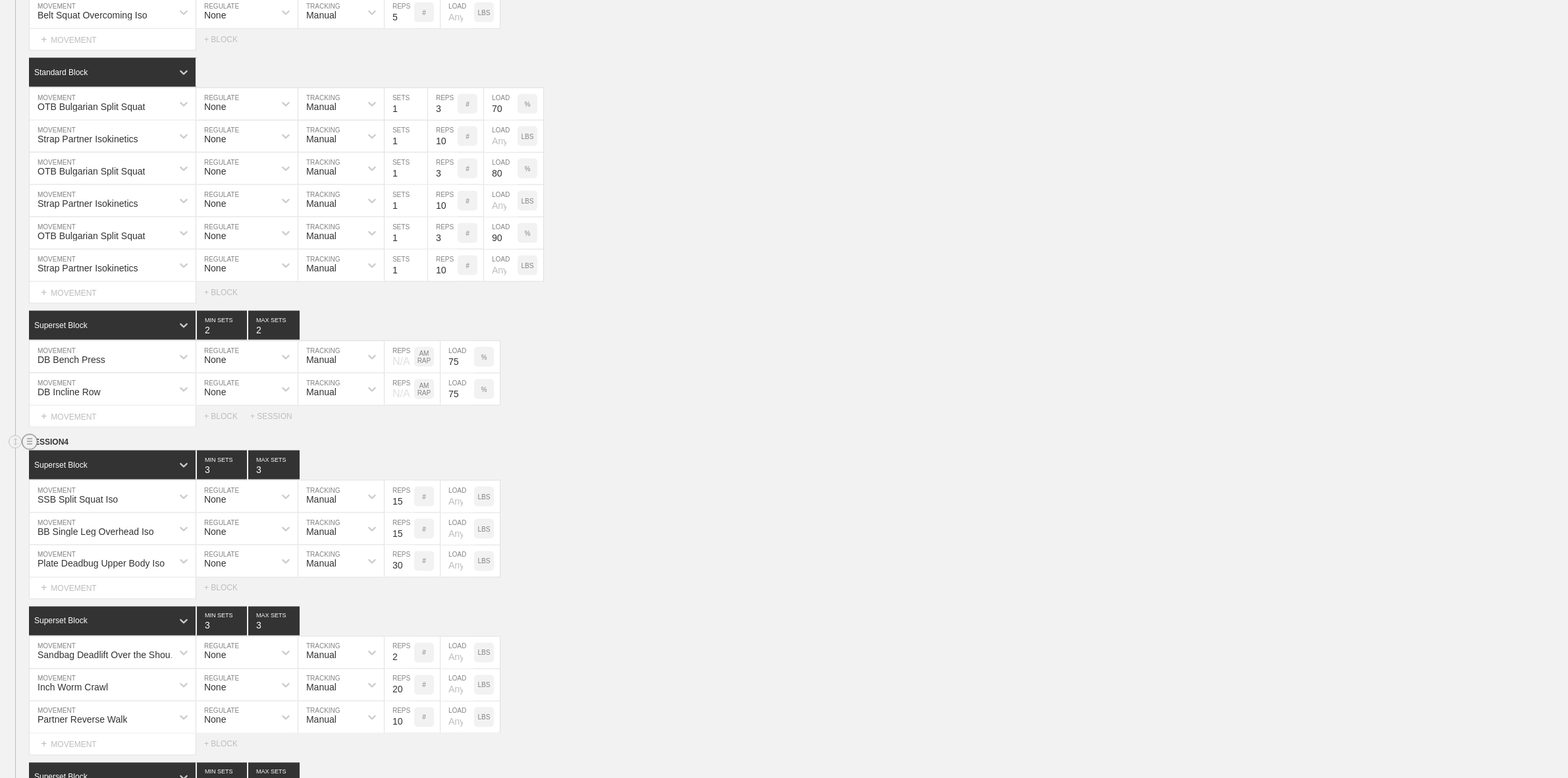
click at [32, 450] on circle at bounding box center [30, 442] width 15 height 15
click at [79, 479] on div "DUPLICATE" at bounding box center [92, 478] width 105 height 20
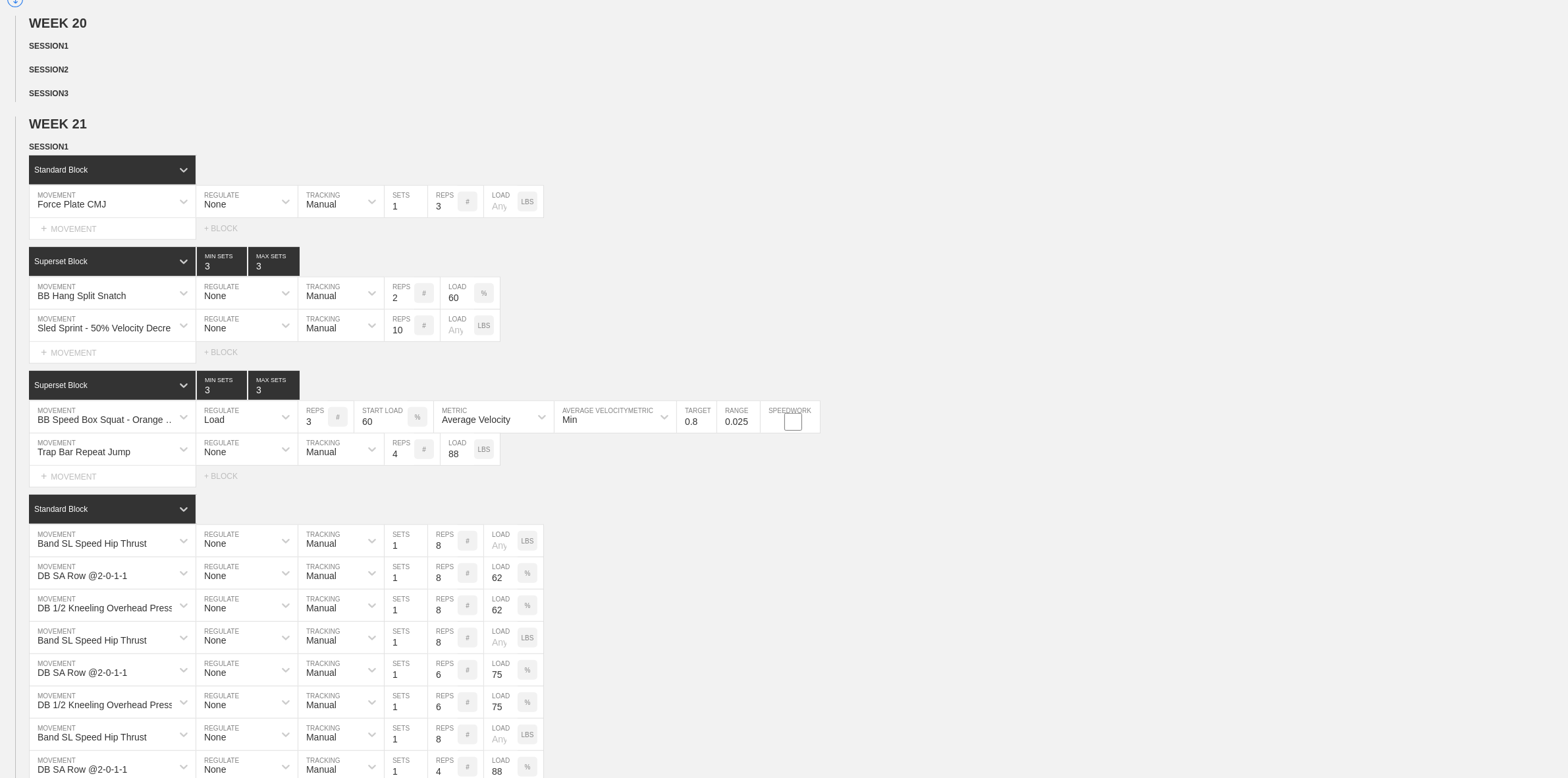
scroll to position [853, 0]
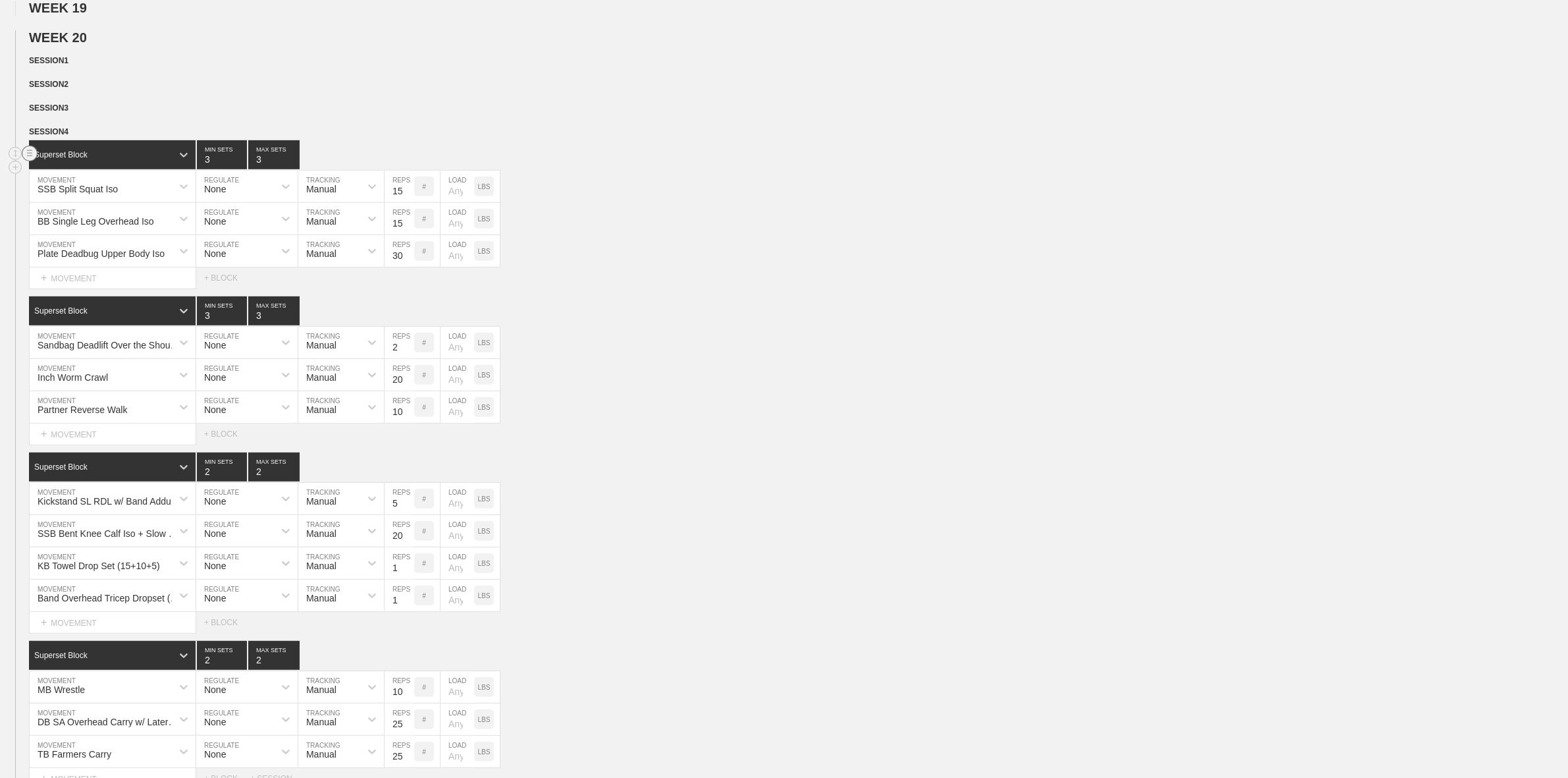
click at [28, 150] on line at bounding box center [30, 150] width 6 height 0
click at [78, 201] on div "DELETE" at bounding box center [92, 197] width 105 height 20
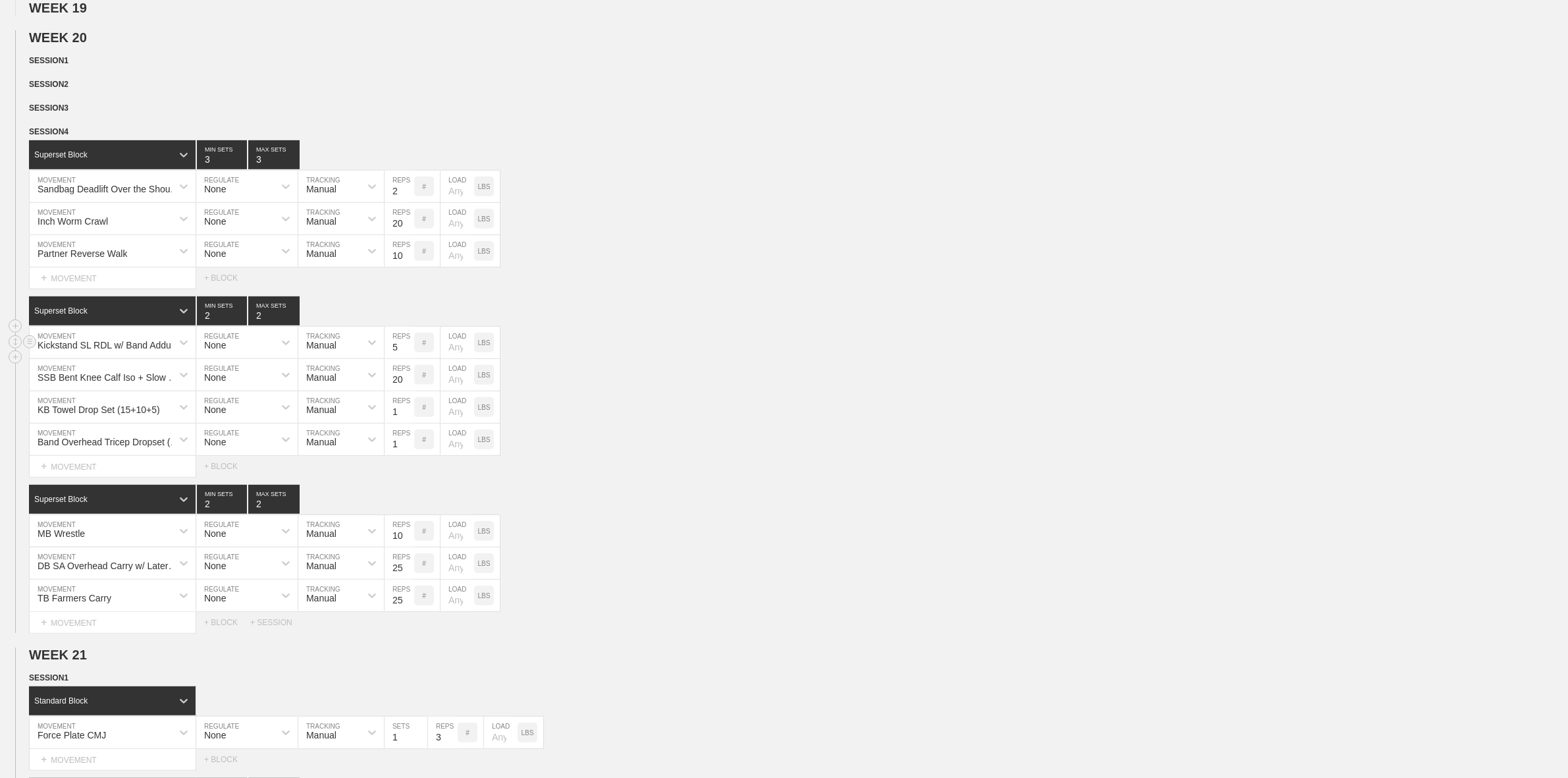
click at [669, 345] on div "Kickstand SL RDL w/ Band Adduction Iso MOVEMENT None REGULATE Manual TRACKING 5…" at bounding box center [784, 343] width 1568 height 33
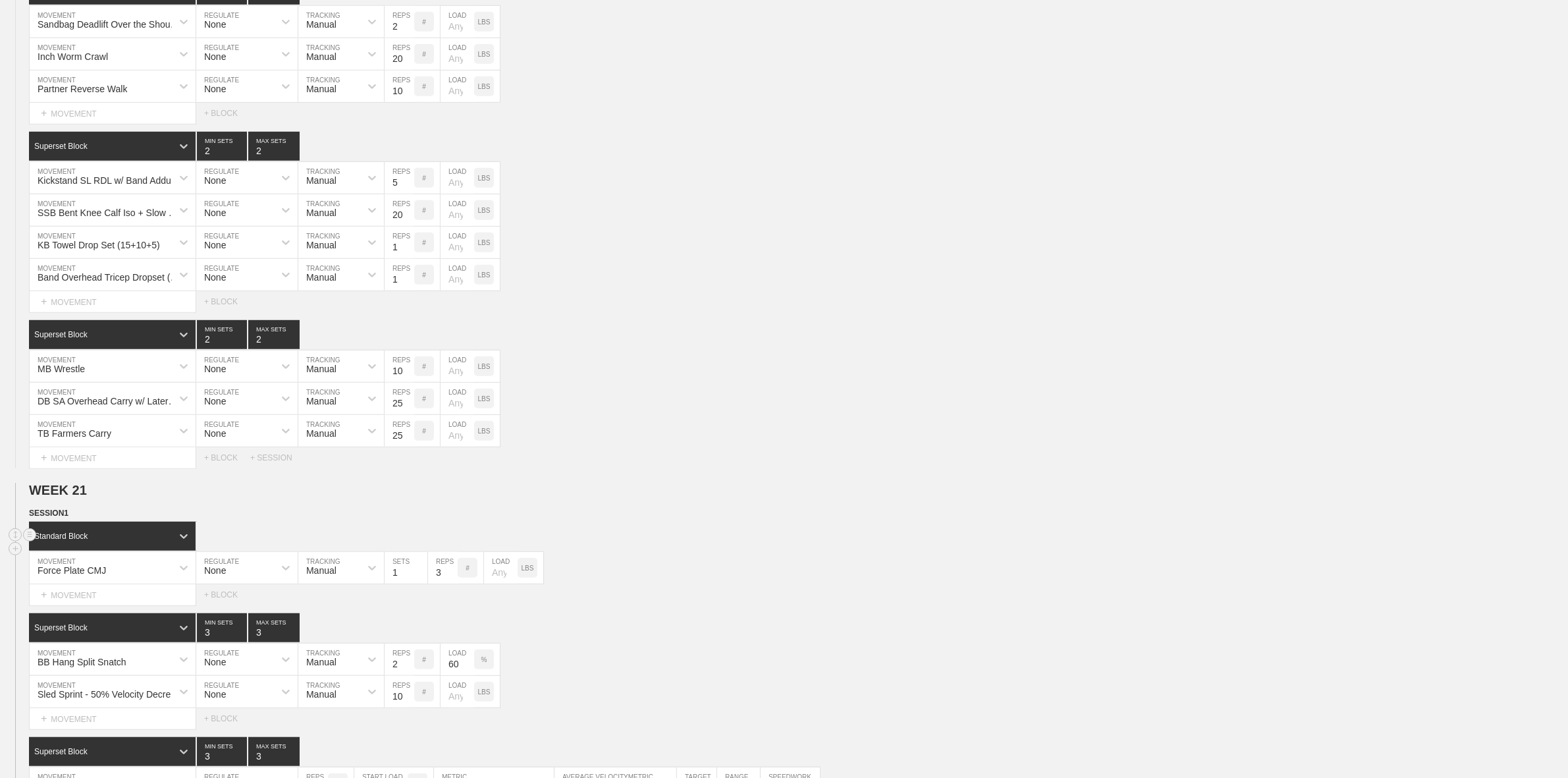
scroll to position [936, 0]
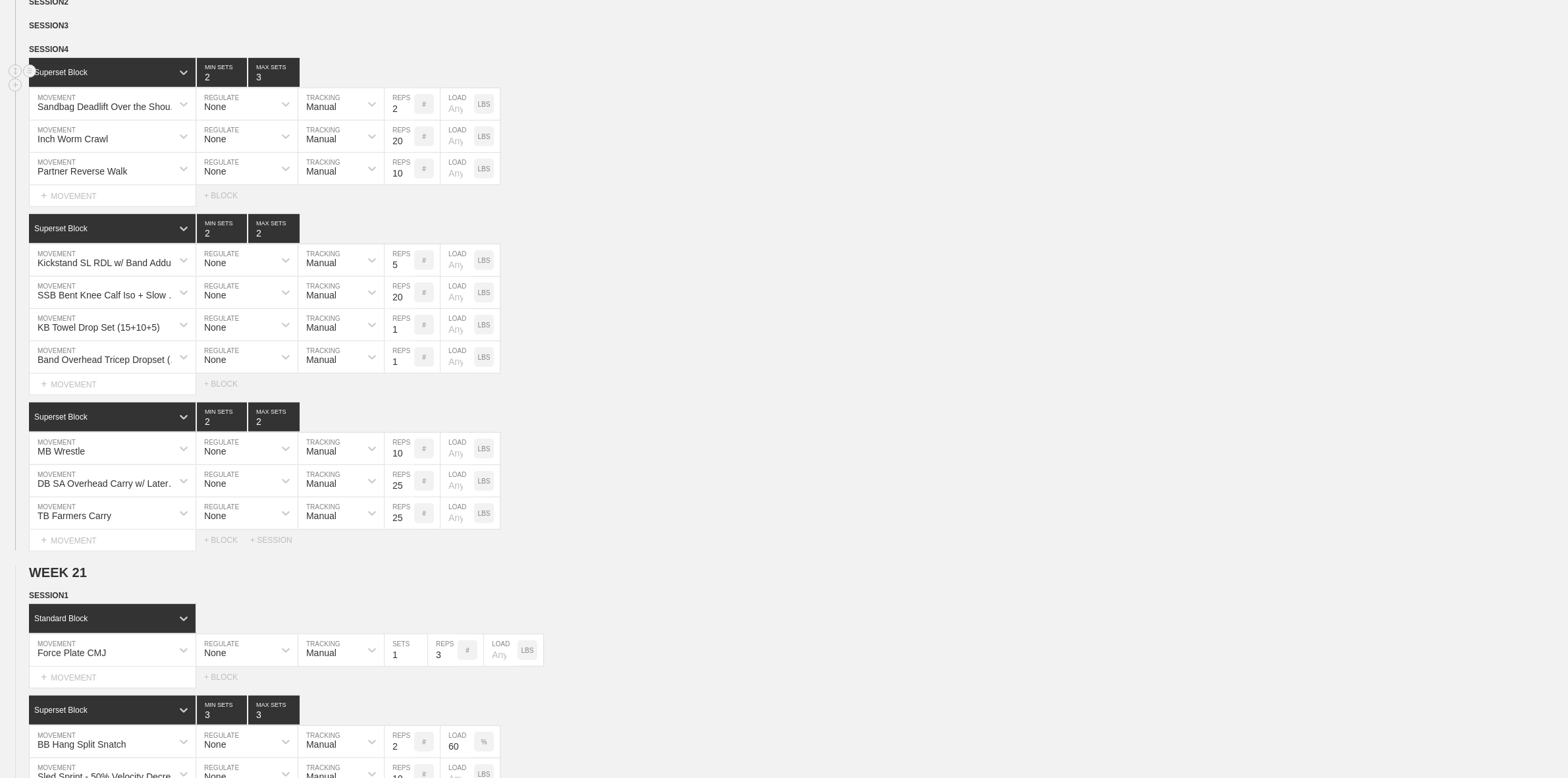
type input "2"
click at [240, 87] on input "2" at bounding box center [222, 73] width 50 height 29
type input "2"
click at [291, 87] on input "2" at bounding box center [274, 73] width 51 height 29
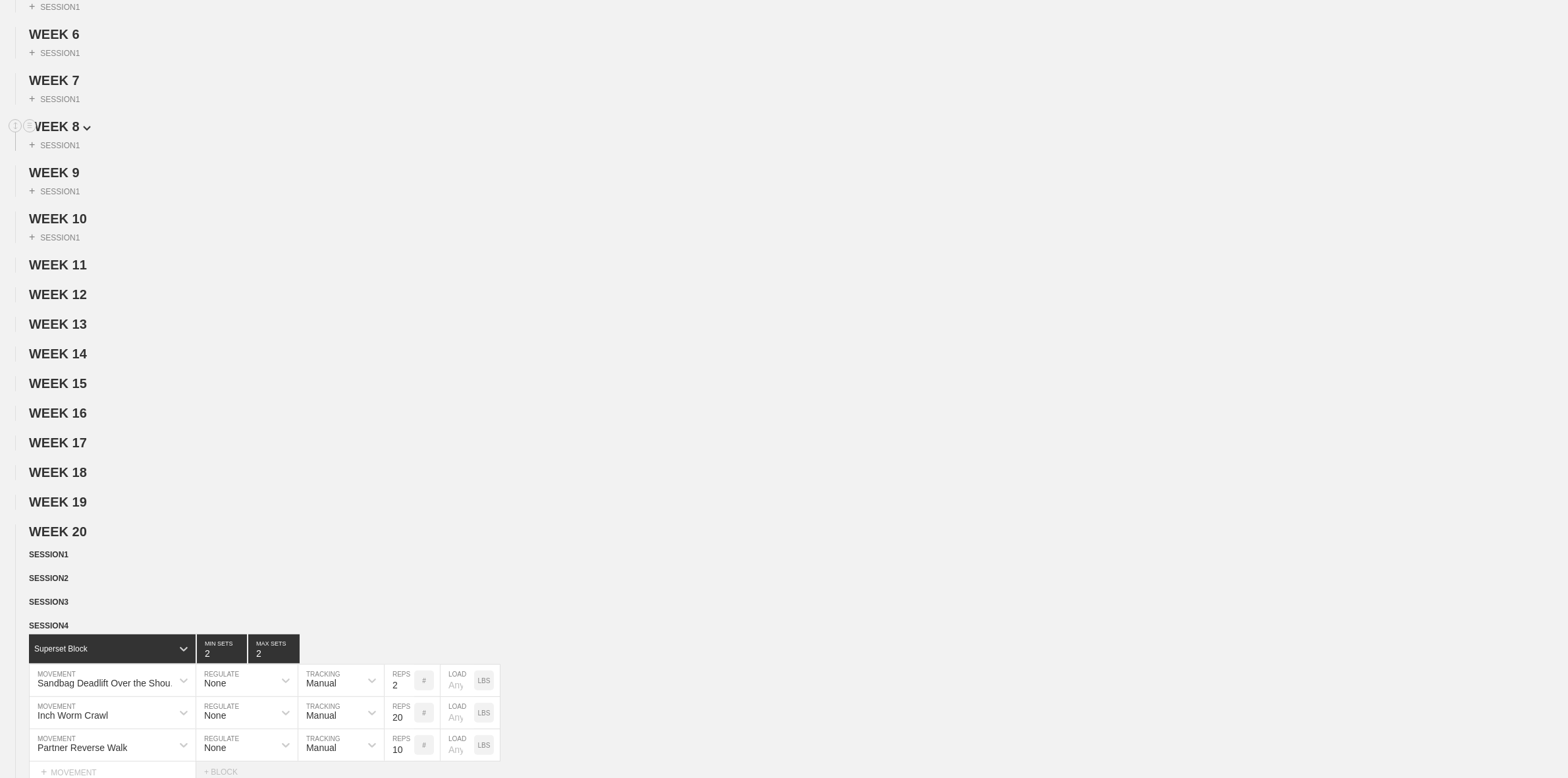
scroll to position [0, 0]
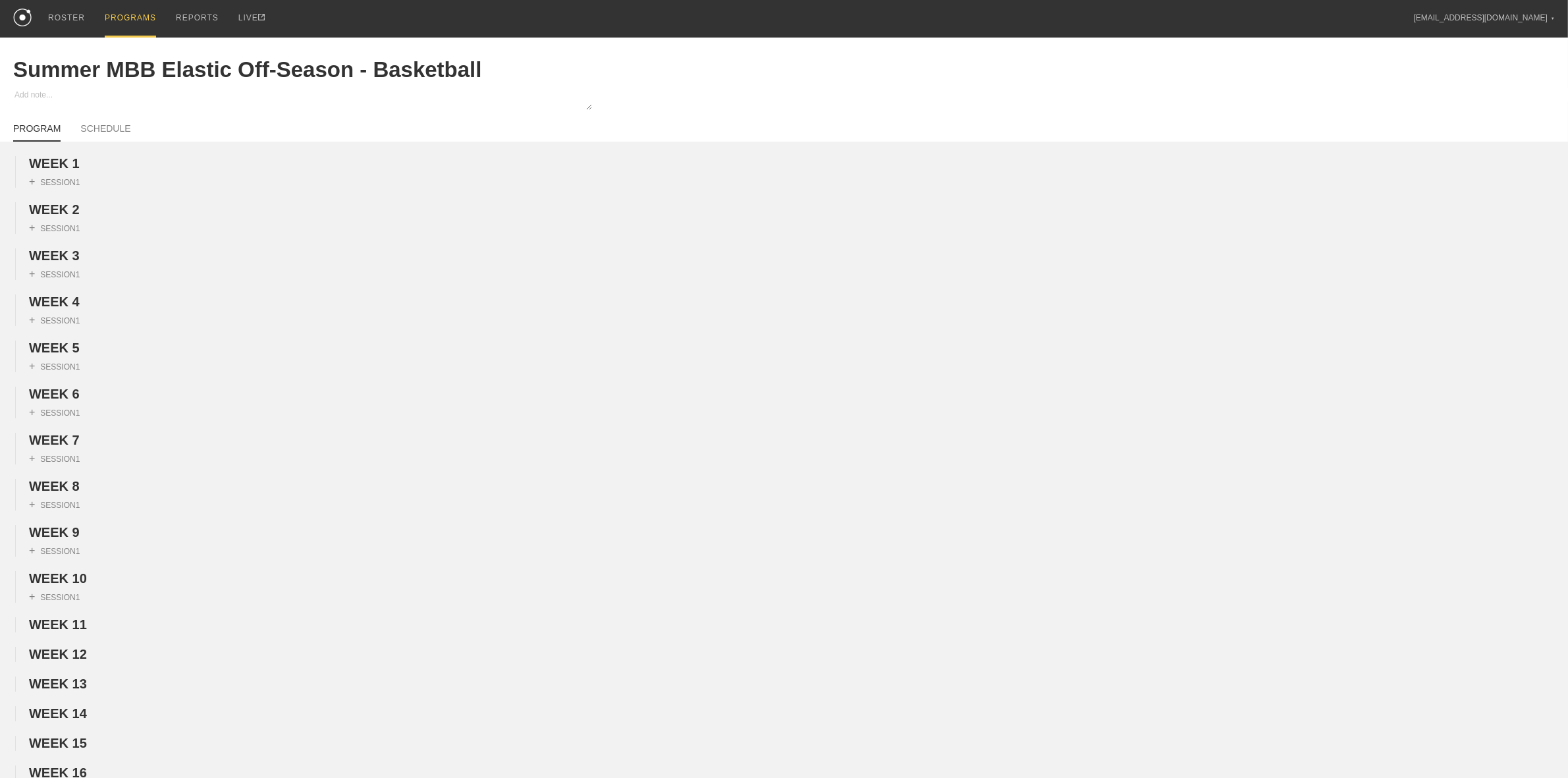
click at [122, 18] on div "PROGRAMS" at bounding box center [130, 19] width 51 height 37
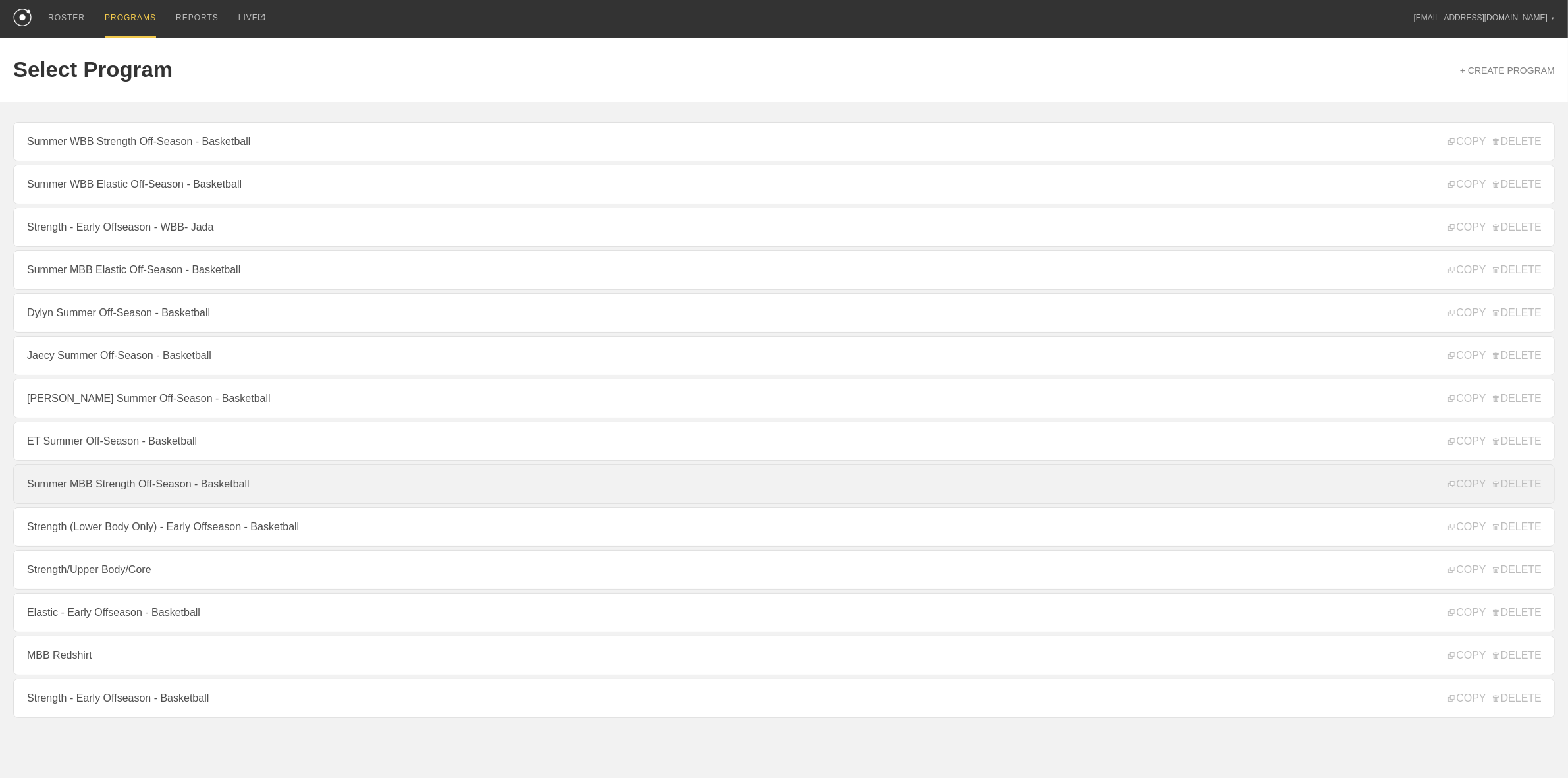
click at [139, 488] on link "Summer MBB Strength Off-Season - Basketball" at bounding box center [784, 484] width 1542 height 39
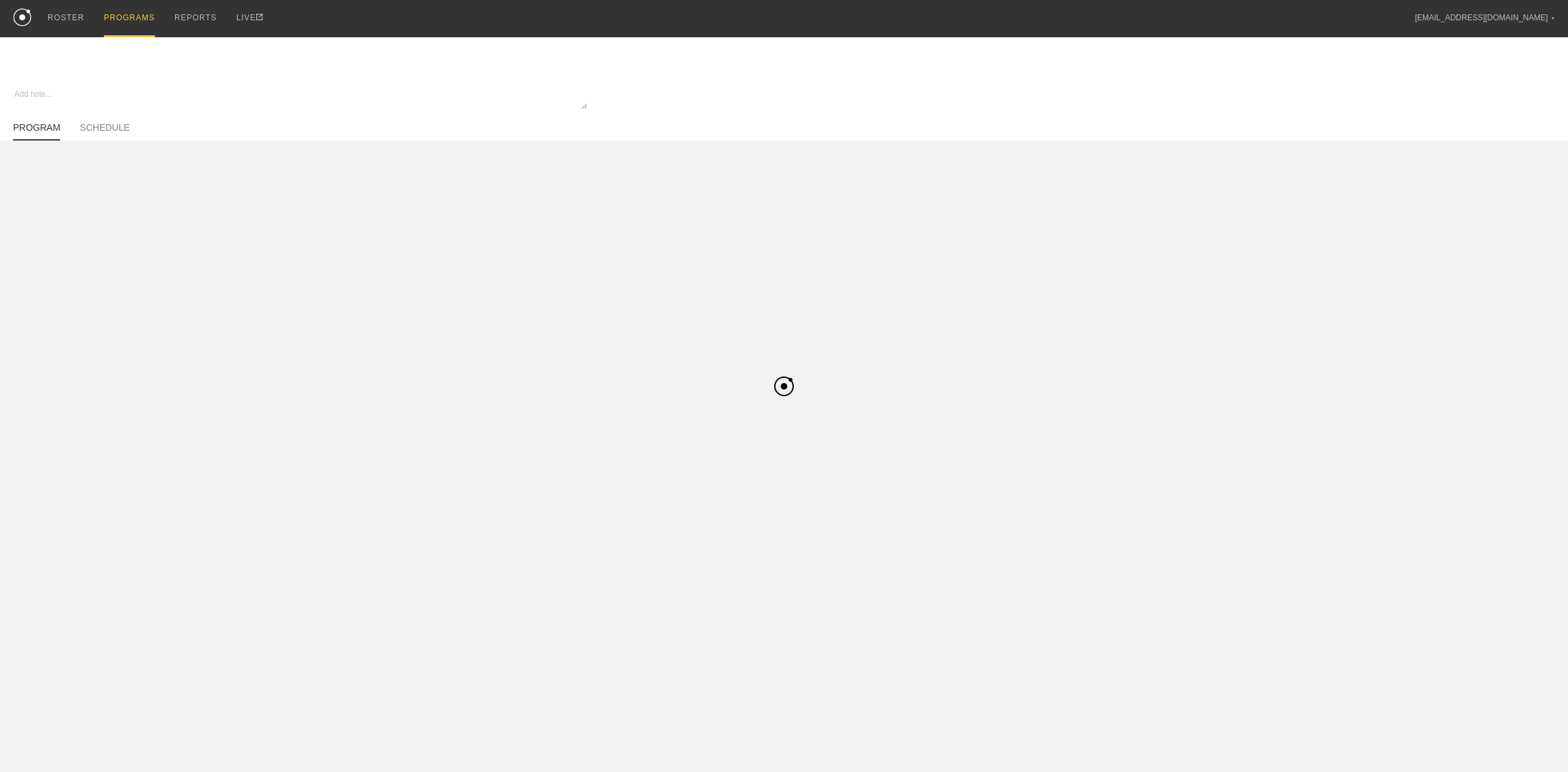
type textarea "x"
type input "Summer MBB Strength Off-Season - Basketball"
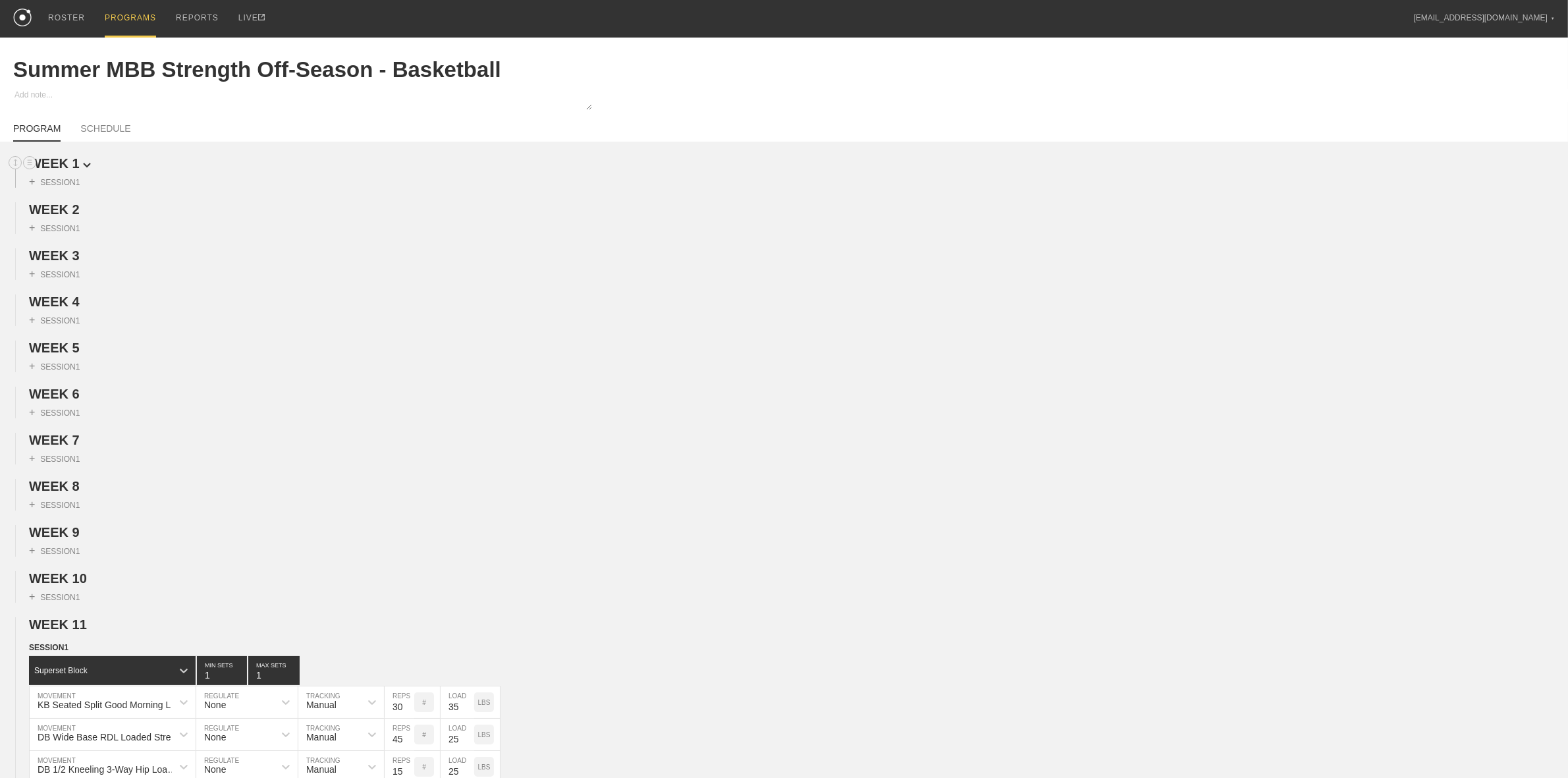
click at [71, 165] on span "WEEK 1" at bounding box center [60, 163] width 62 height 15
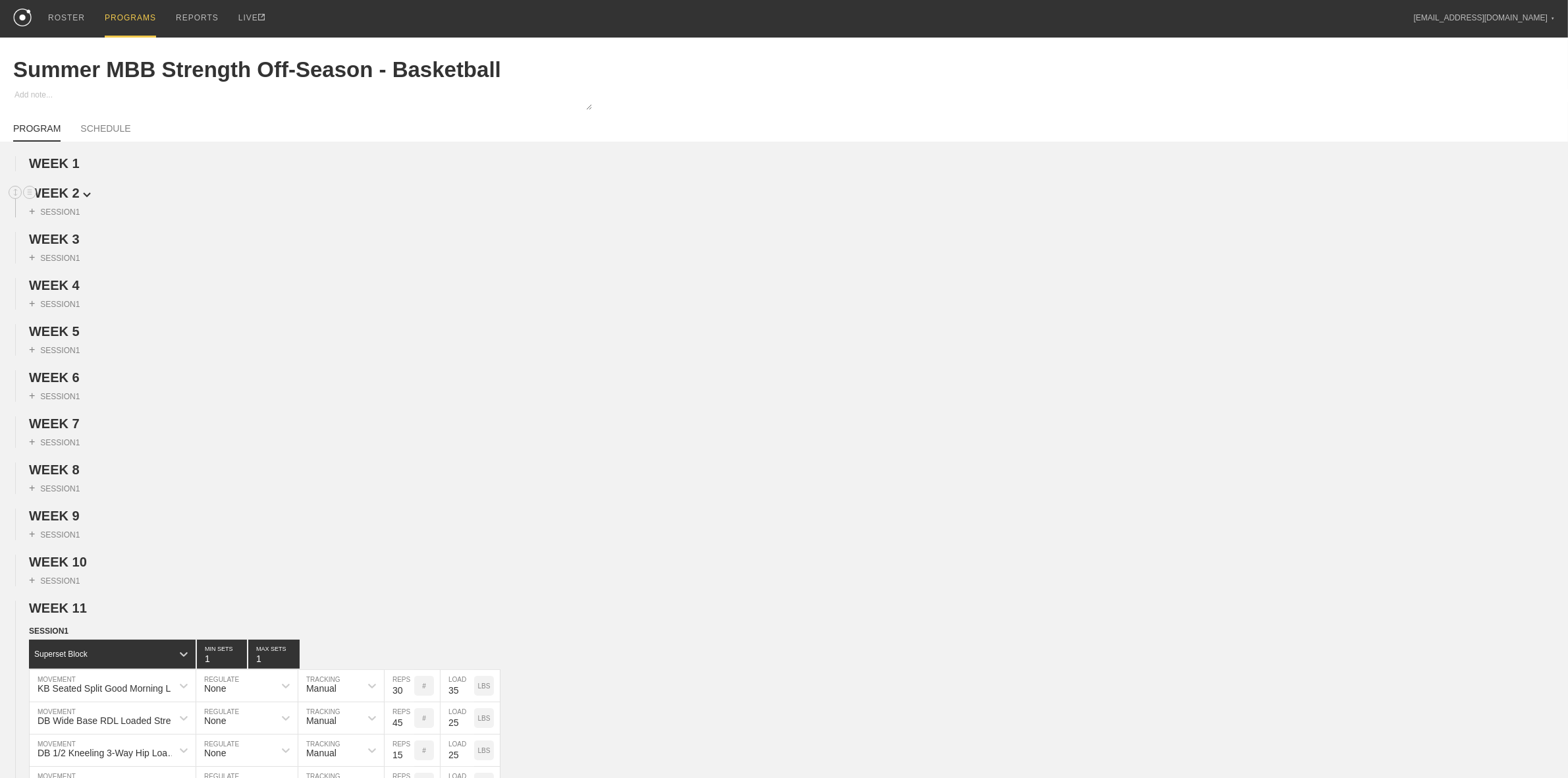
click at [75, 199] on span "WEEK 2" at bounding box center [60, 192] width 62 height 15
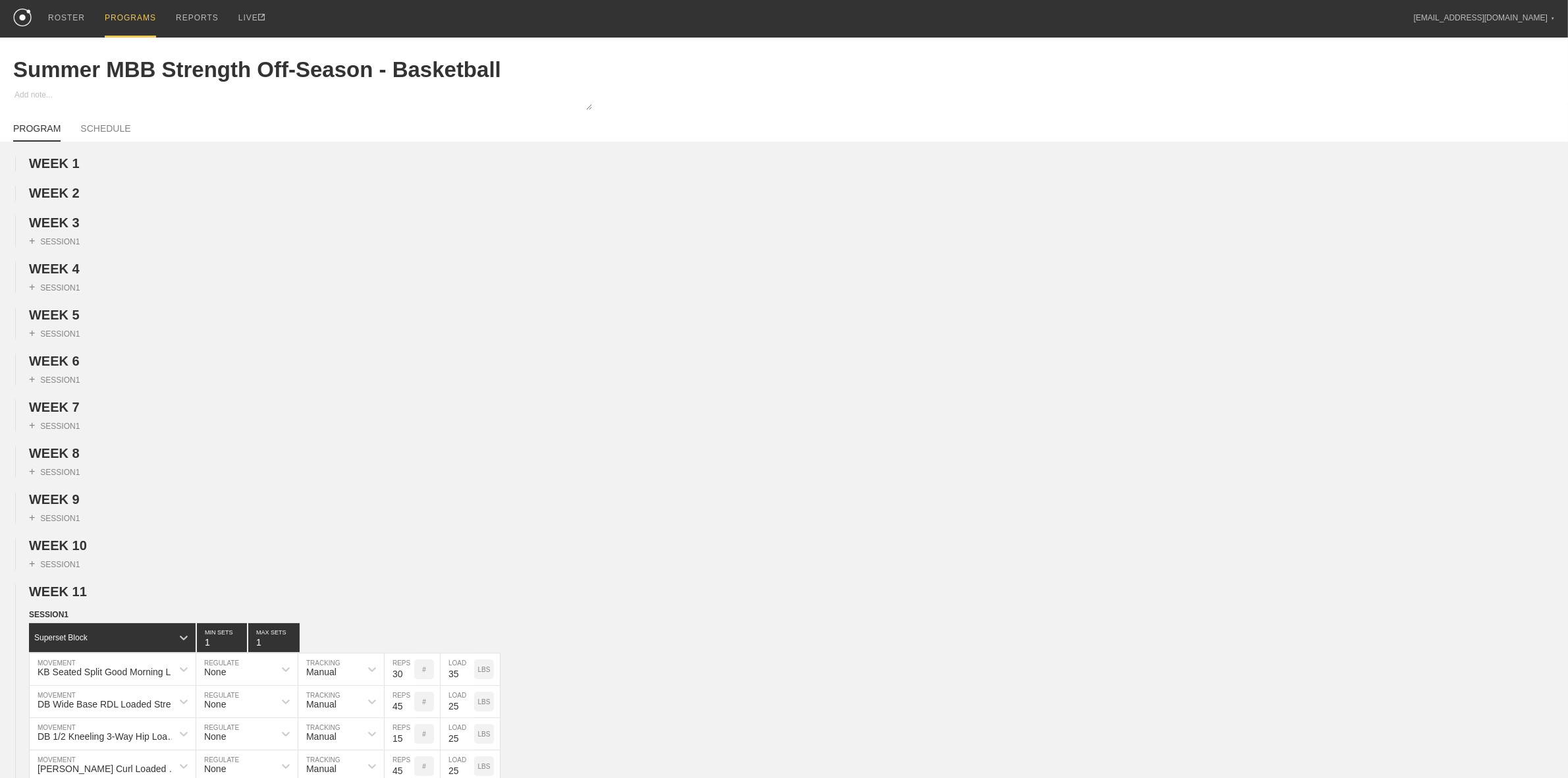
click at [73, 228] on span "WEEK 3" at bounding box center [60, 222] width 62 height 15
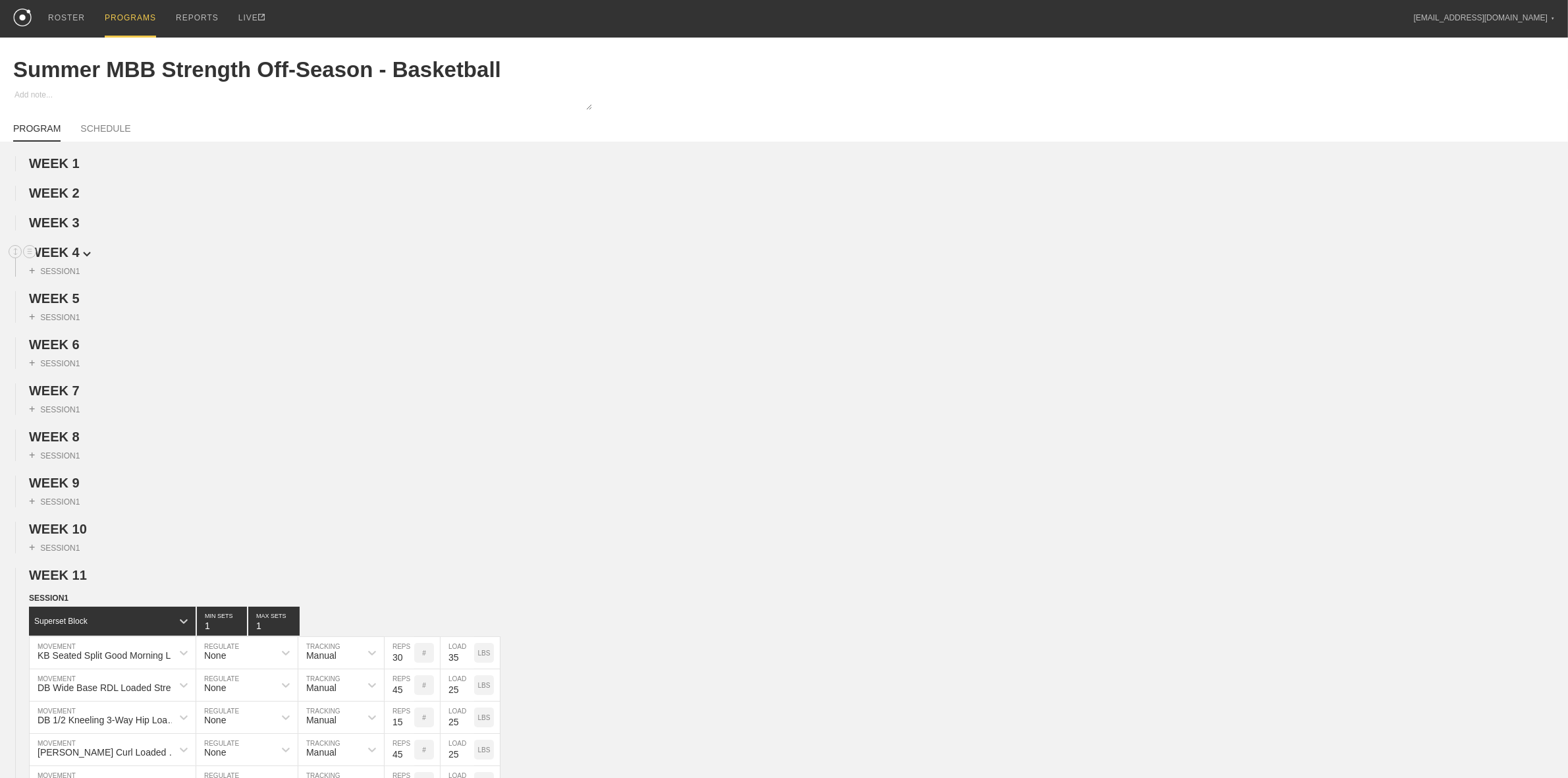
click at [71, 257] on span "WEEK 4" at bounding box center [60, 252] width 62 height 15
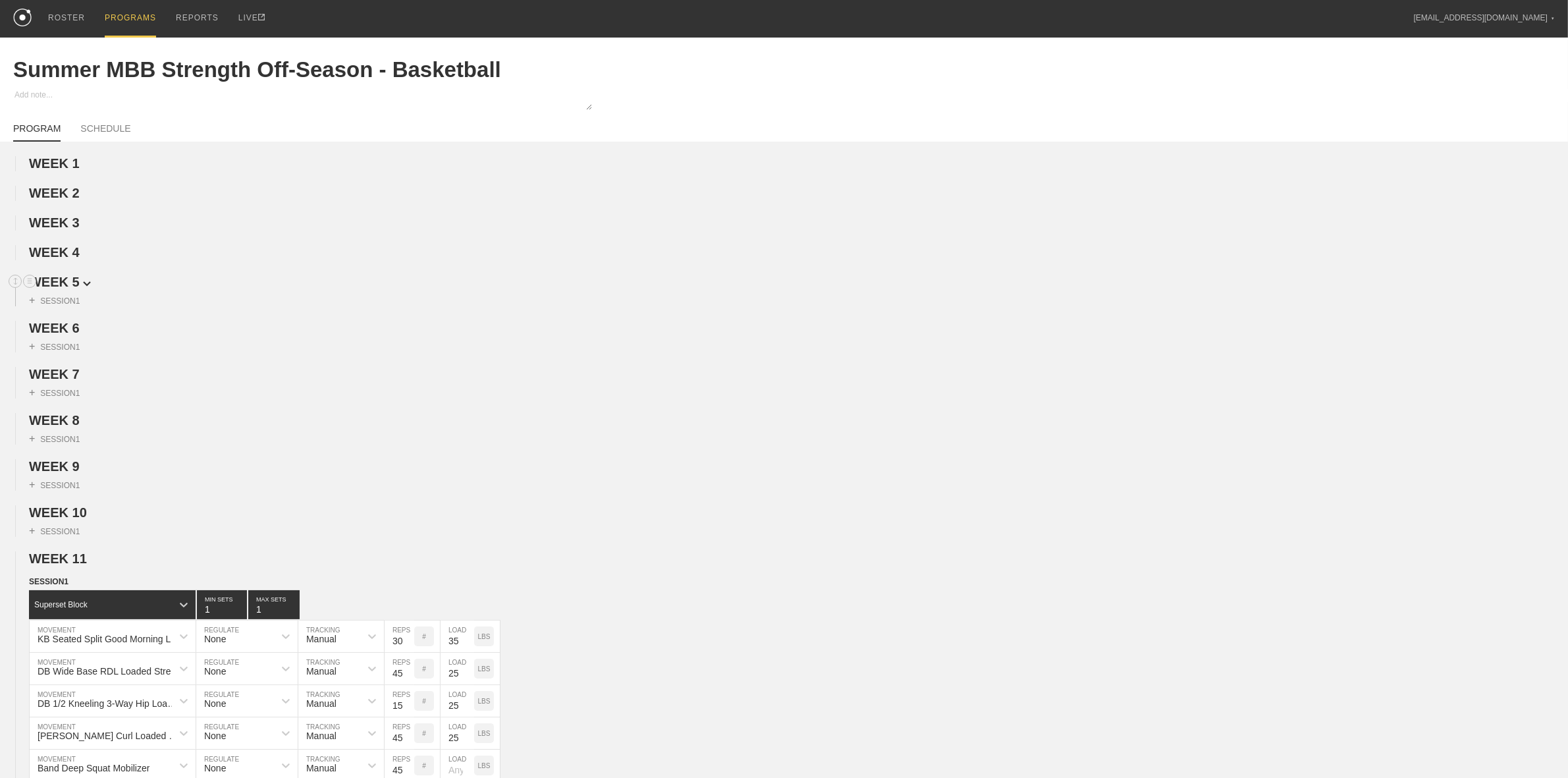
click at [74, 284] on span "WEEK 5" at bounding box center [60, 282] width 62 height 15
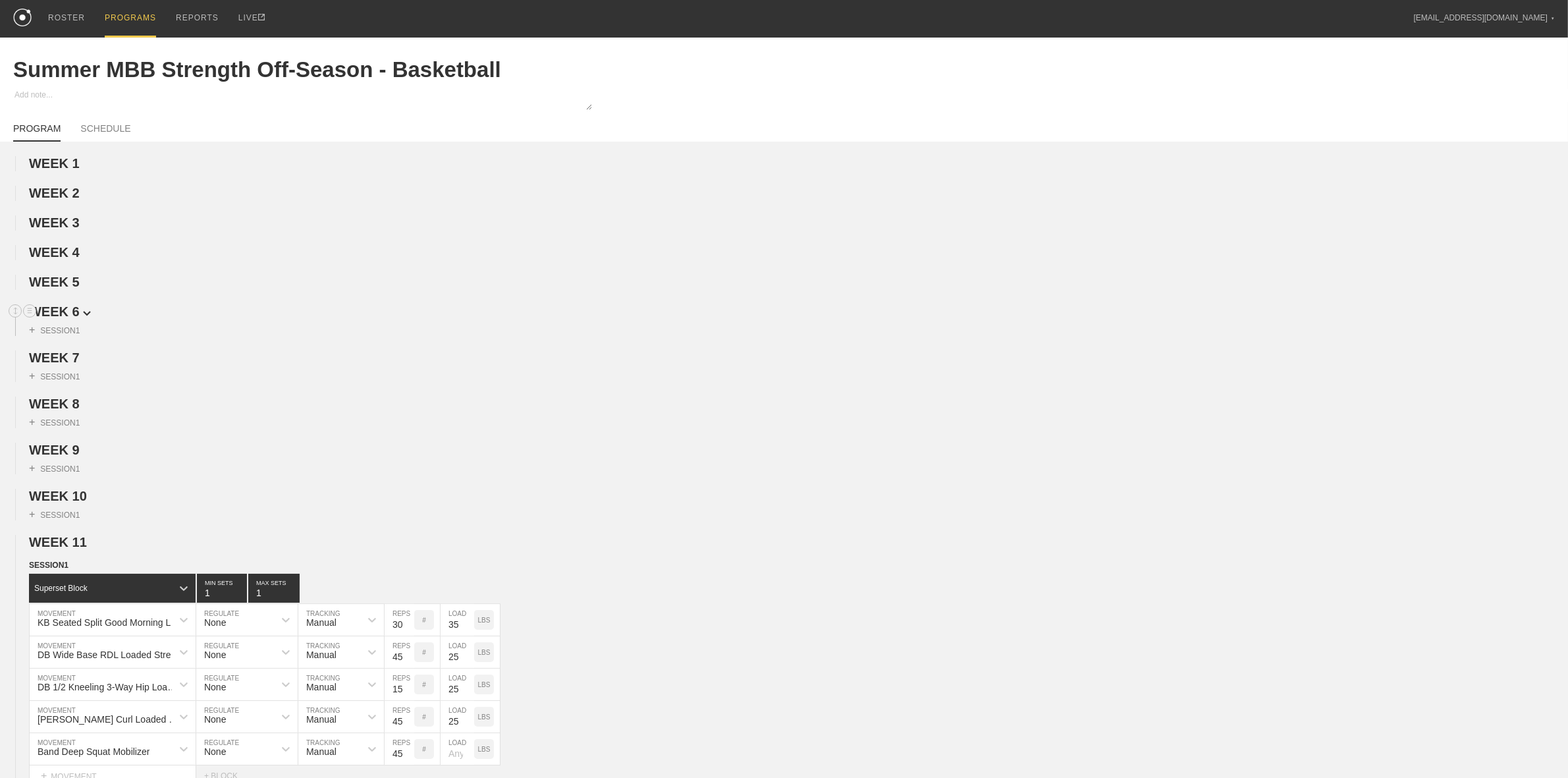
click at [70, 316] on span "WEEK 6" at bounding box center [60, 311] width 62 height 15
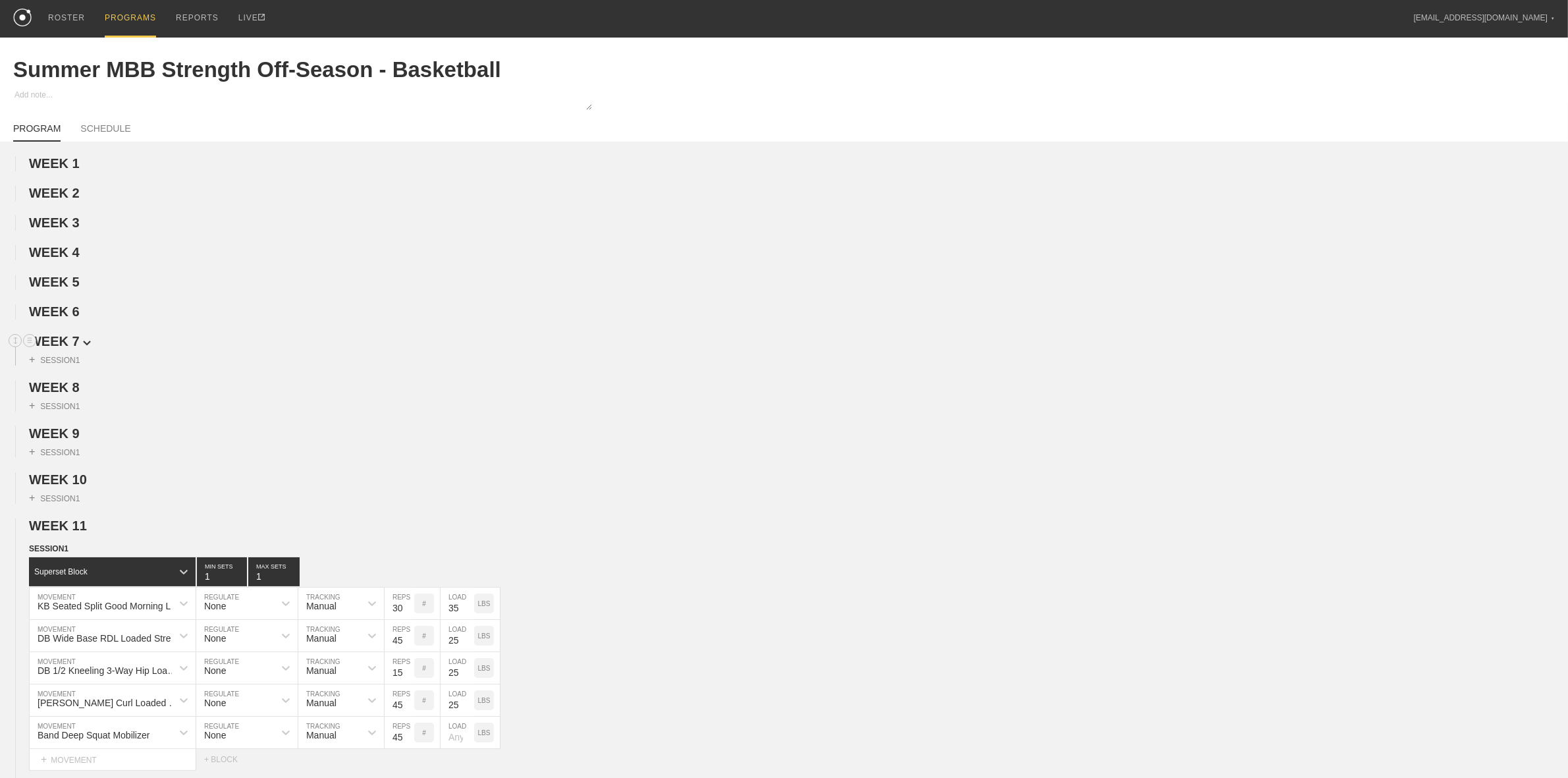
click at [71, 348] on span "WEEK 7" at bounding box center [60, 341] width 62 height 15
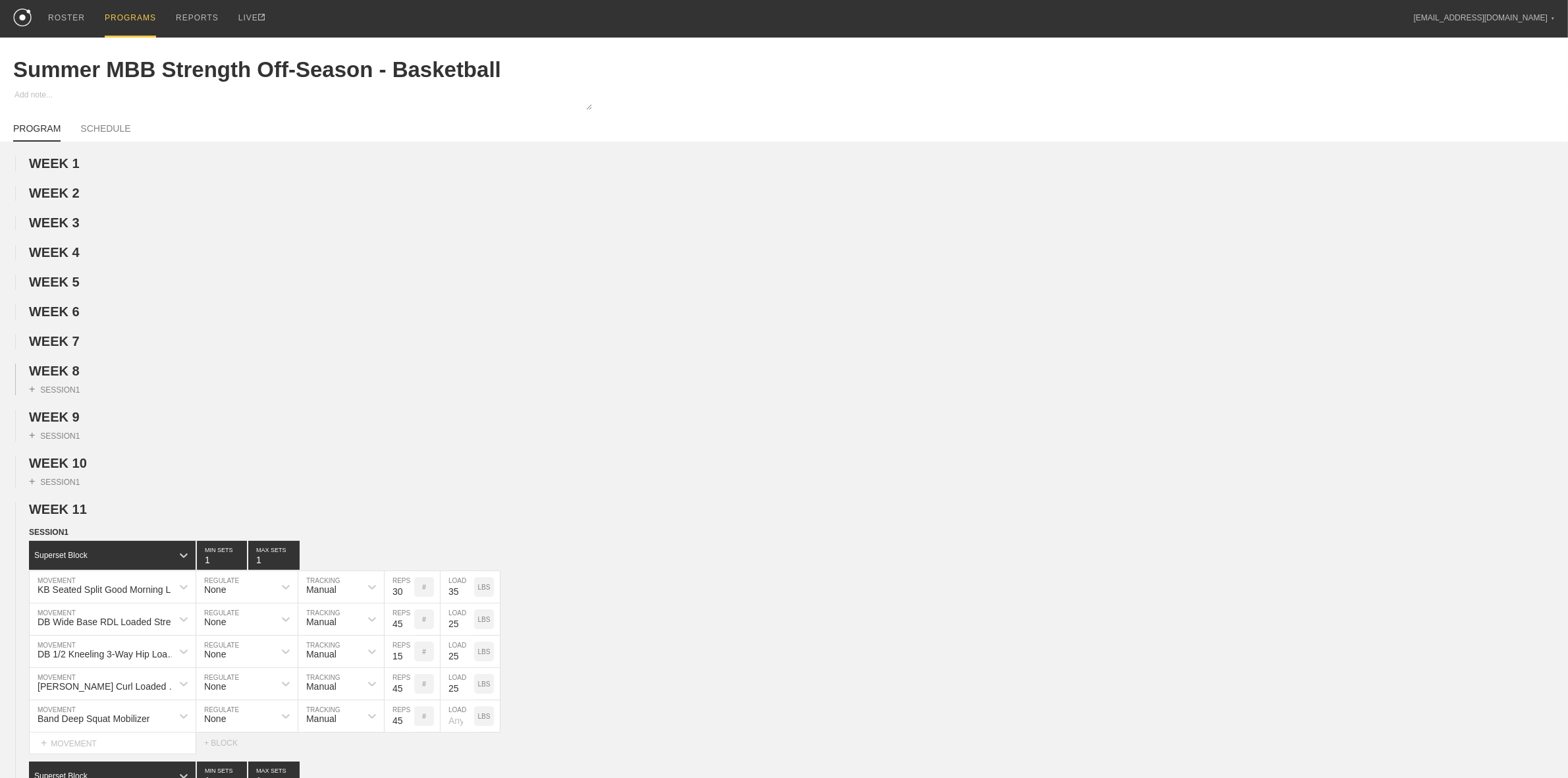
click at [67, 384] on div "+ SESSION 1" at bounding box center [784, 387] width 1568 height 17
click at [70, 384] on div "+ SESSION 1" at bounding box center [784, 387] width 1568 height 17
click at [70, 374] on span "WEEK 8" at bounding box center [60, 370] width 62 height 15
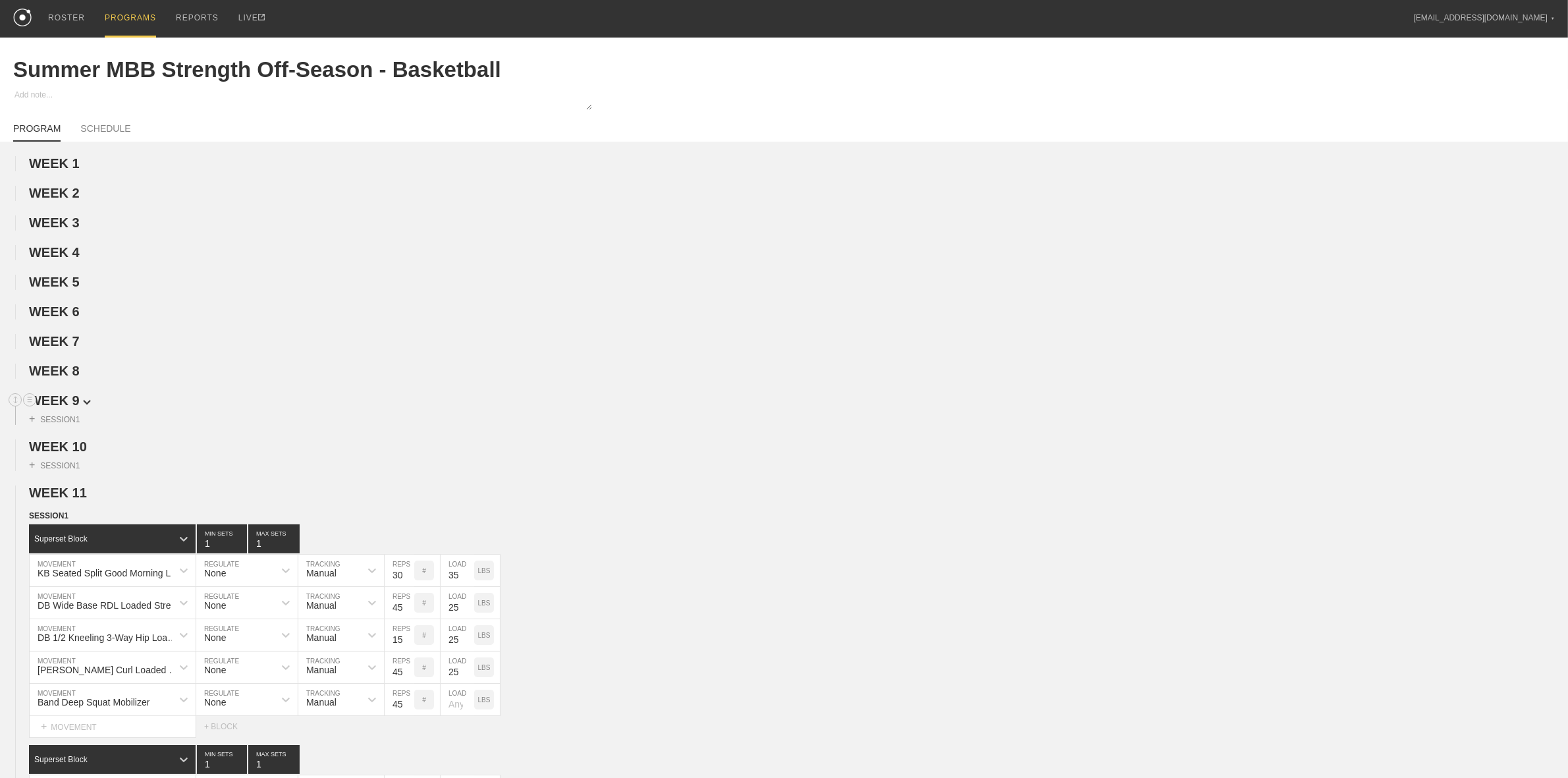
click at [71, 399] on span "WEEK 9" at bounding box center [60, 400] width 62 height 15
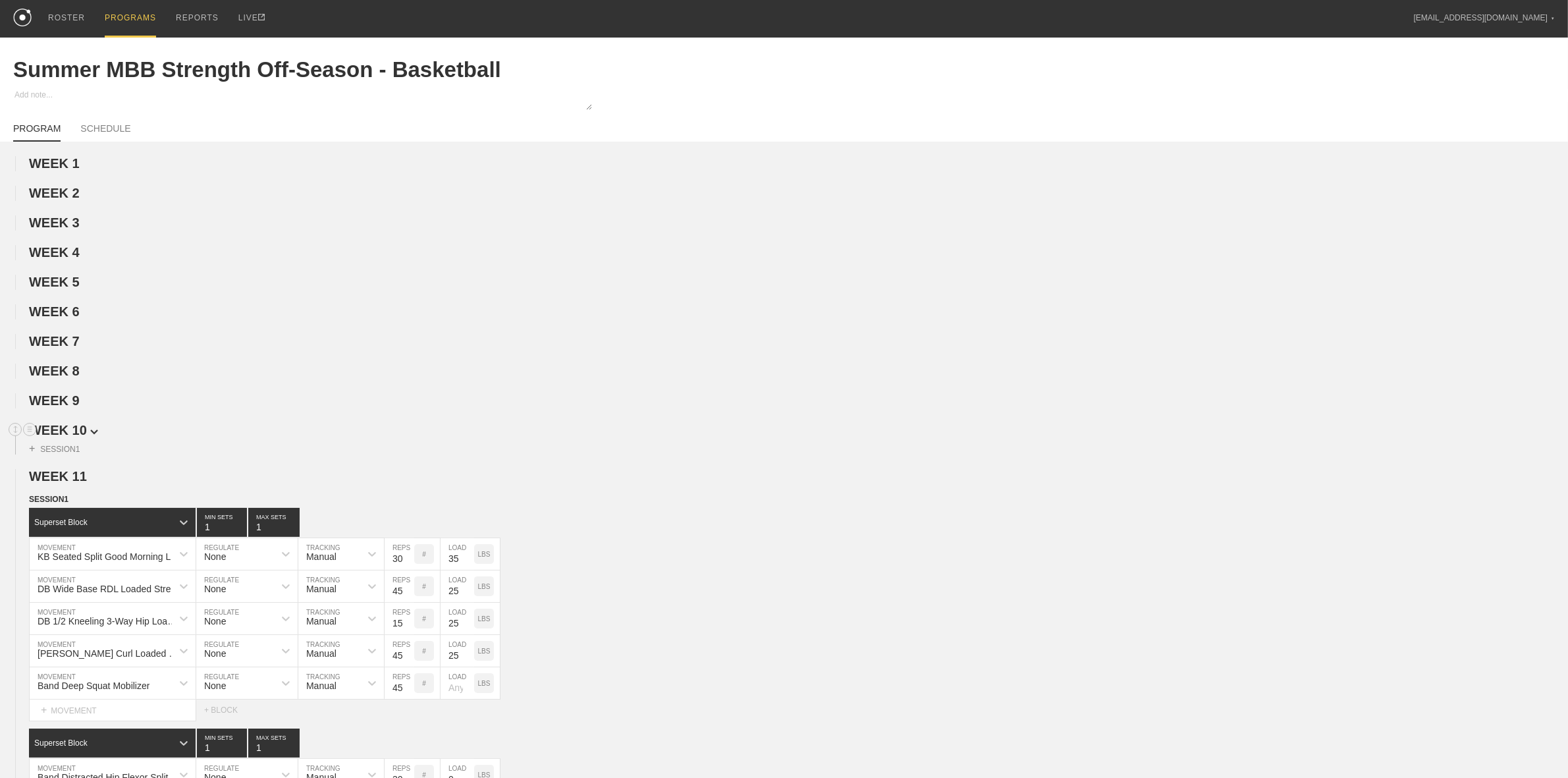
click at [71, 435] on span "WEEK 10" at bounding box center [64, 430] width 69 height 15
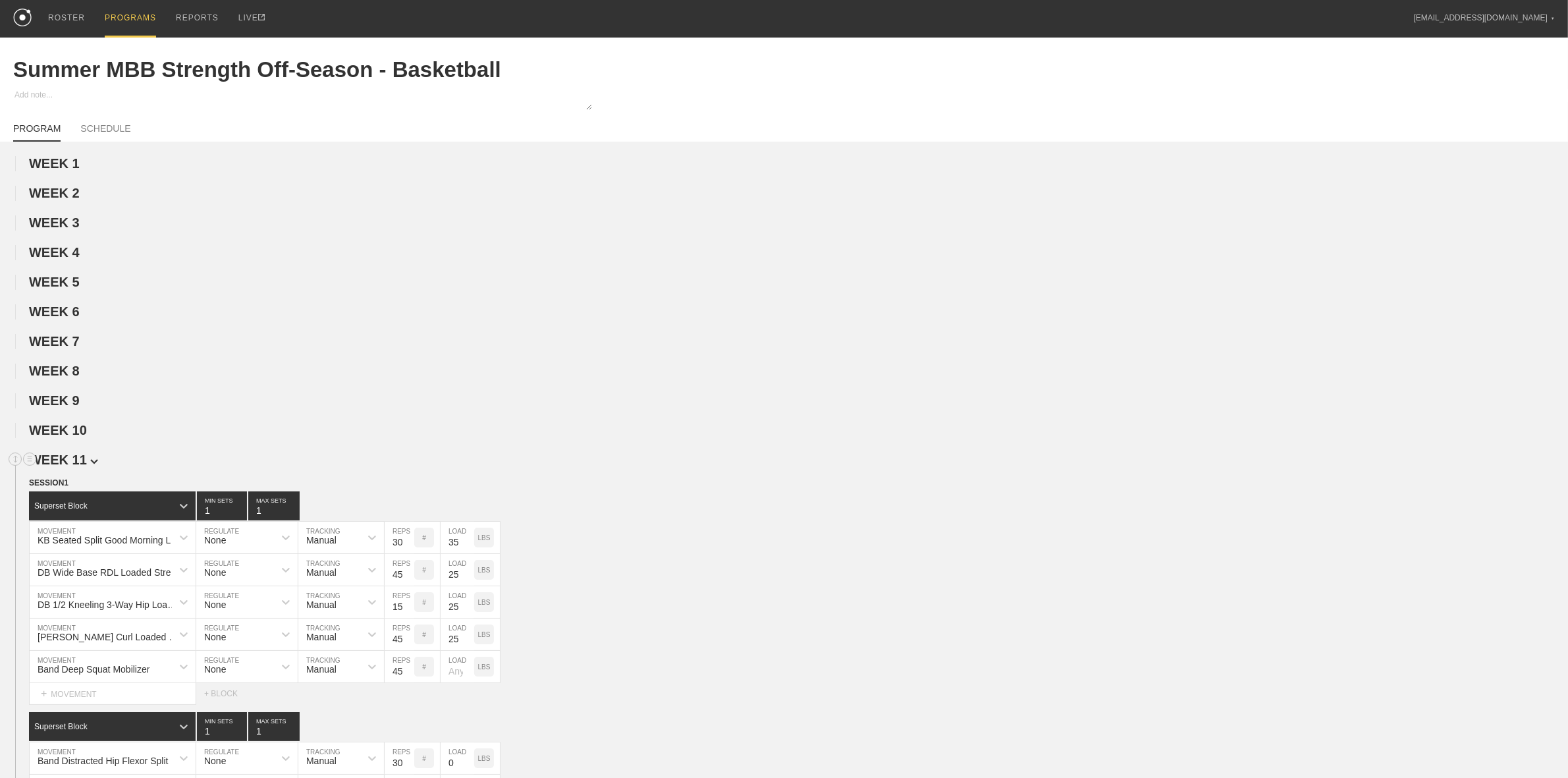
click at [68, 462] on span "WEEK 11" at bounding box center [64, 460] width 69 height 15
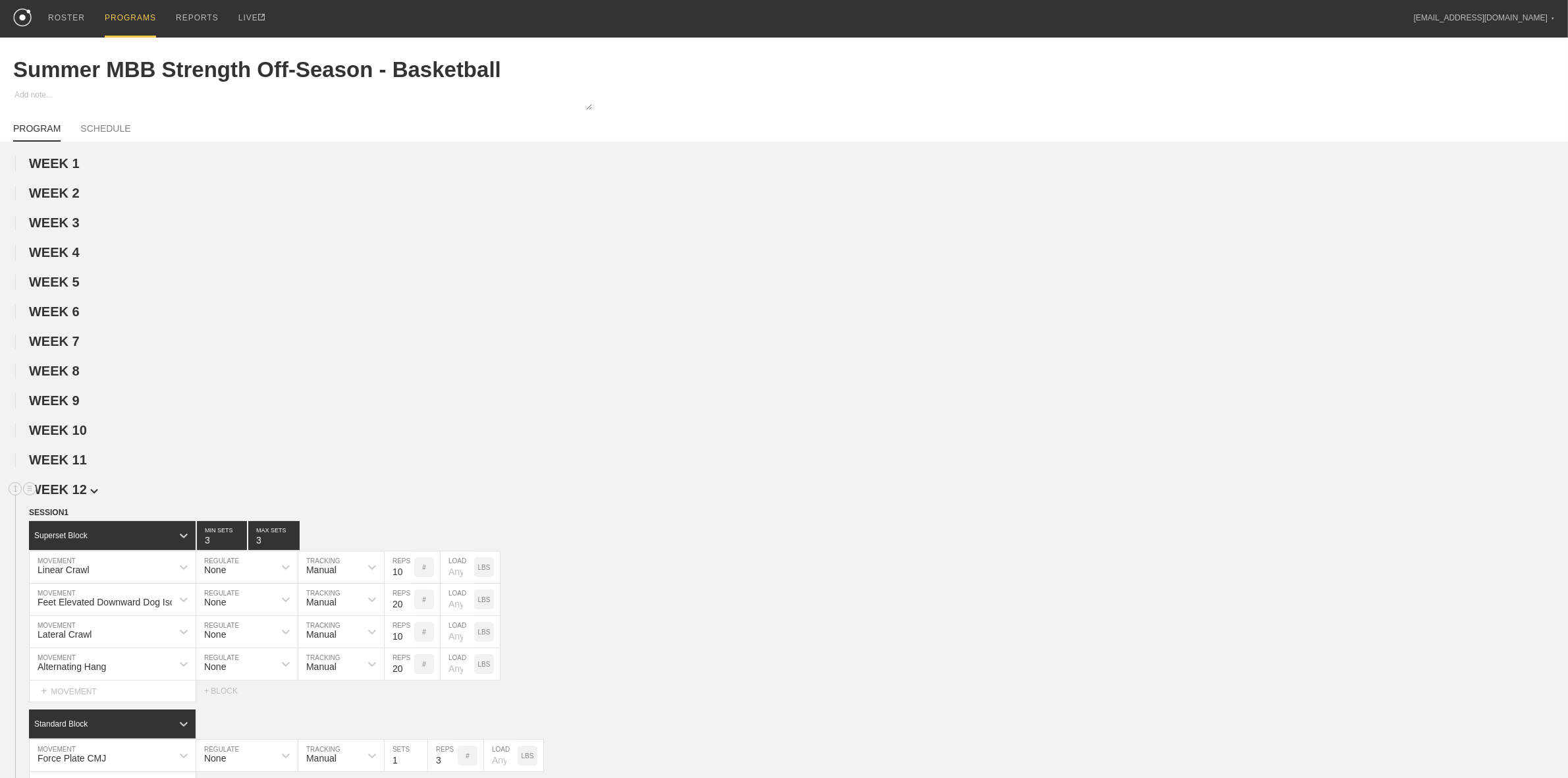
click at [68, 494] on span "WEEK 12" at bounding box center [64, 489] width 69 height 15
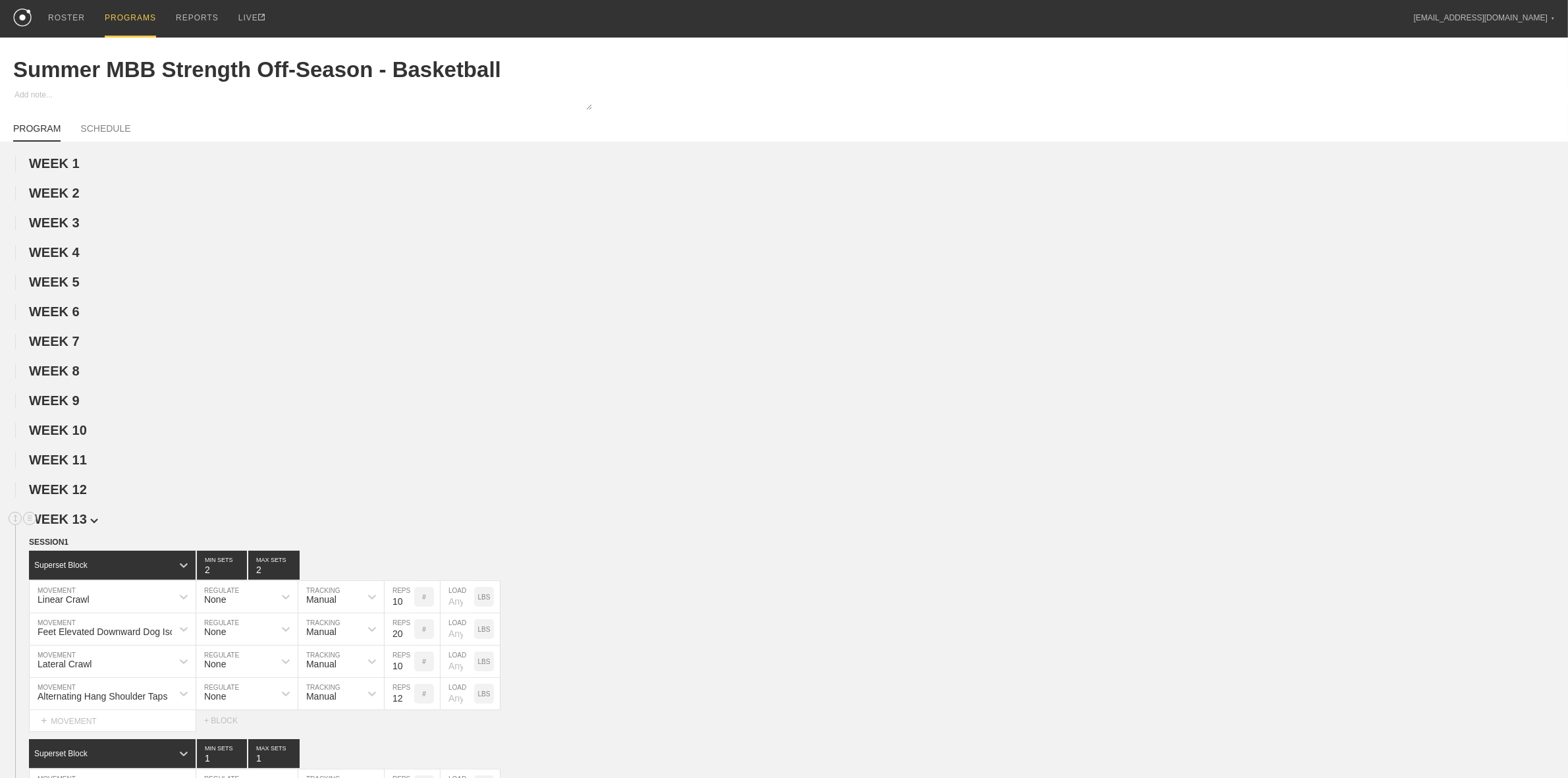
click at [64, 525] on span "WEEK 13" at bounding box center [64, 518] width 69 height 15
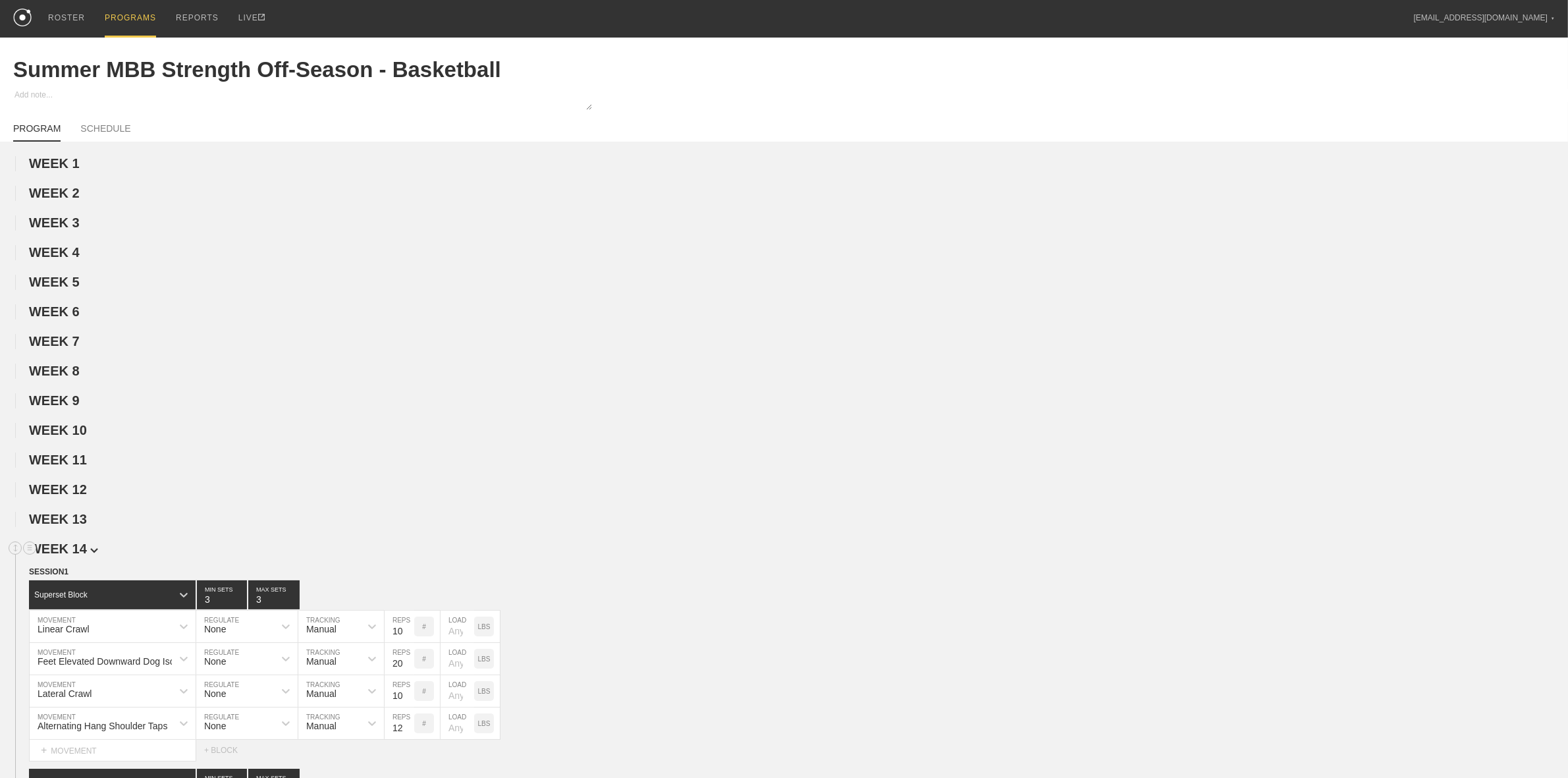
click at [66, 554] on span "WEEK 14" at bounding box center [64, 548] width 69 height 15
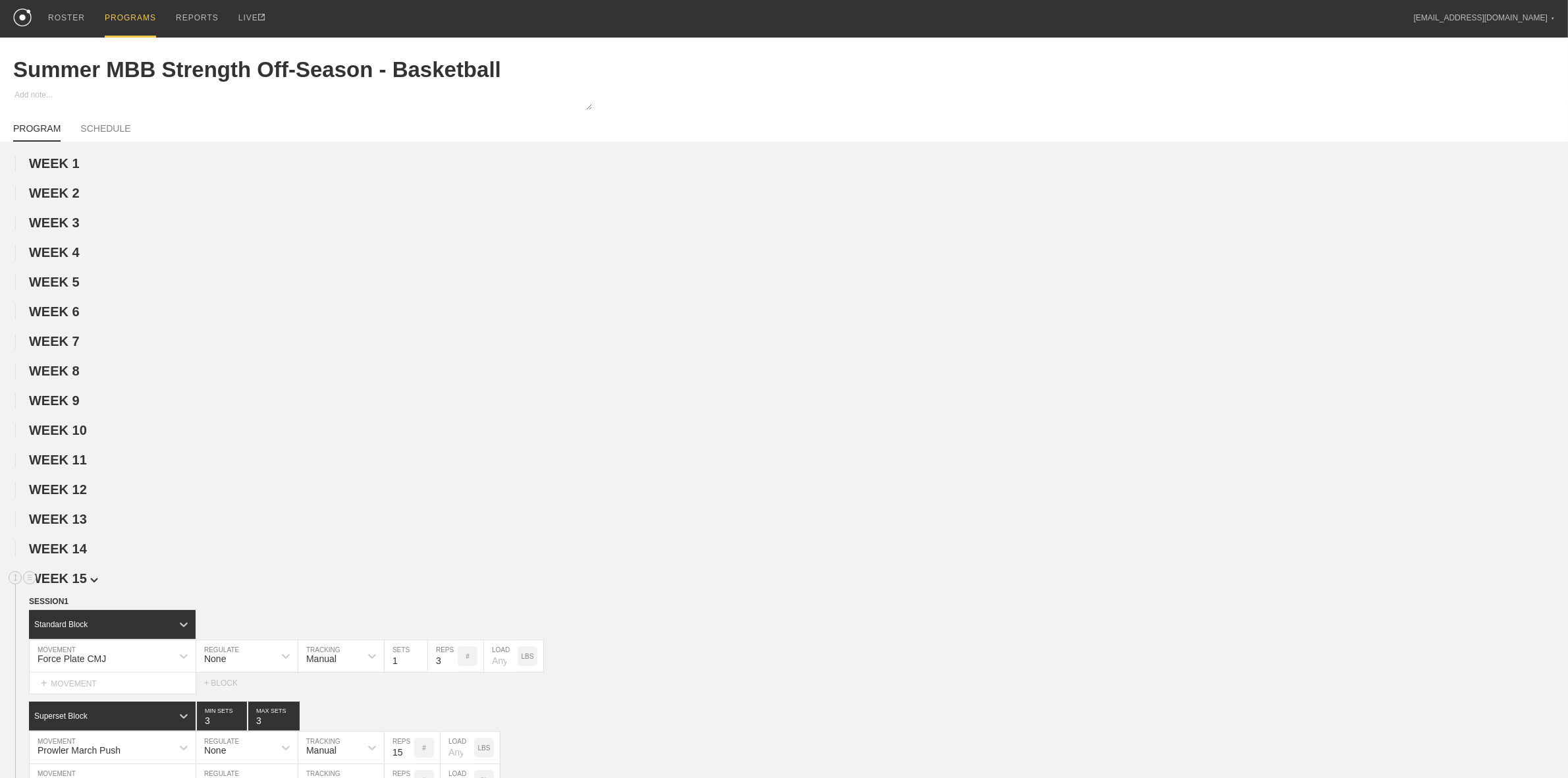
click at [69, 586] on span "WEEK 15" at bounding box center [64, 578] width 69 height 15
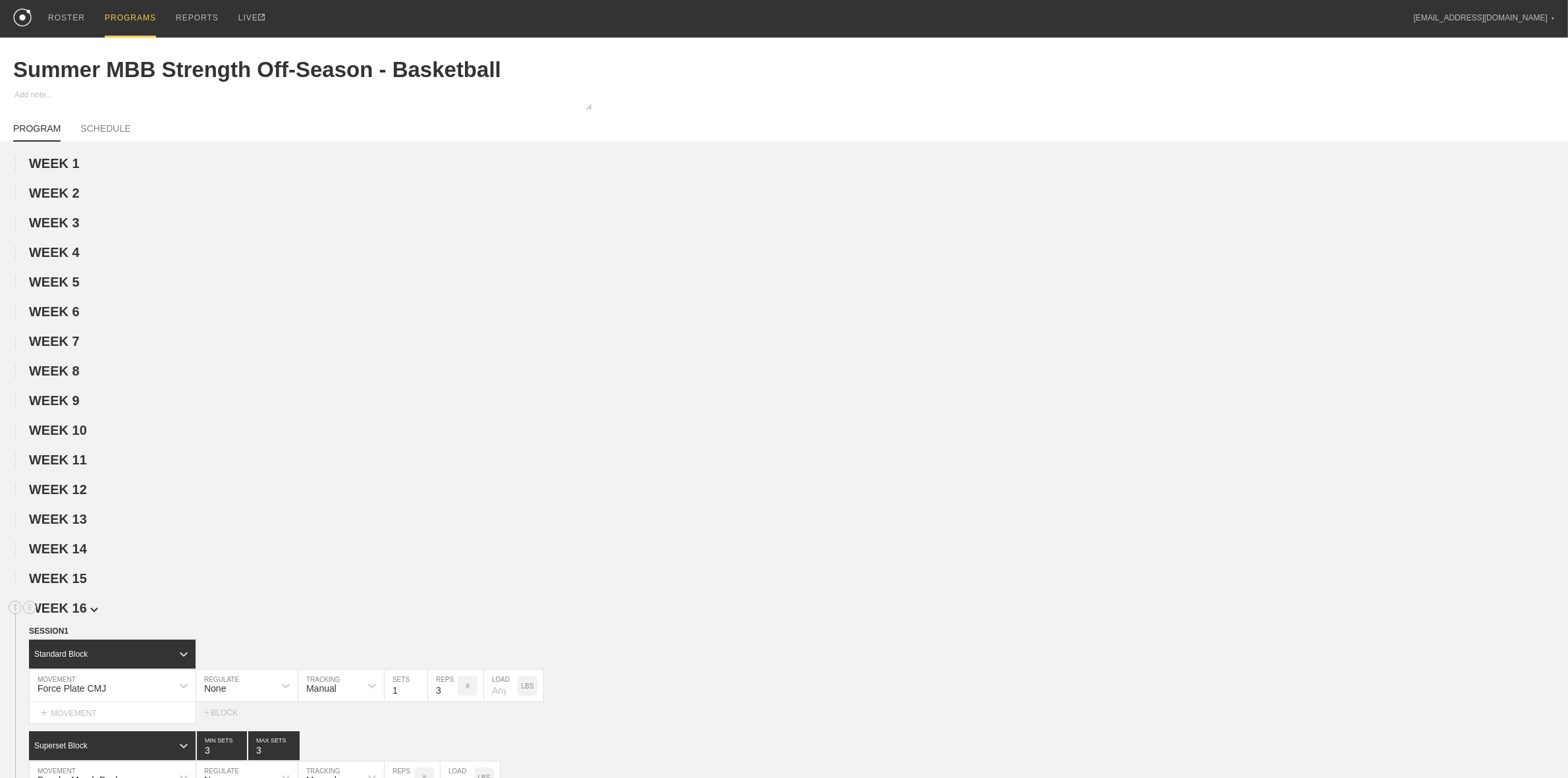
click at [67, 615] on span "WEEK 16" at bounding box center [64, 608] width 69 height 15
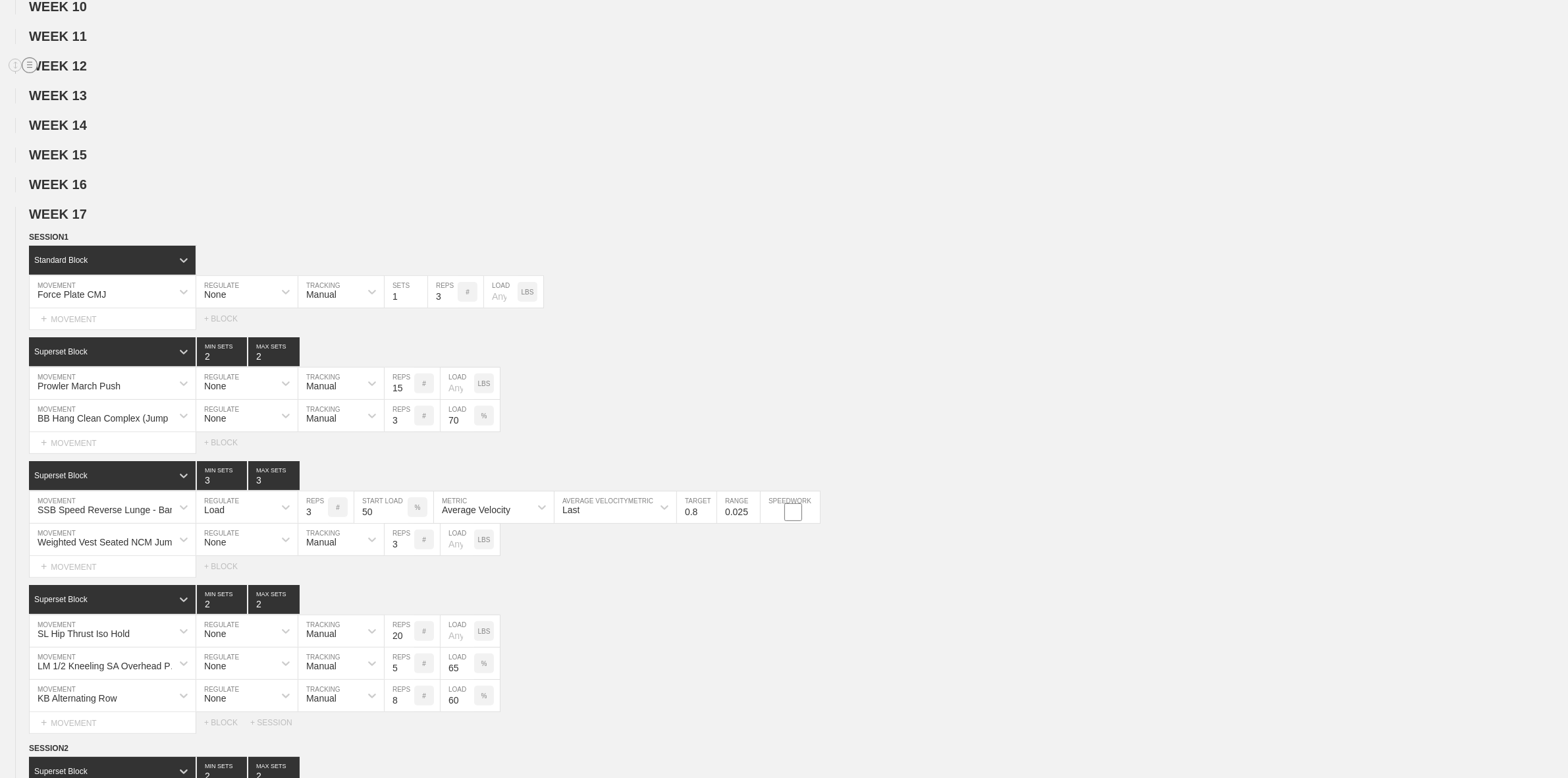
scroll to position [494, 0]
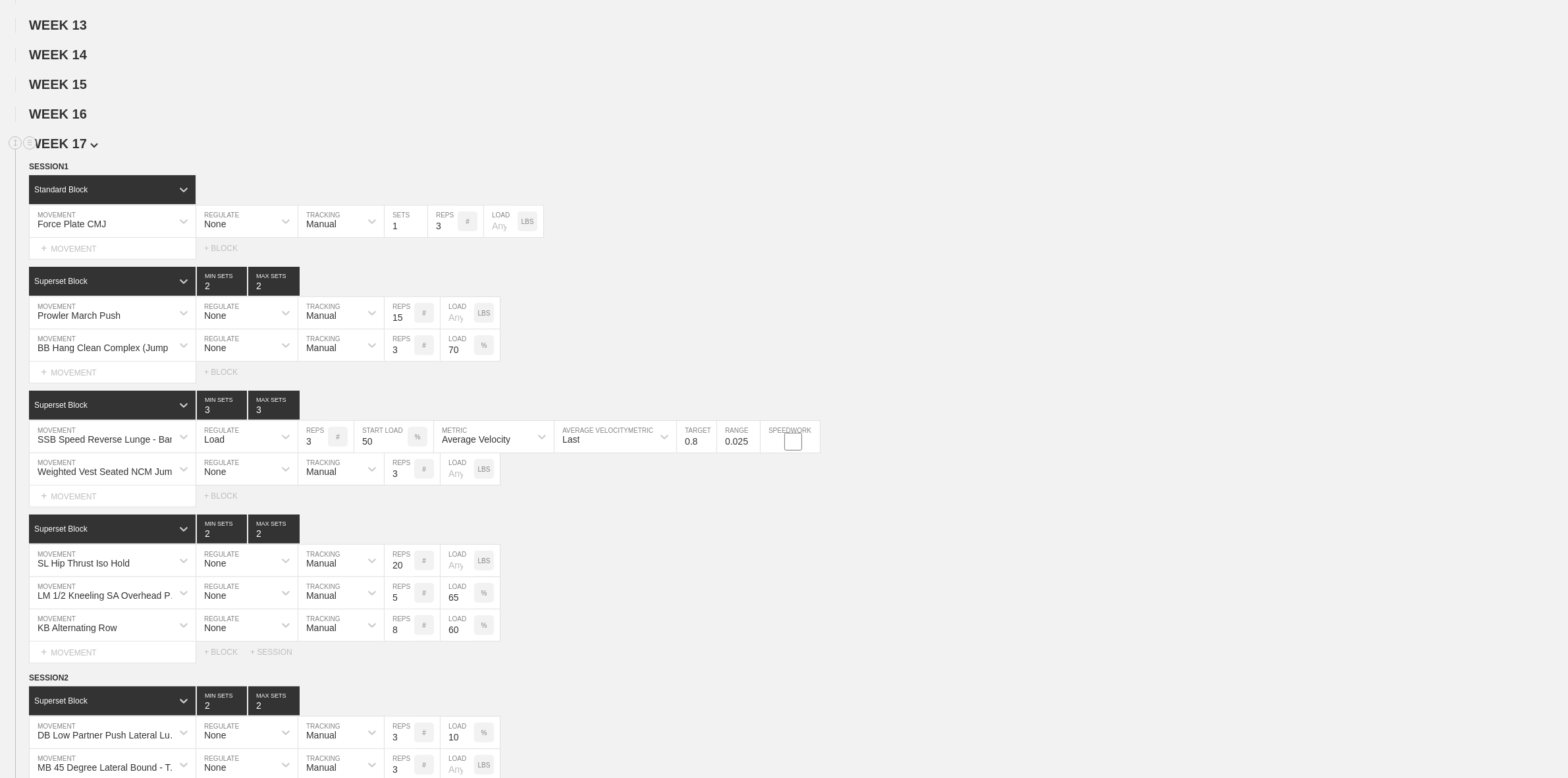
click at [70, 151] on span "WEEK 17" at bounding box center [64, 143] width 69 height 15
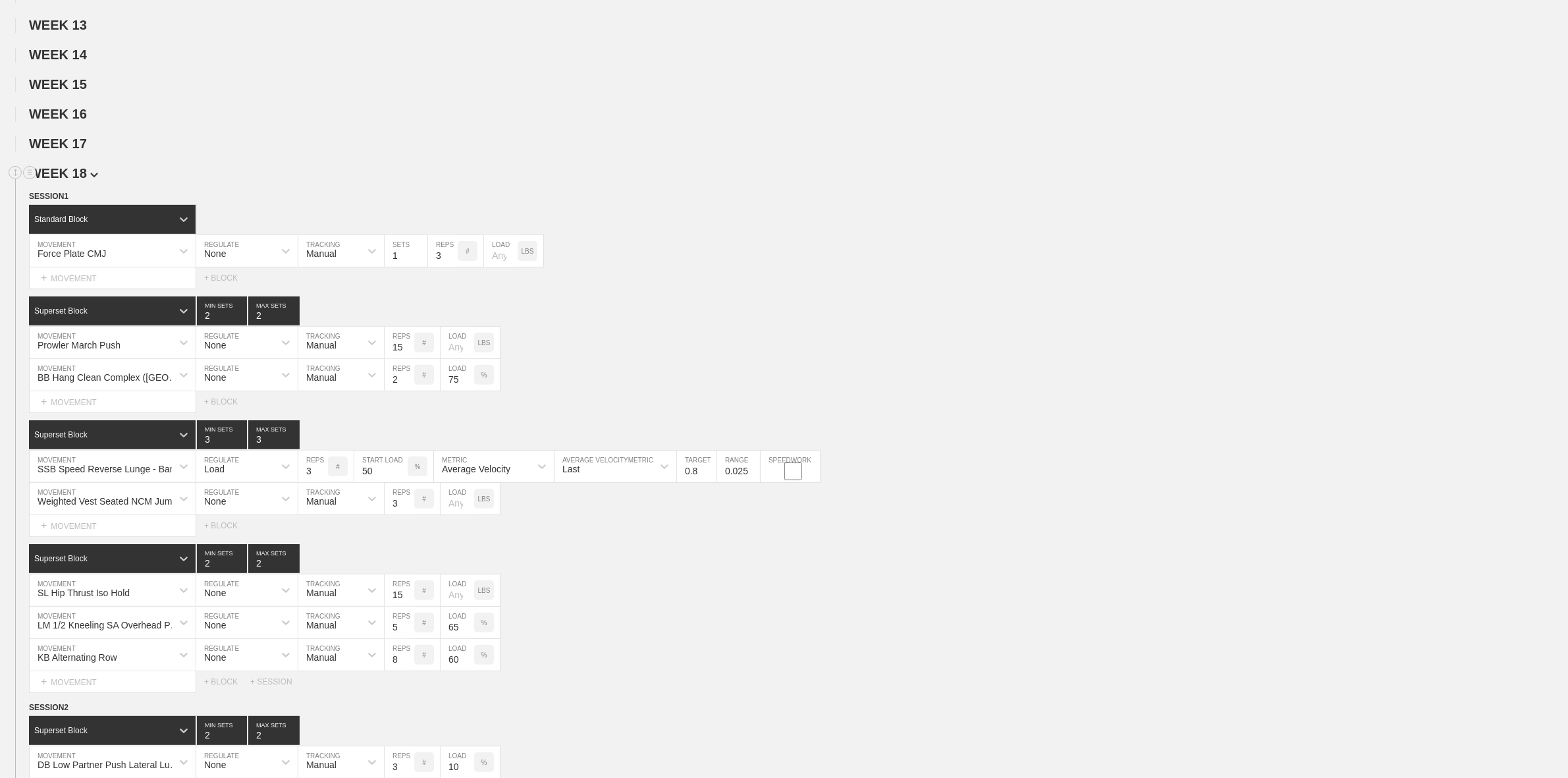
click at [71, 181] on h2 "WEEK 18" at bounding box center [799, 174] width 1539 height 15
click at [73, 178] on span "WEEK 18" at bounding box center [64, 173] width 69 height 15
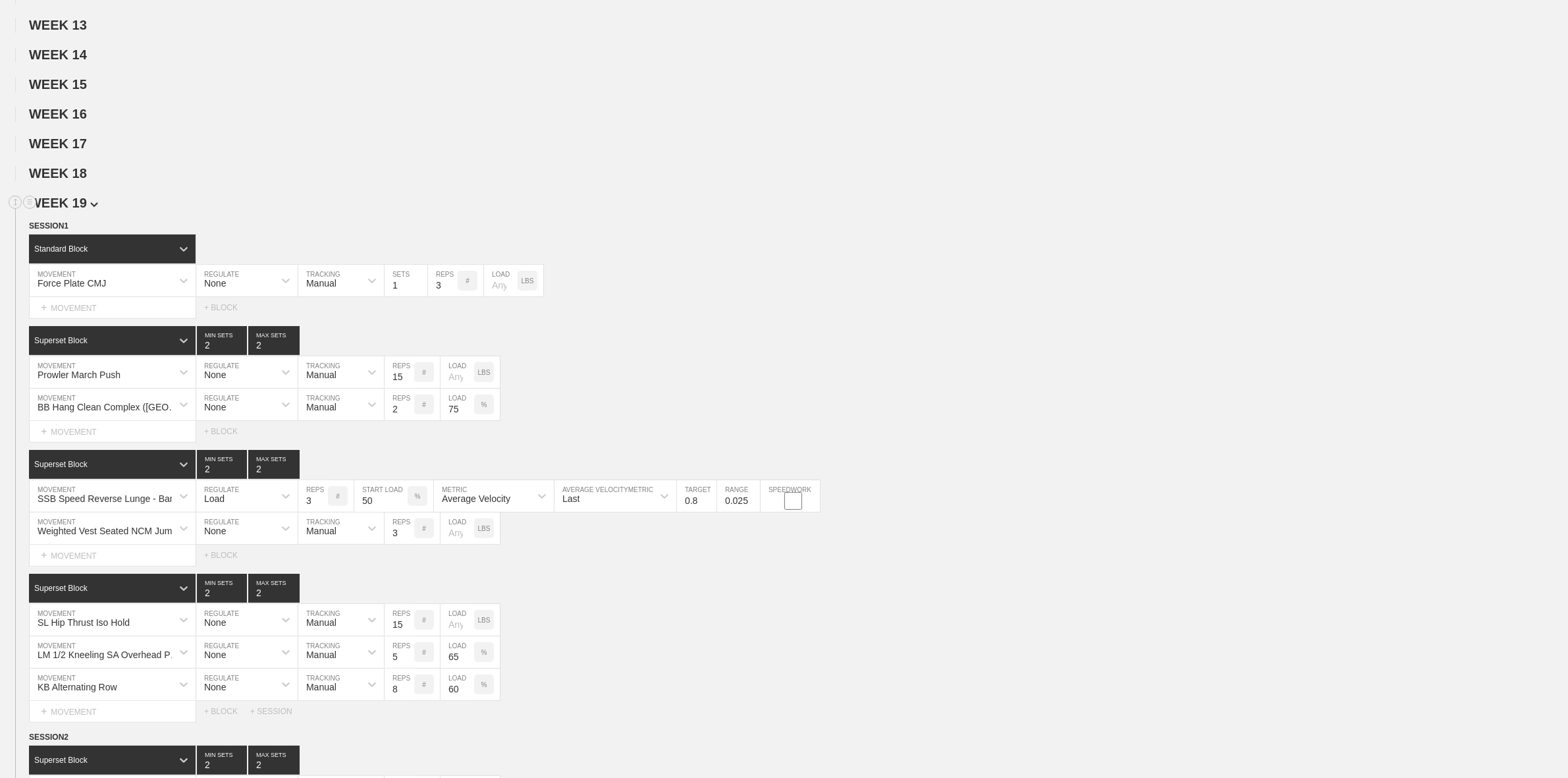
click at [74, 210] on span "WEEK 19" at bounding box center [64, 203] width 69 height 15
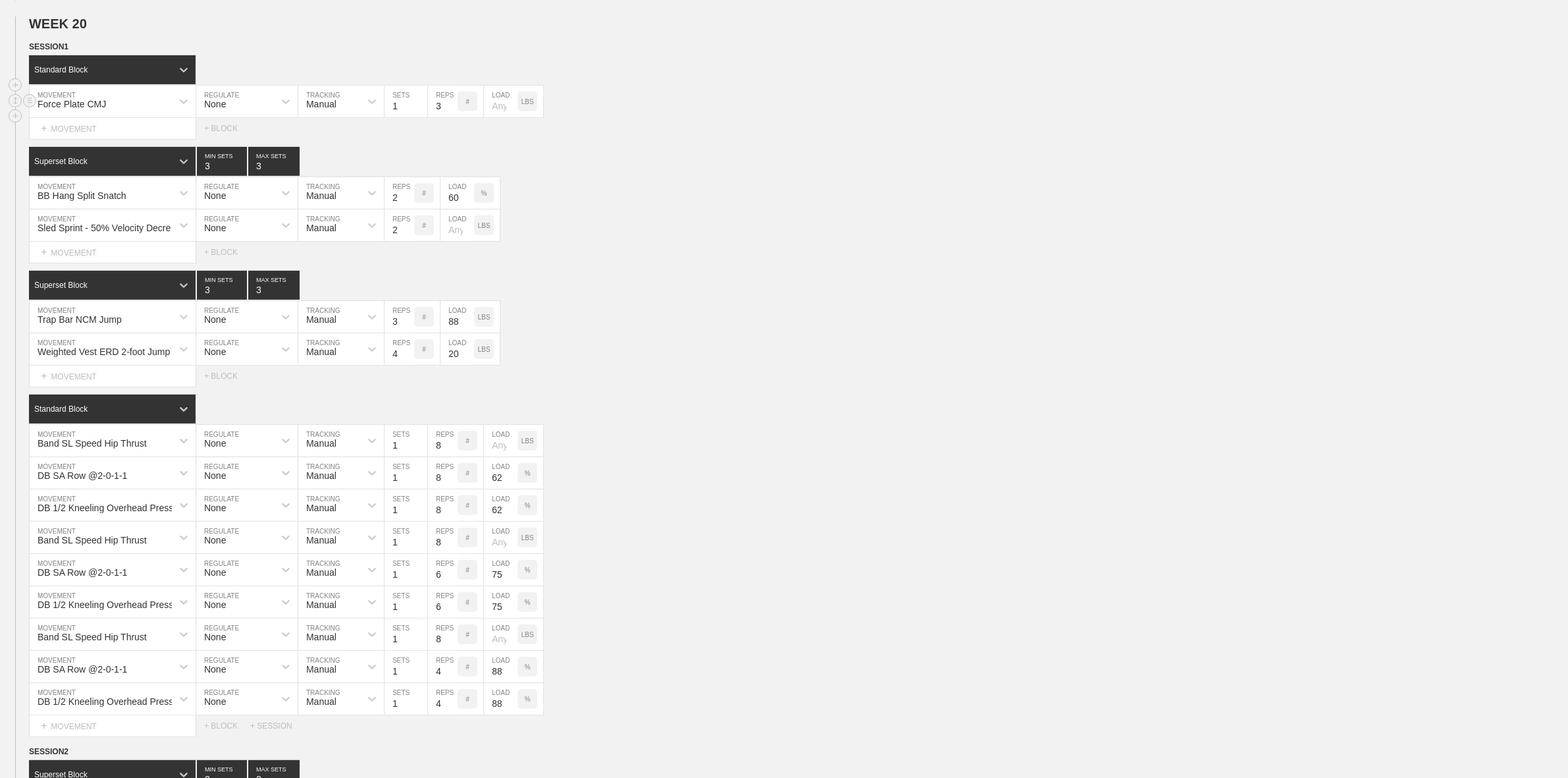
scroll to position [741, 0]
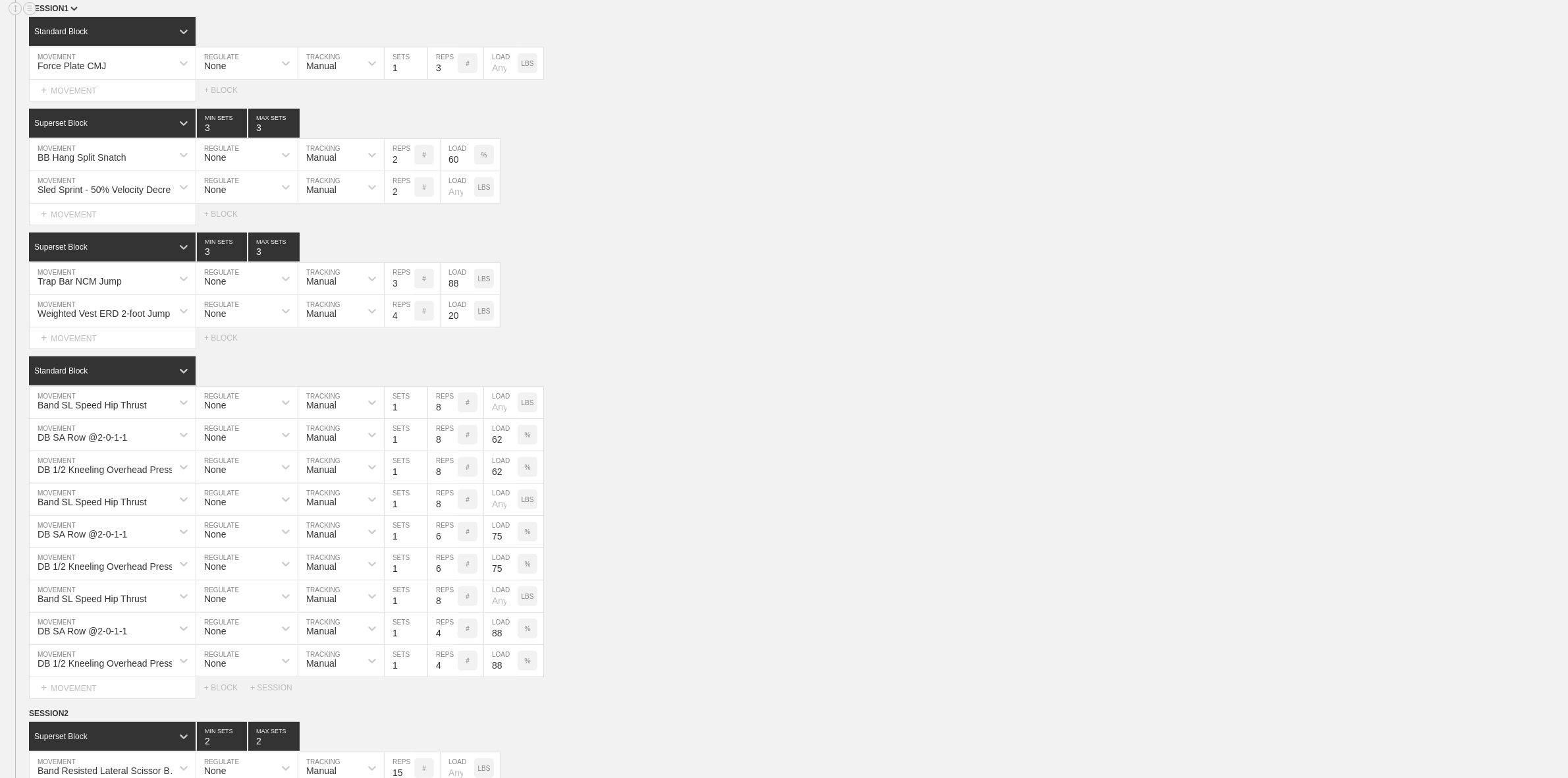
click at [64, 13] on span "SESSION 1" at bounding box center [53, 8] width 48 height 9
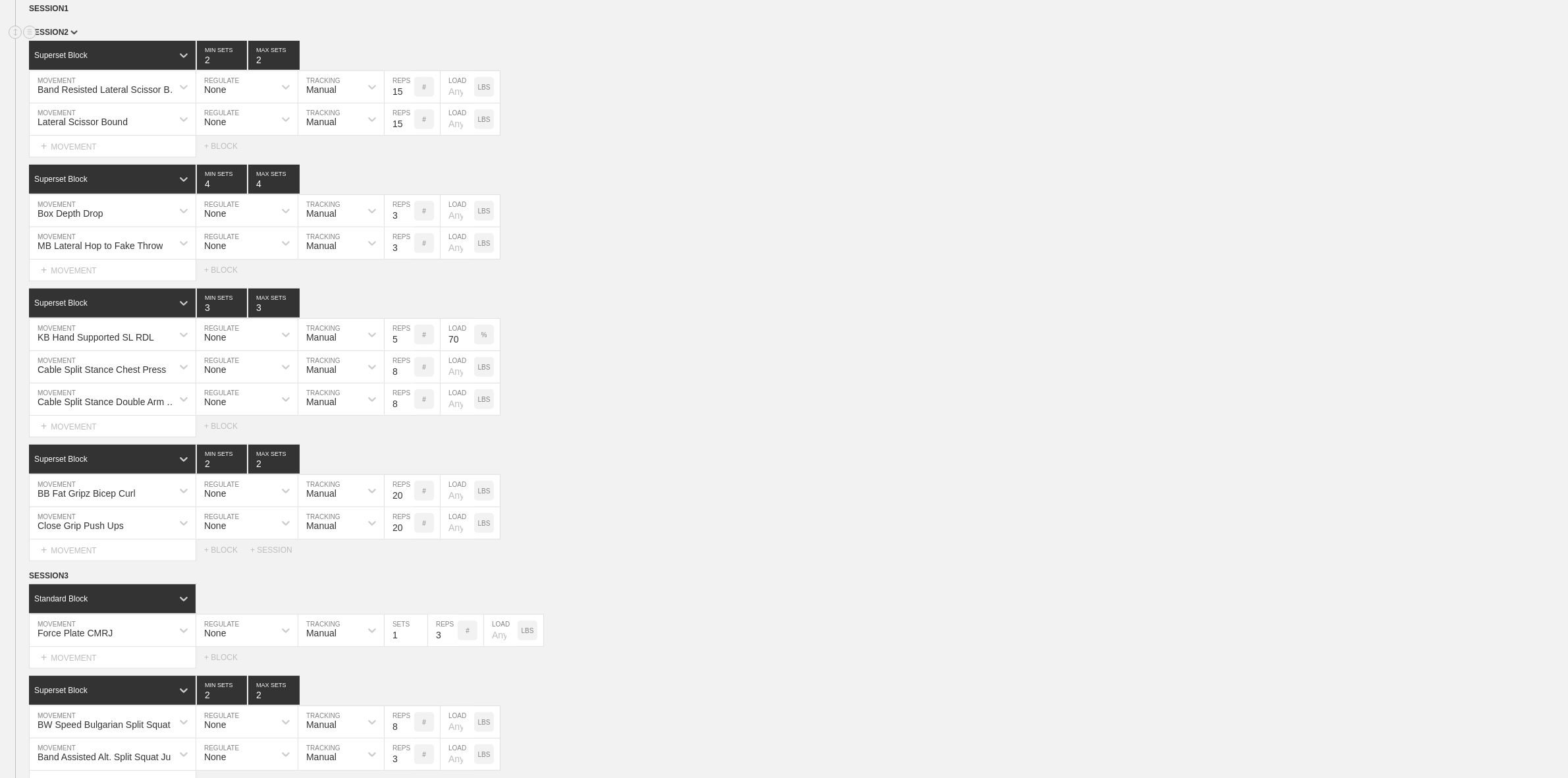
click at [66, 37] on span "SESSION 2" at bounding box center [53, 32] width 48 height 9
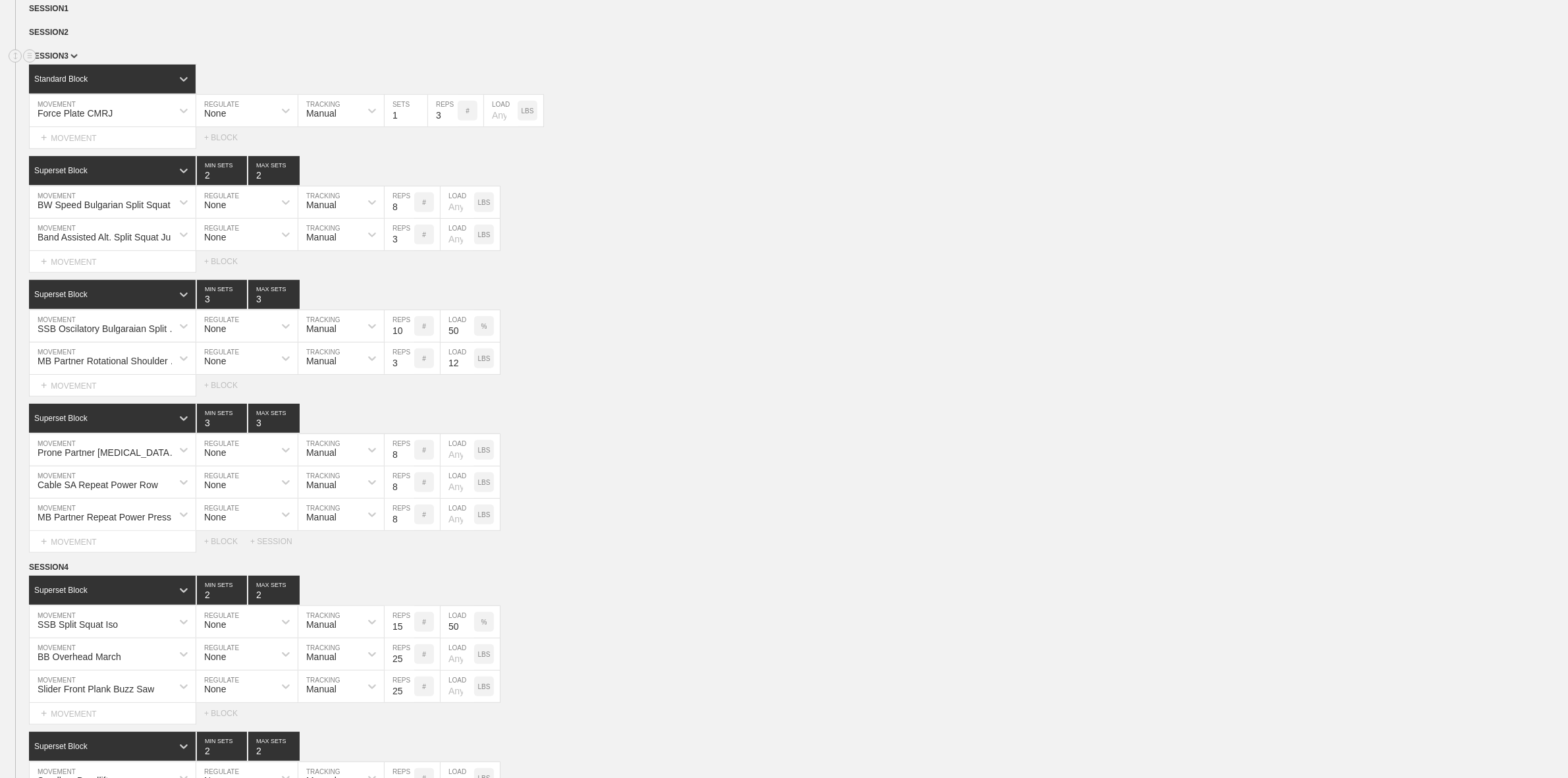
click at [68, 61] on span "SESSION 3" at bounding box center [53, 55] width 48 height 9
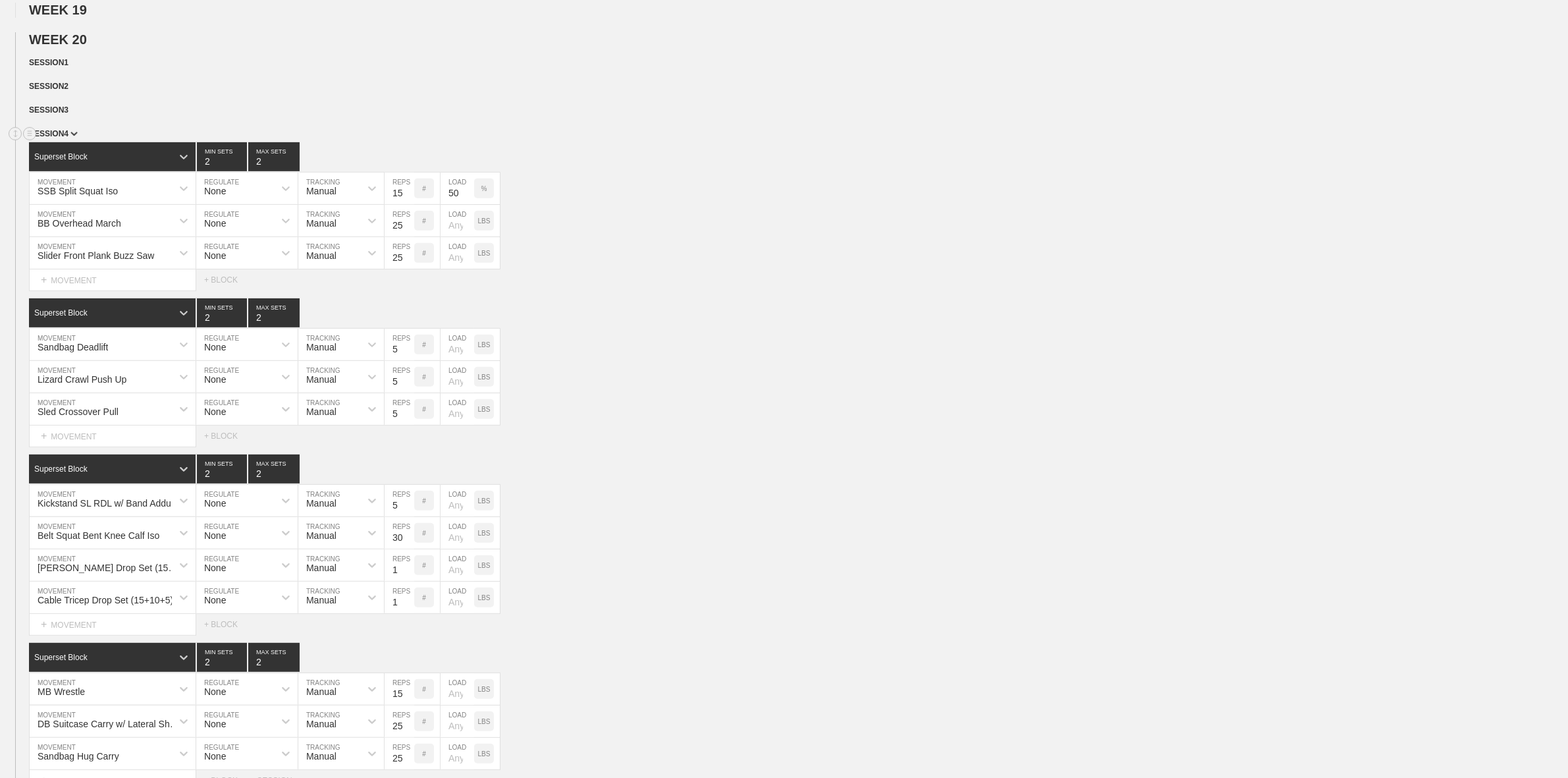
scroll to position [659, 0]
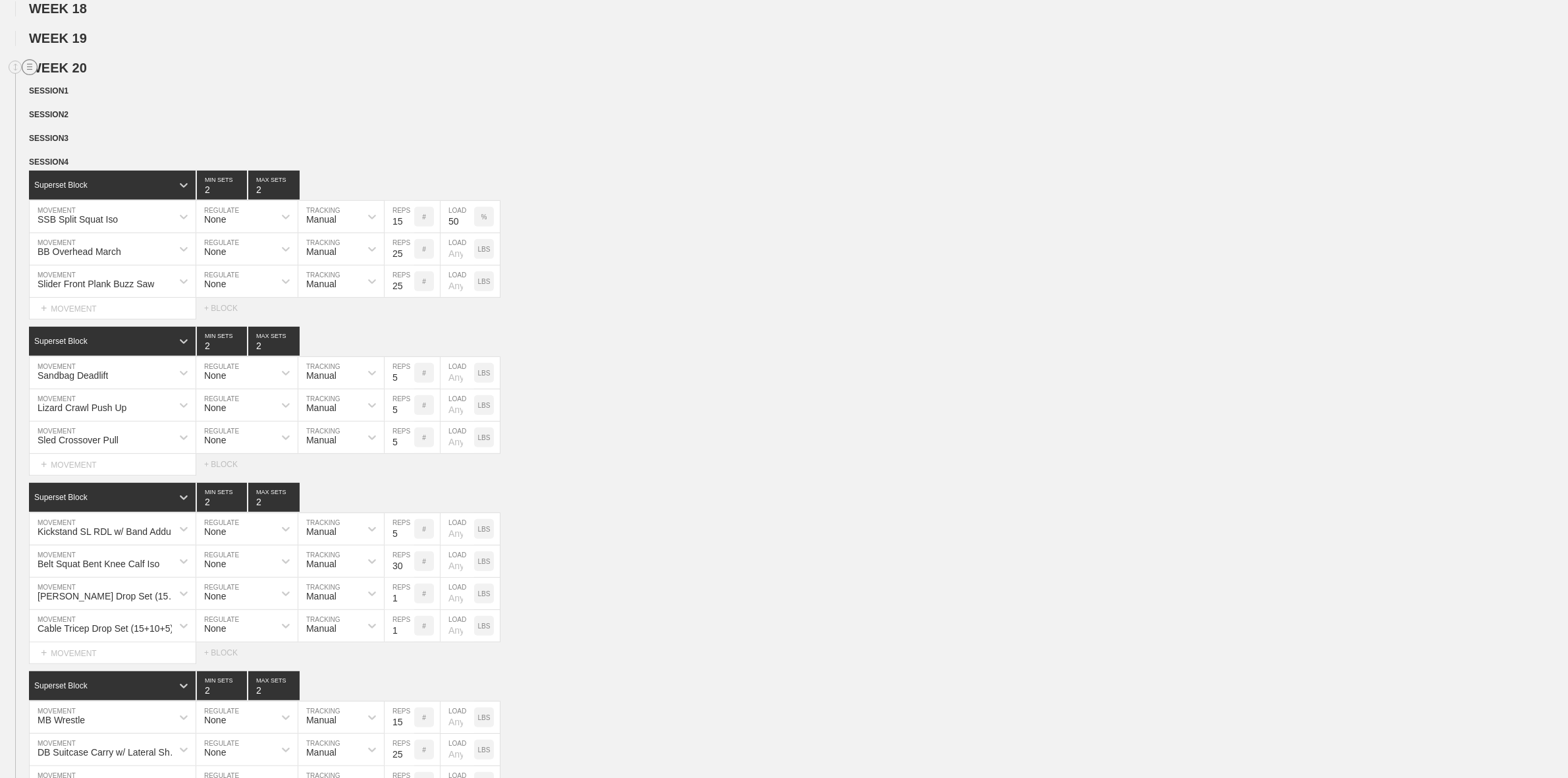
click at [33, 75] on circle at bounding box center [30, 68] width 15 height 15
click at [96, 91] on div "DUPLICATE" at bounding box center [92, 93] width 105 height 20
click at [30, 183] on line at bounding box center [30, 183] width 6 height 0
click at [73, 224] on div "DELETE" at bounding box center [92, 222] width 105 height 20
click at [24, 192] on circle at bounding box center [30, 184] width 15 height 15
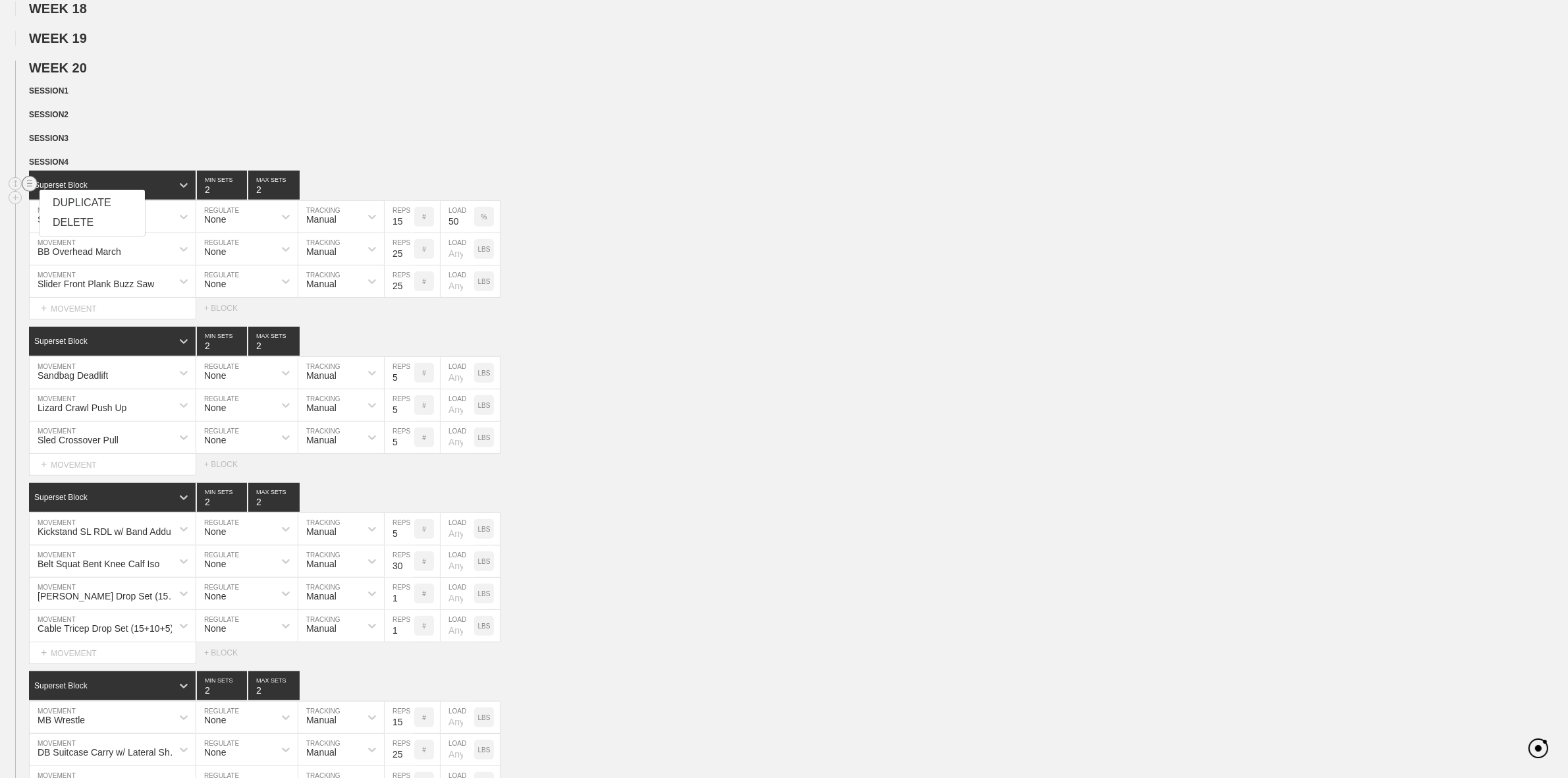
click at [71, 224] on div "DELETE" at bounding box center [92, 222] width 105 height 20
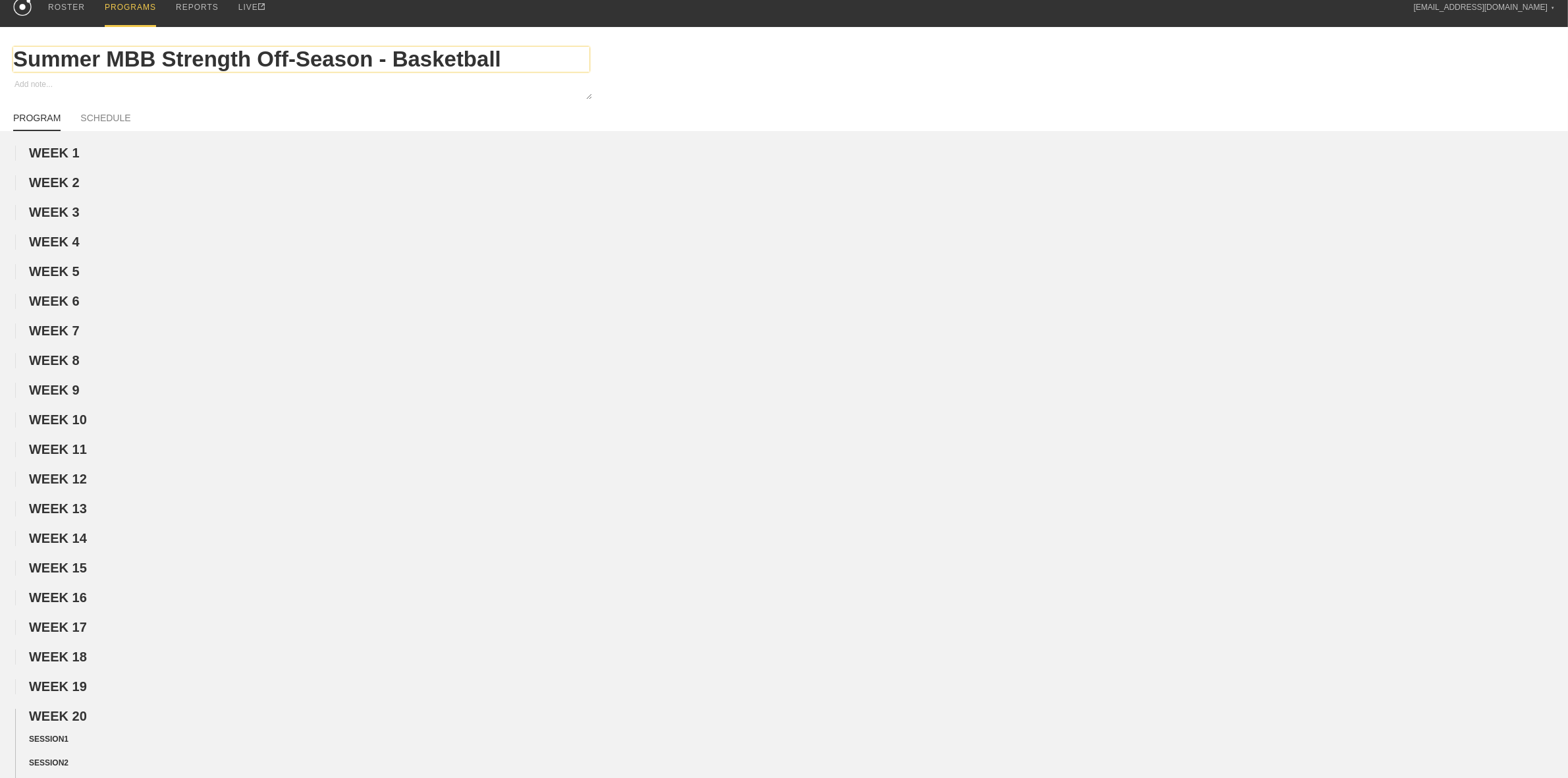
scroll to position [0, 0]
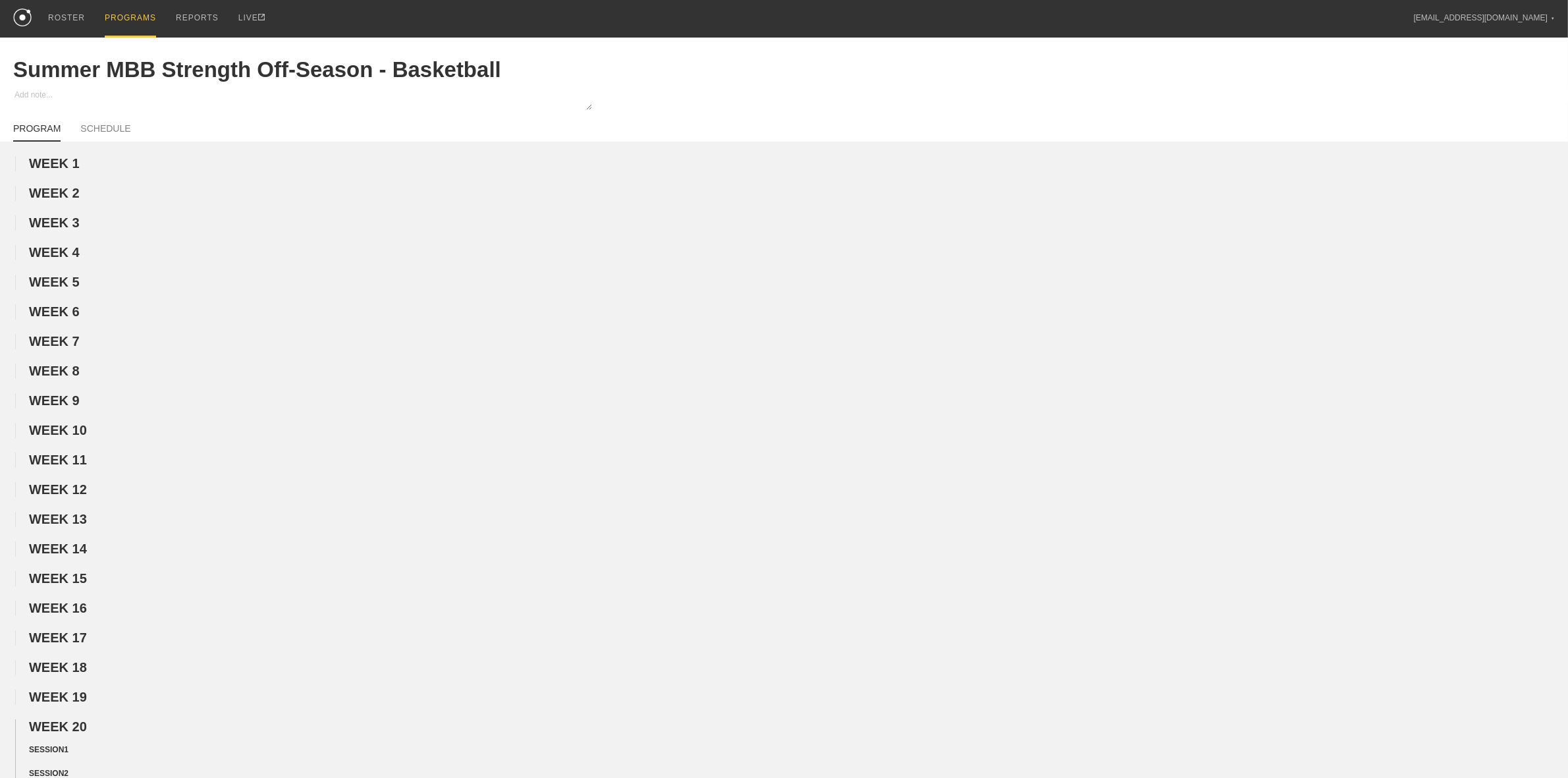
click at [107, 17] on div "PROGRAMS" at bounding box center [130, 19] width 51 height 37
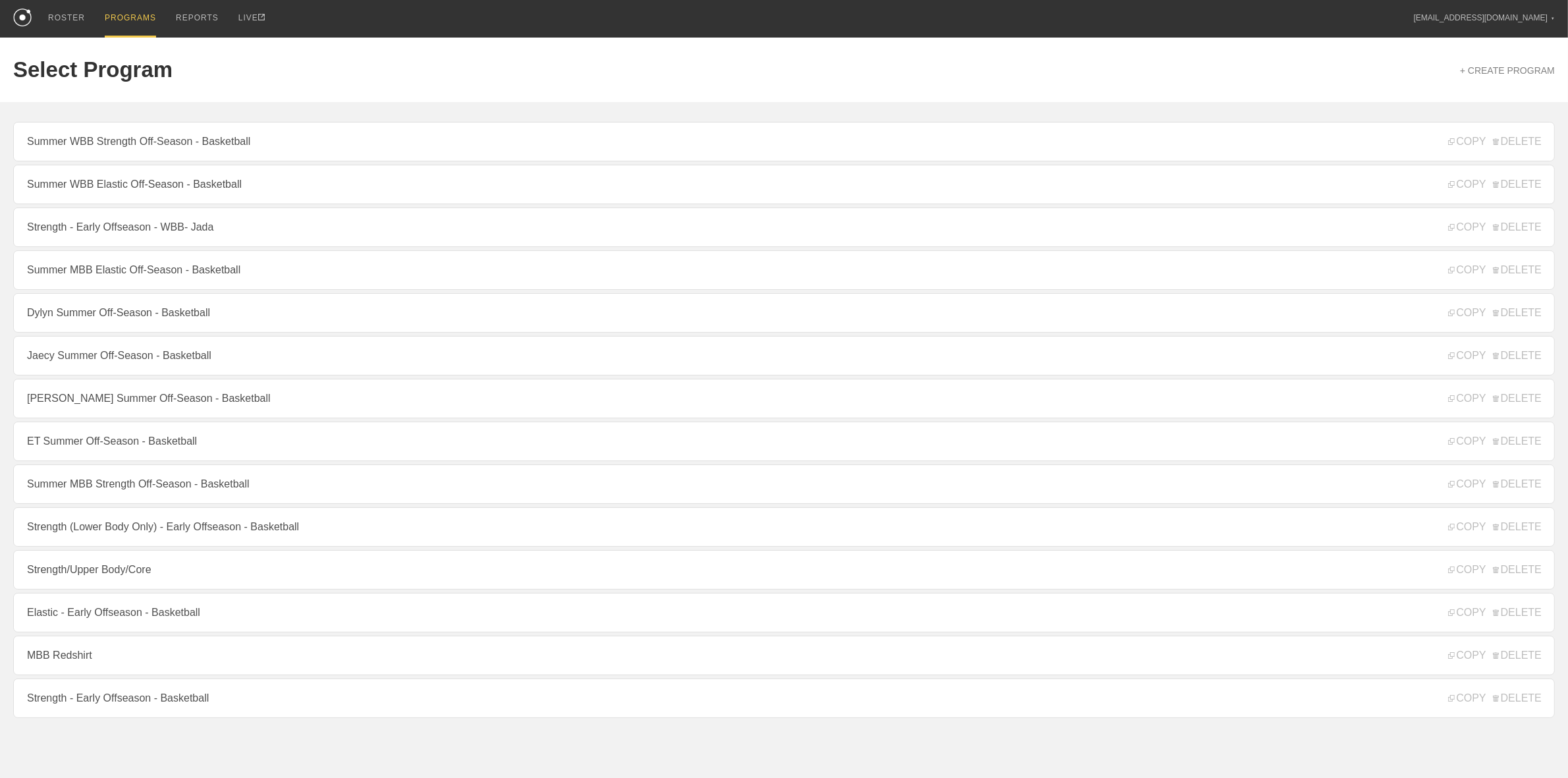
drag, startPoint x: 101, startPoint y: 267, endPoint x: 109, endPoint y: 271, distance: 8.9
click at [101, 268] on link "Summer MBB Elastic Off-Season - Basketball" at bounding box center [784, 270] width 1542 height 39
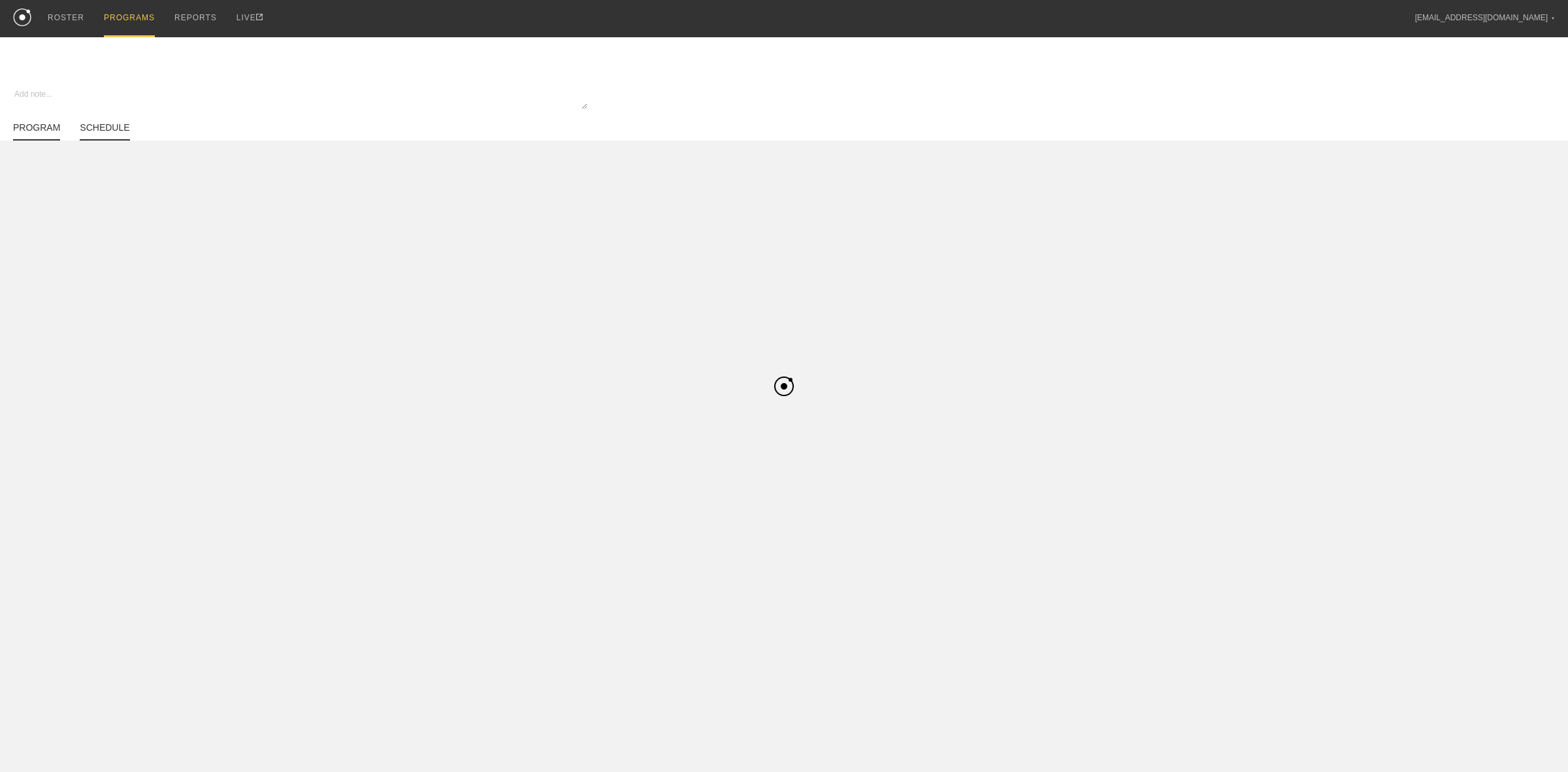
type textarea "x"
type input "Summer MBB Elastic Off-Season - Basketball"
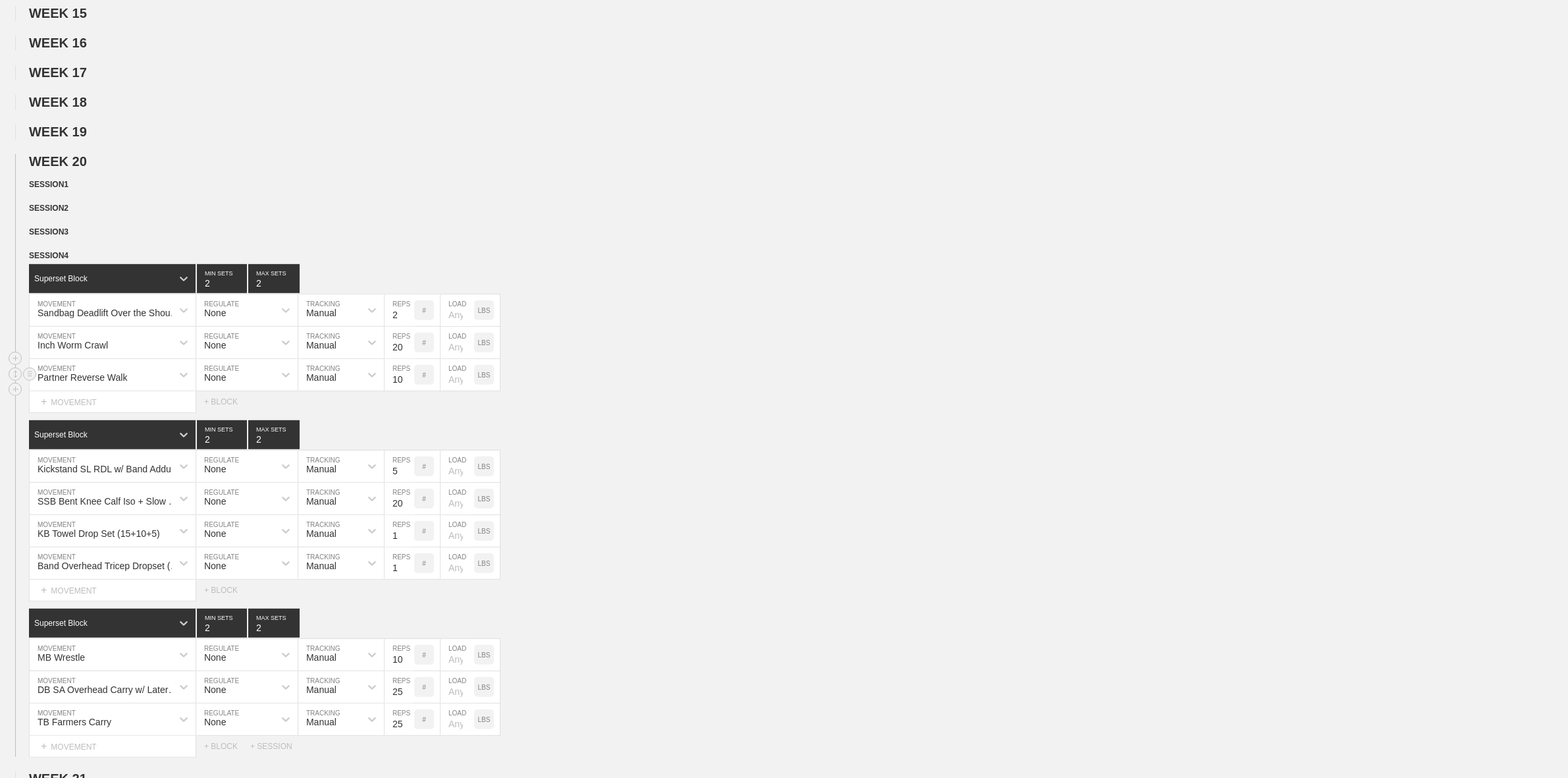
scroll to position [823, 0]
